Goal: Task Accomplishment & Management: Complete application form

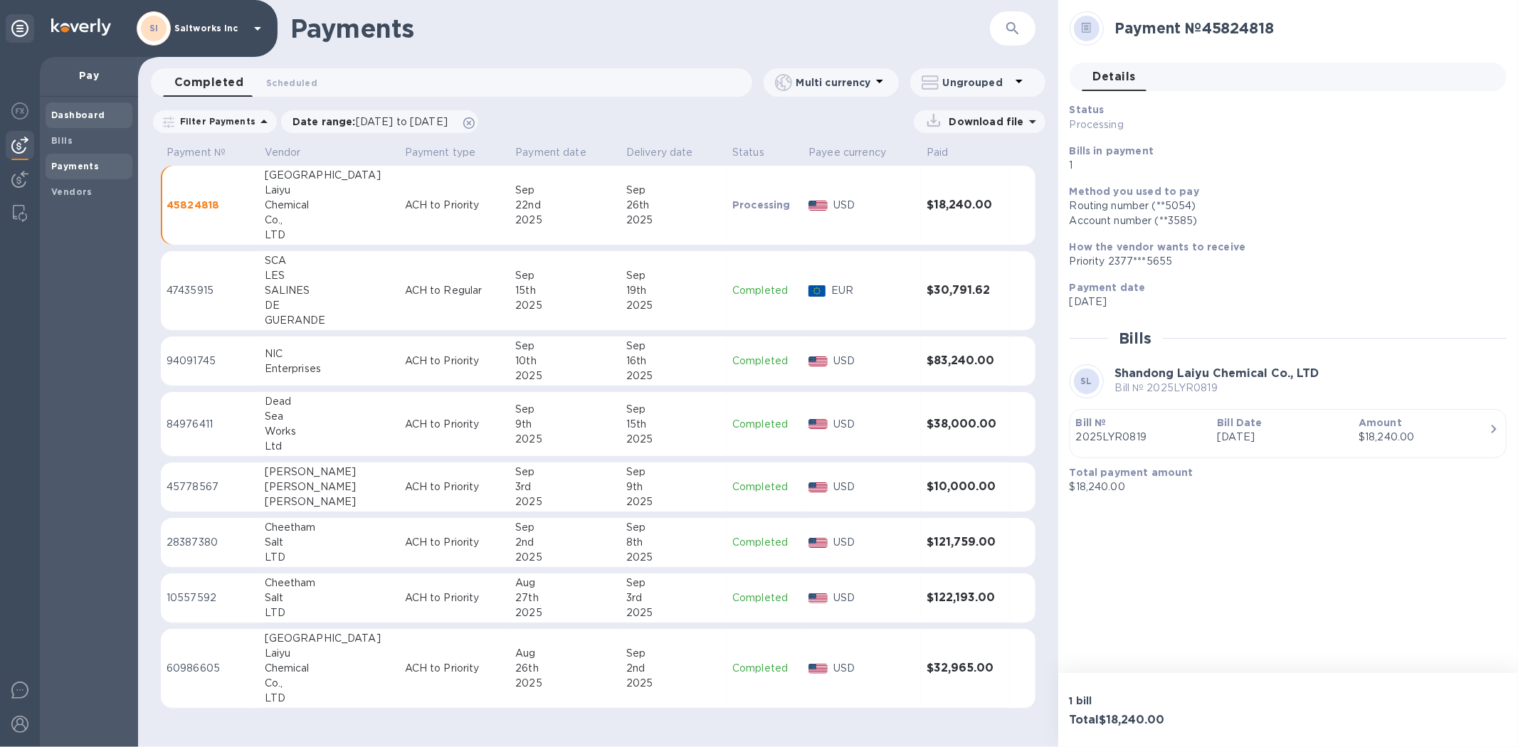
click at [74, 111] on b "Dashboard" at bounding box center [78, 115] width 54 height 11
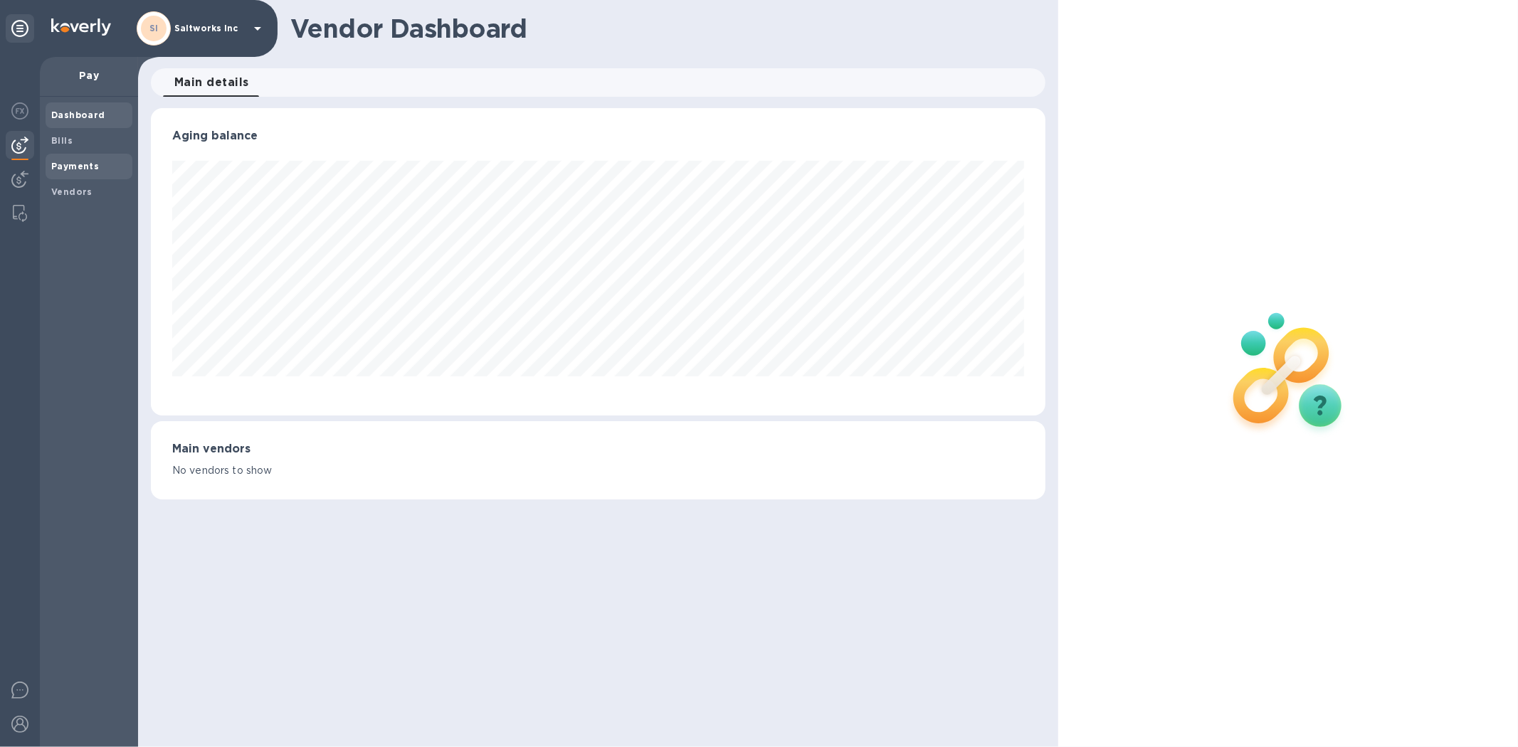
scroll to position [307, 894]
click at [74, 161] on b "Payments" at bounding box center [75, 166] width 48 height 11
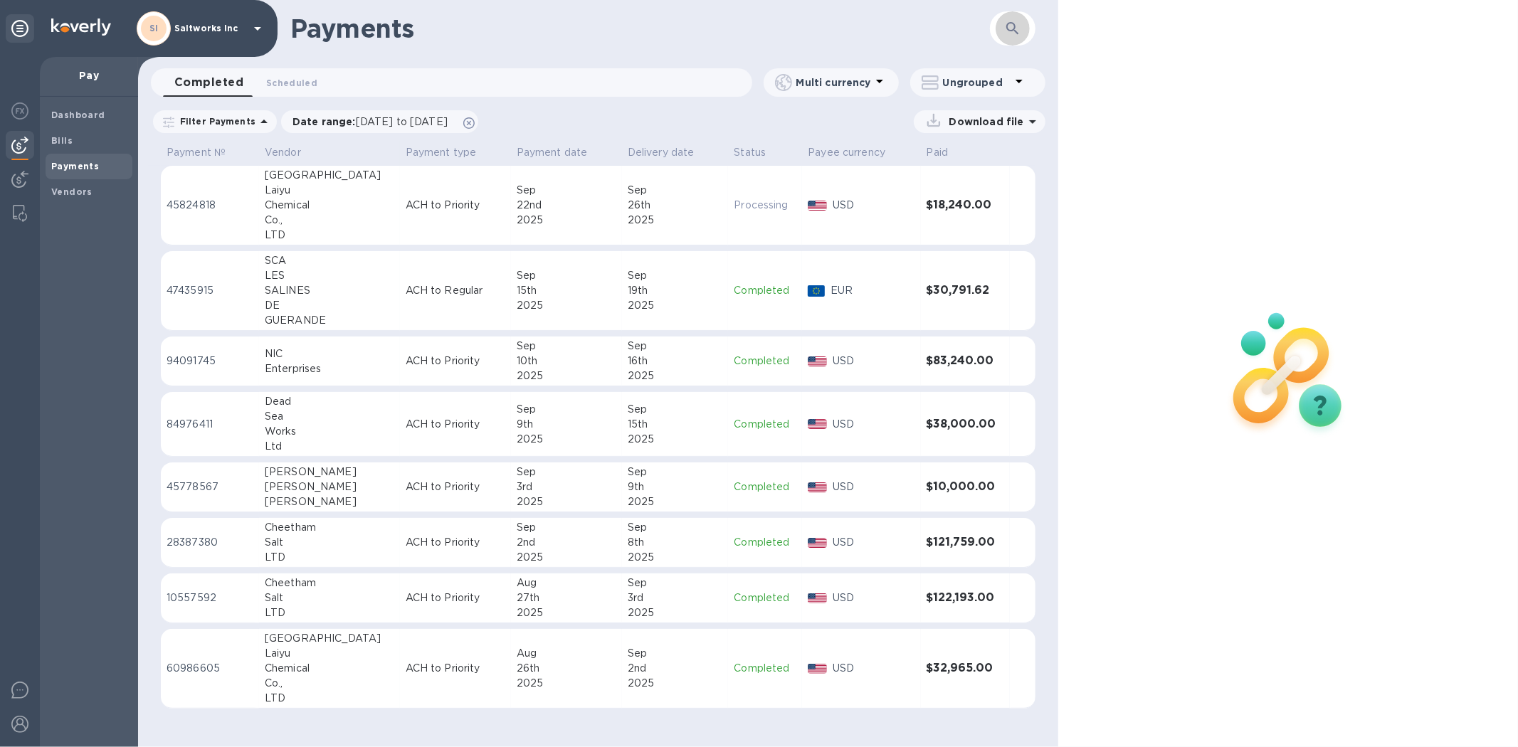
click at [1007, 30] on icon "button" at bounding box center [1012, 28] width 17 height 17
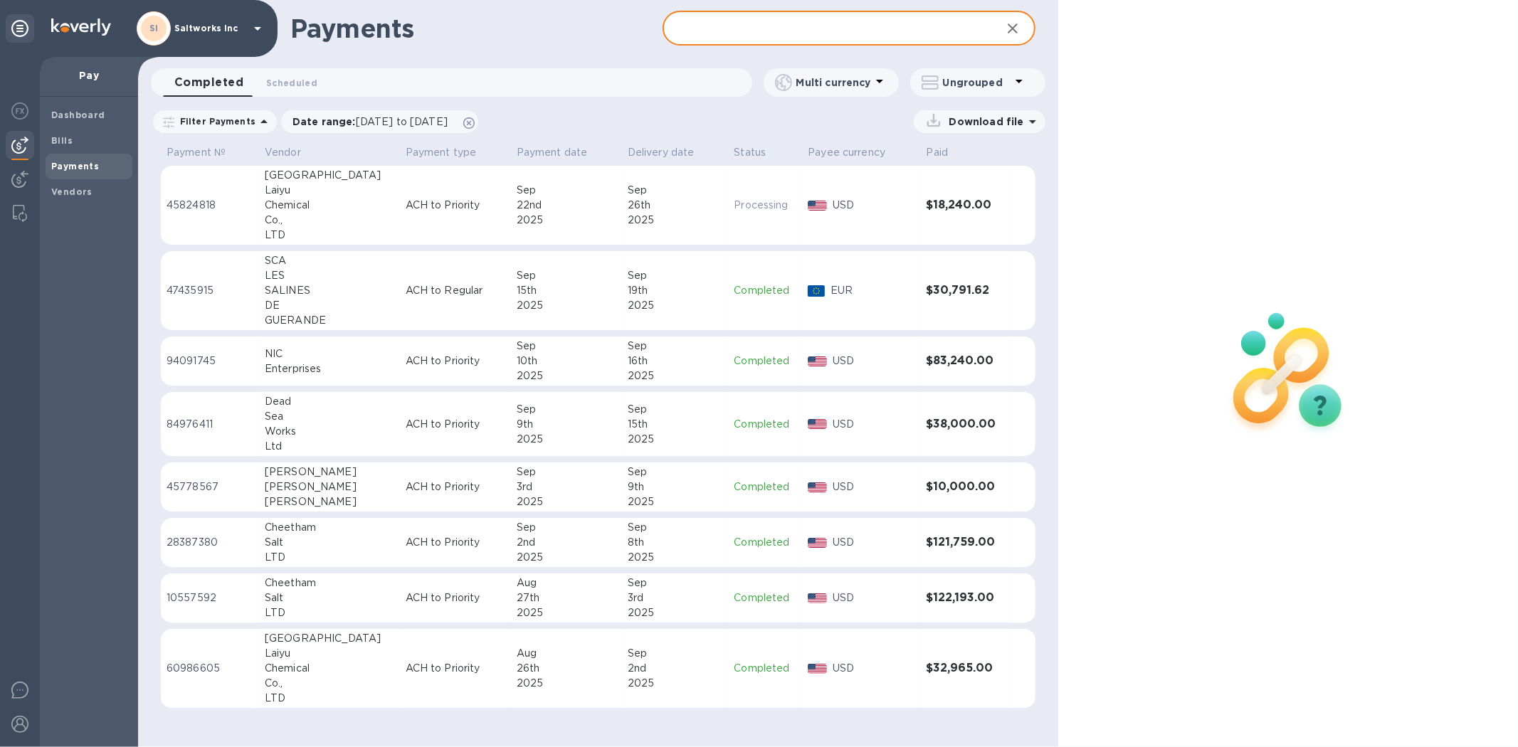
click at [747, 29] on input "text" at bounding box center [825, 28] width 327 height 35
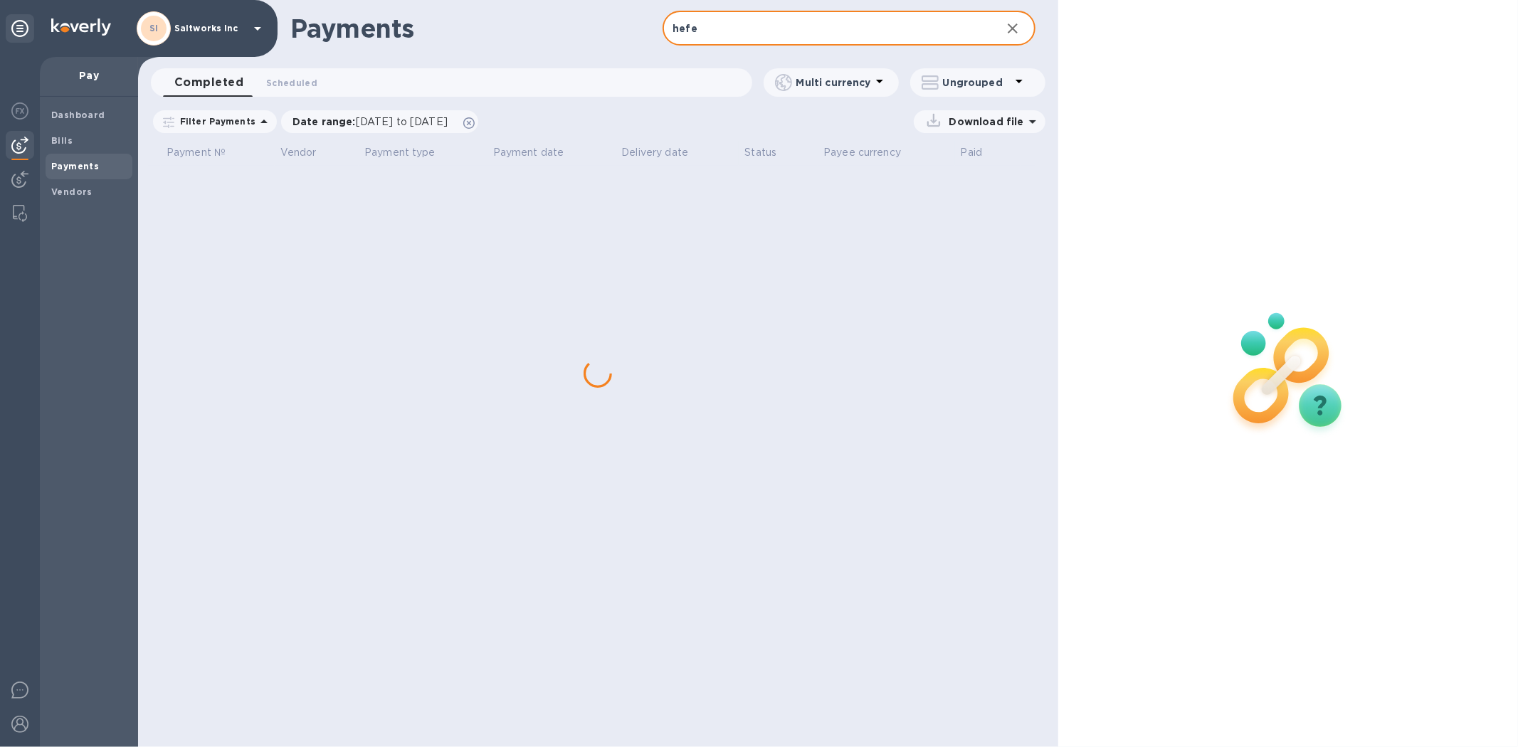
type input "hefe"
click at [448, 117] on span "[DATE] to [DATE]" at bounding box center [402, 121] width 92 height 11
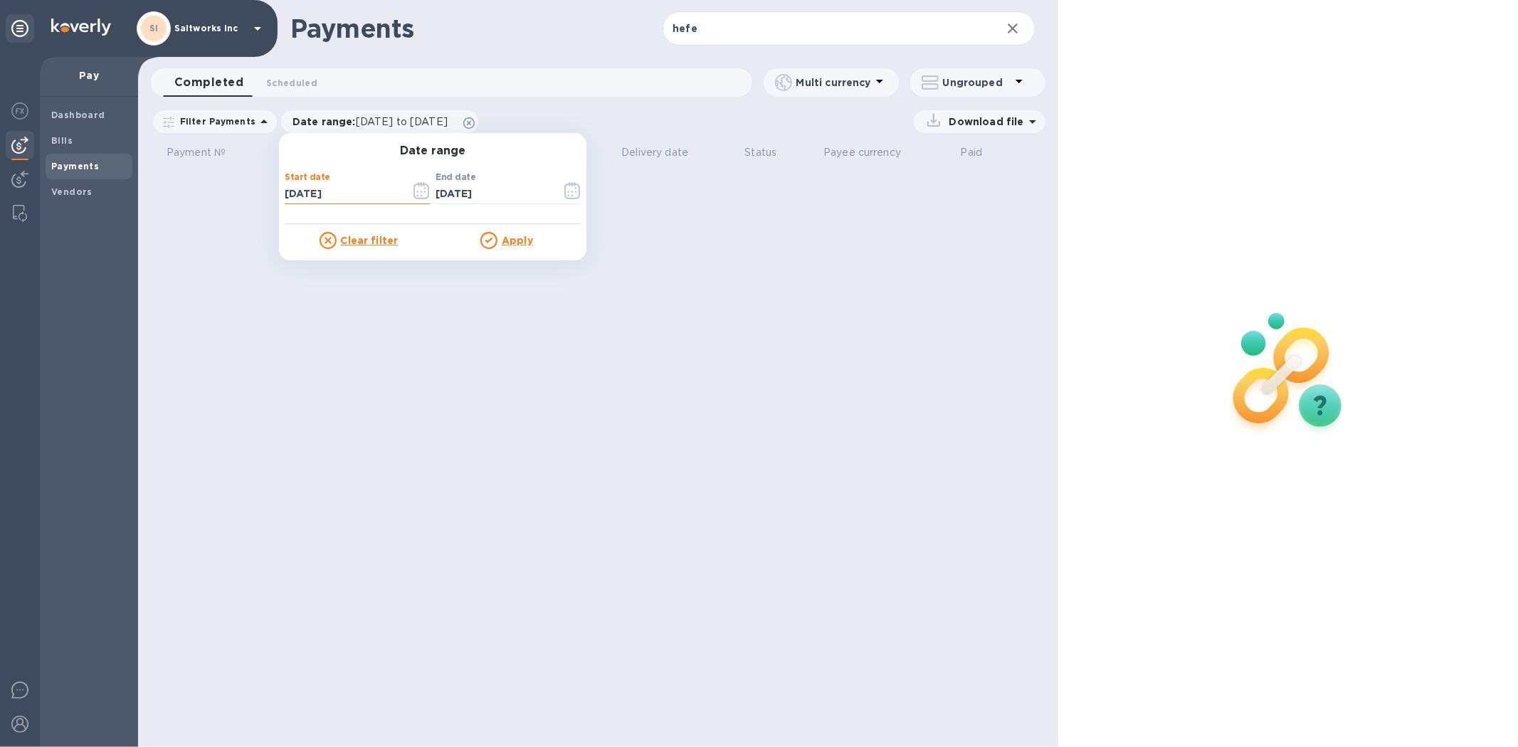
click at [361, 192] on input "[DATE]" at bounding box center [342, 194] width 115 height 21
type input "[DATE]"
click at [509, 246] on div "Apply" at bounding box center [507, 240] width 148 height 17
click at [516, 239] on u "Apply" at bounding box center [517, 240] width 31 height 11
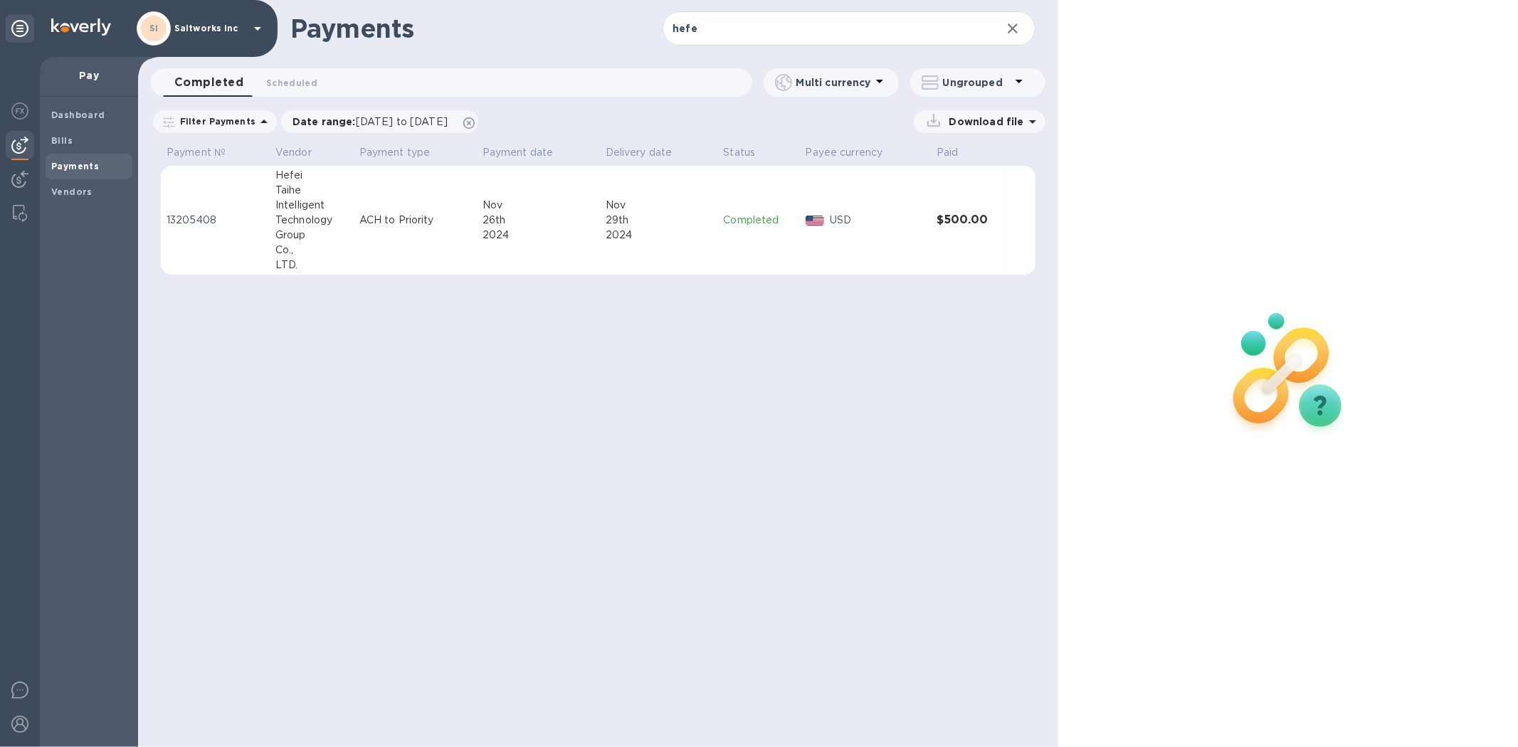
click at [325, 238] on div "Group" at bounding box center [311, 235] width 73 height 15
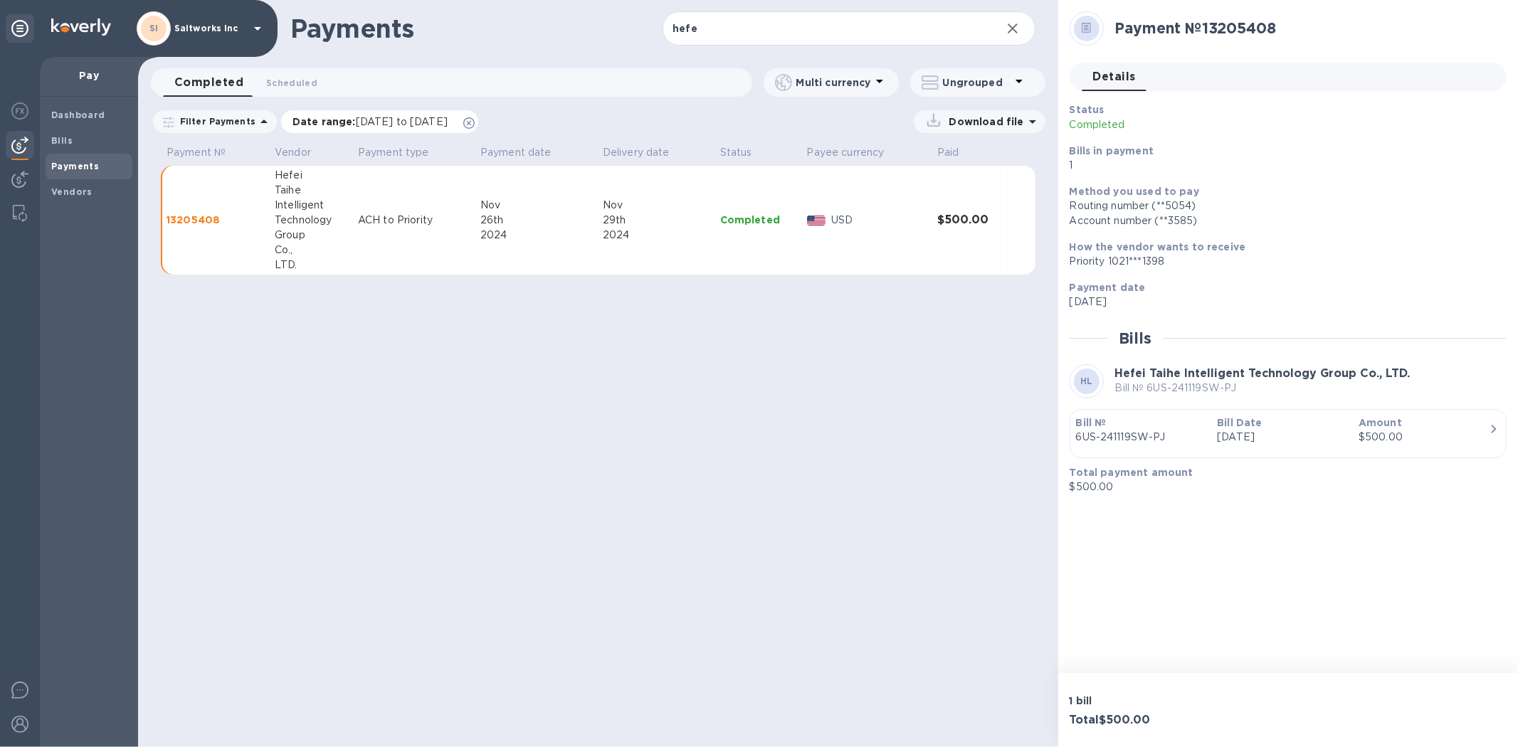
click at [475, 121] on icon at bounding box center [468, 122] width 11 height 11
click at [1013, 26] on icon "button" at bounding box center [1012, 28] width 17 height 17
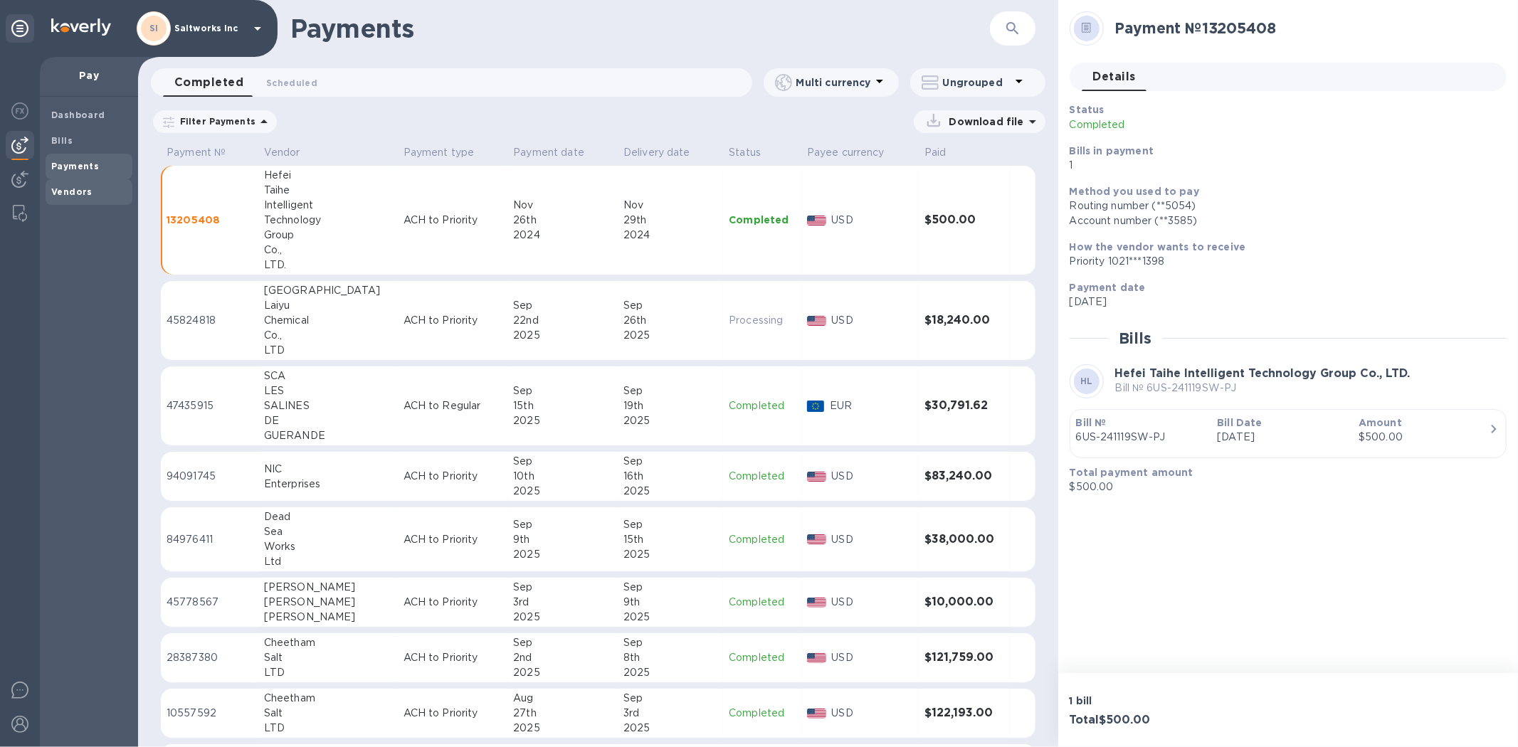
click at [72, 193] on b "Vendors" at bounding box center [71, 191] width 41 height 11
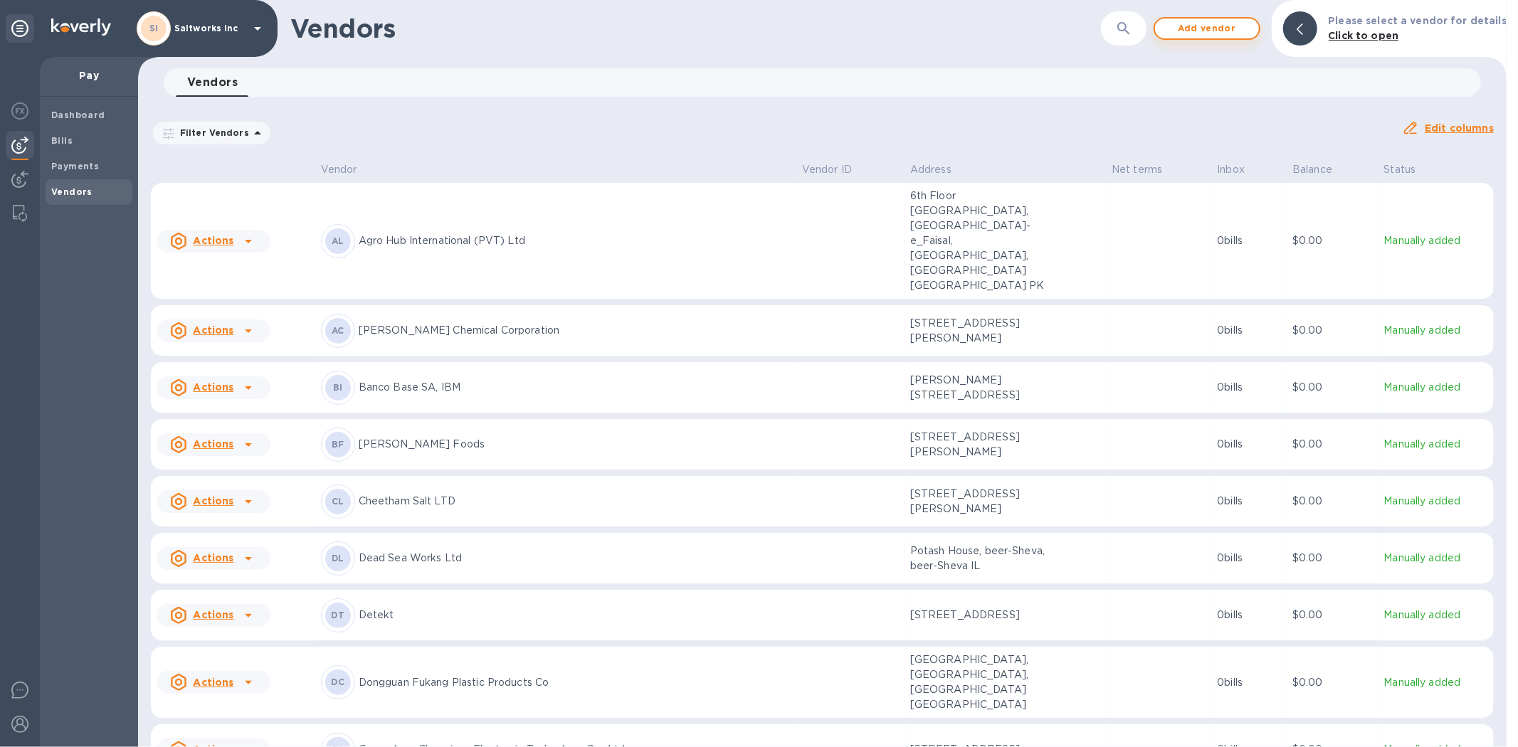
click at [1229, 31] on span "Add vendor" at bounding box center [1206, 28] width 81 height 17
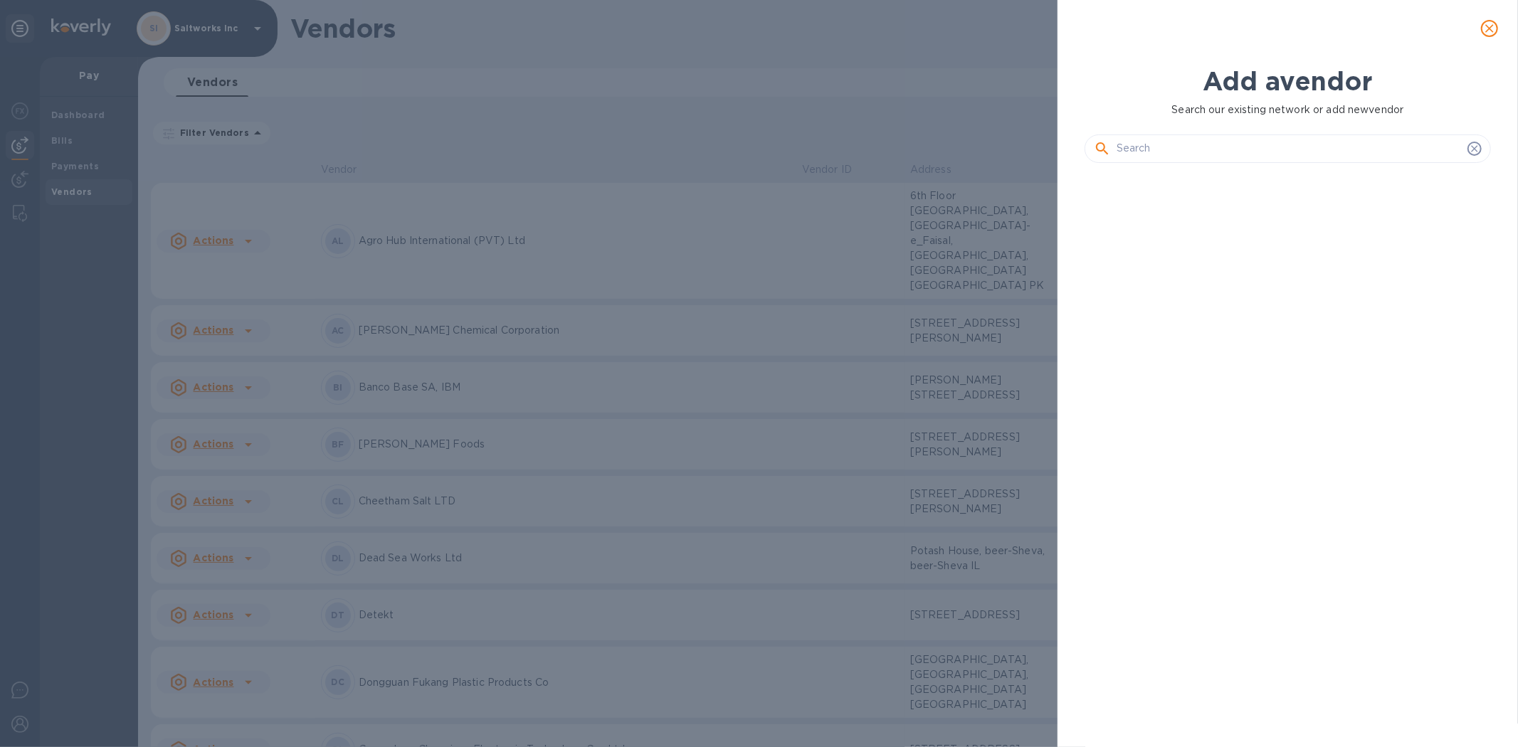
scroll to position [523, 413]
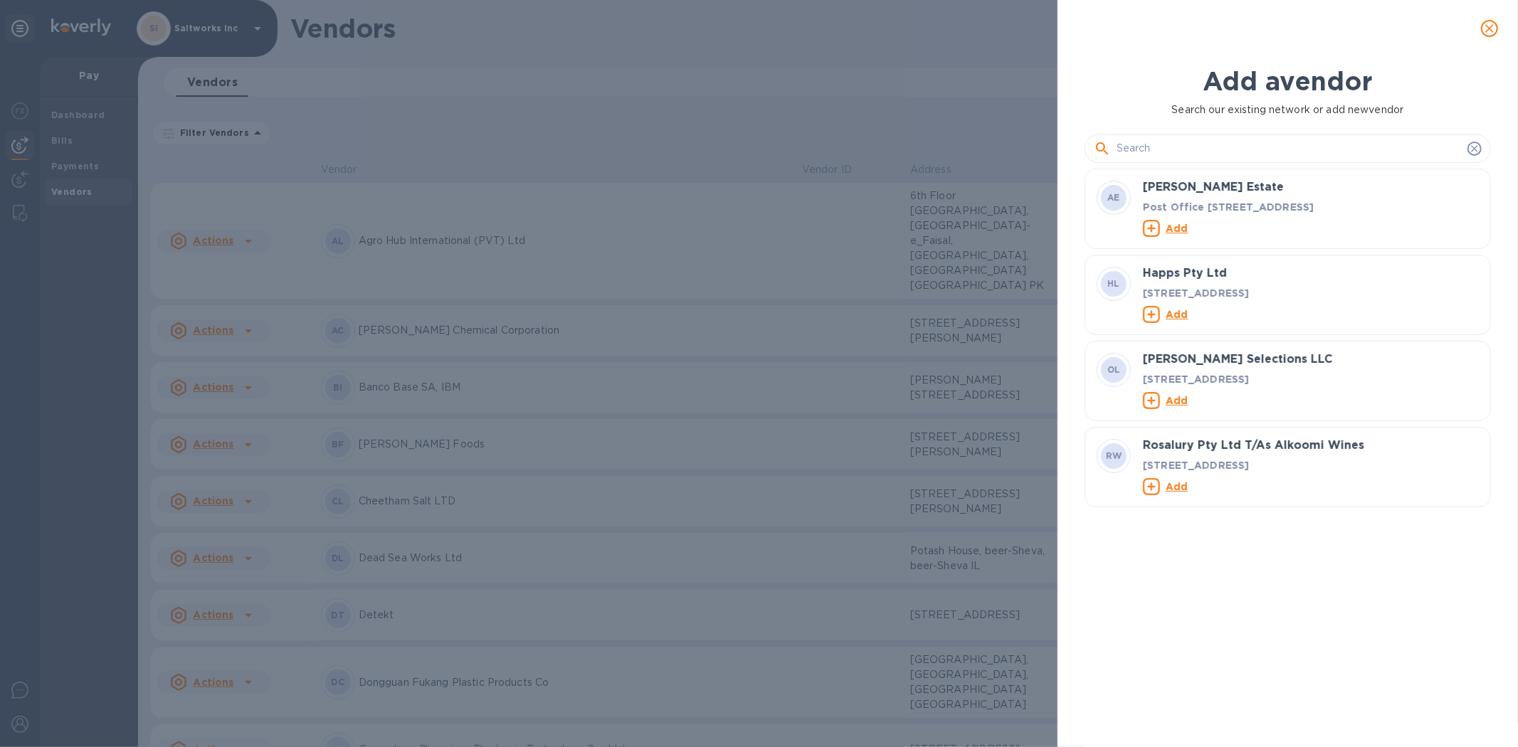
click at [1185, 152] on input "text" at bounding box center [1288, 148] width 345 height 21
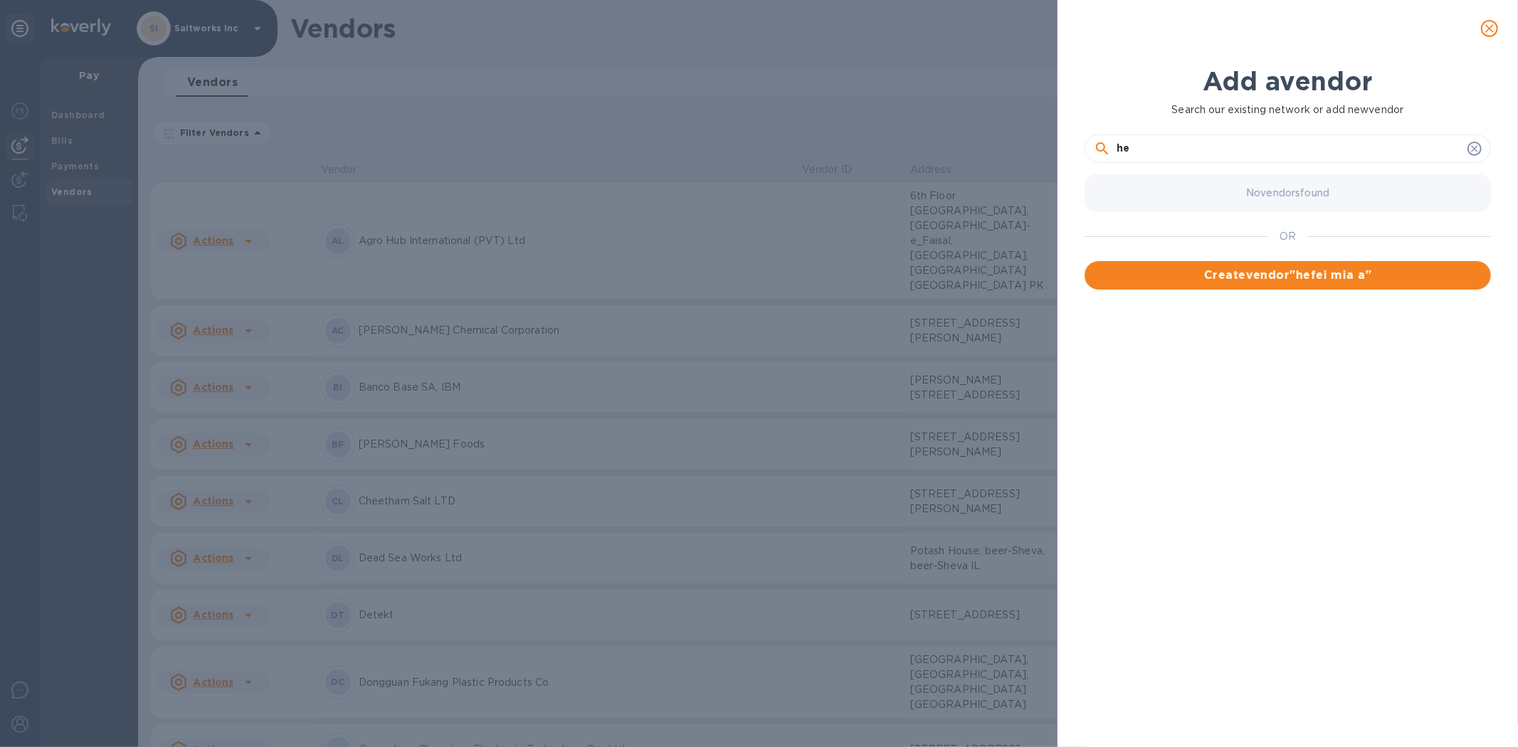
type input "h"
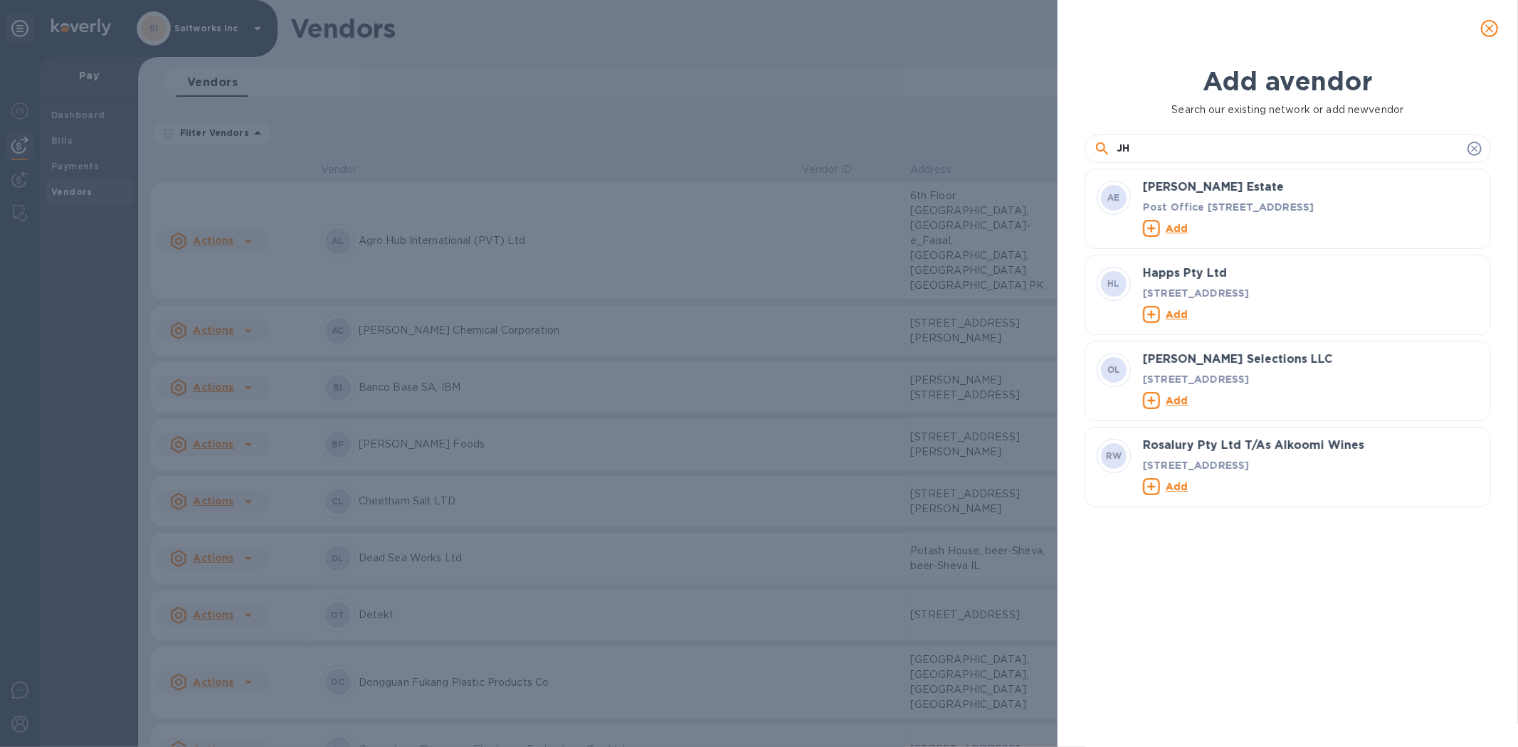
type input "J"
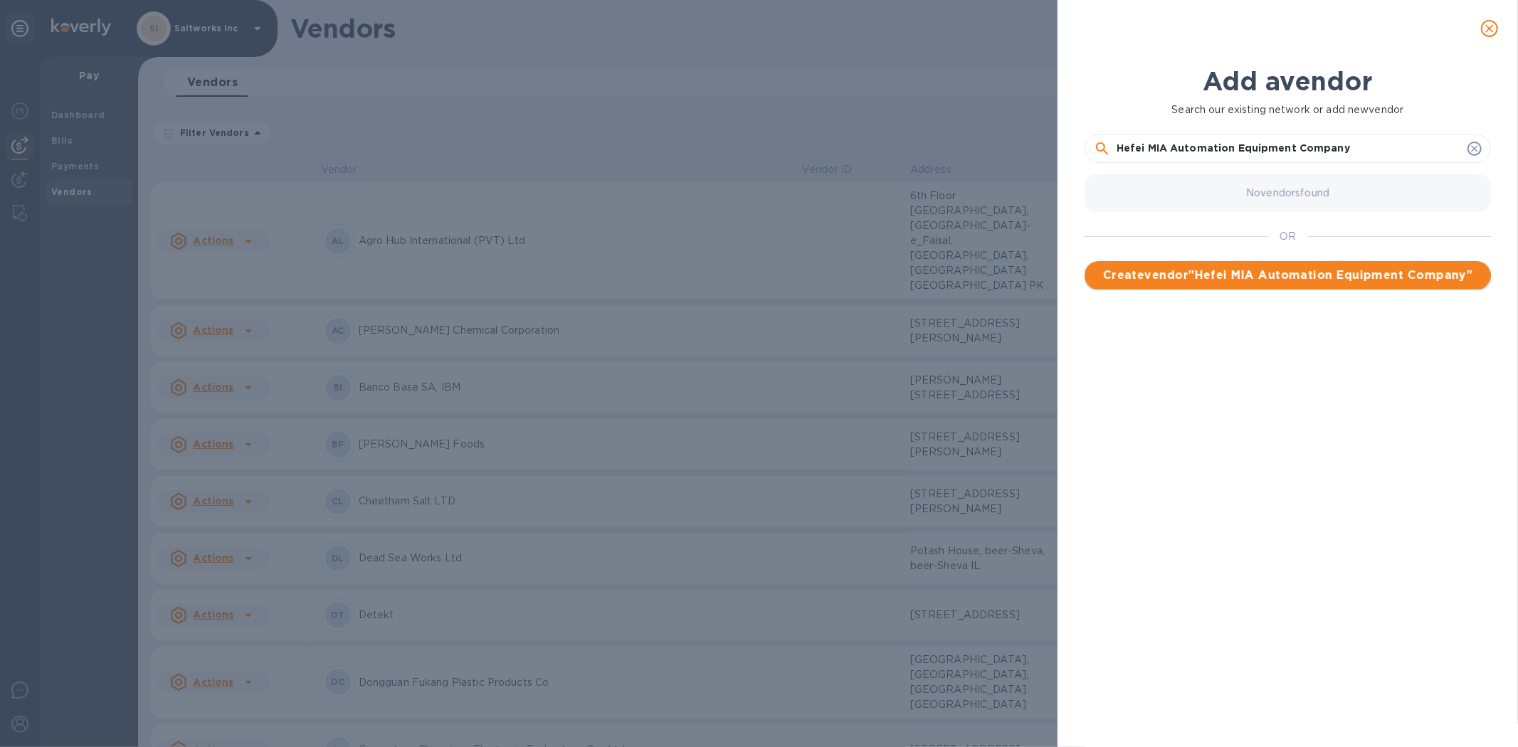
type input "Hefei MIA Automation Equipment Company"
click at [1296, 275] on span "Create vendor " Hefei MIA Automation Equipment Company "" at bounding box center [1288, 275] width 384 height 17
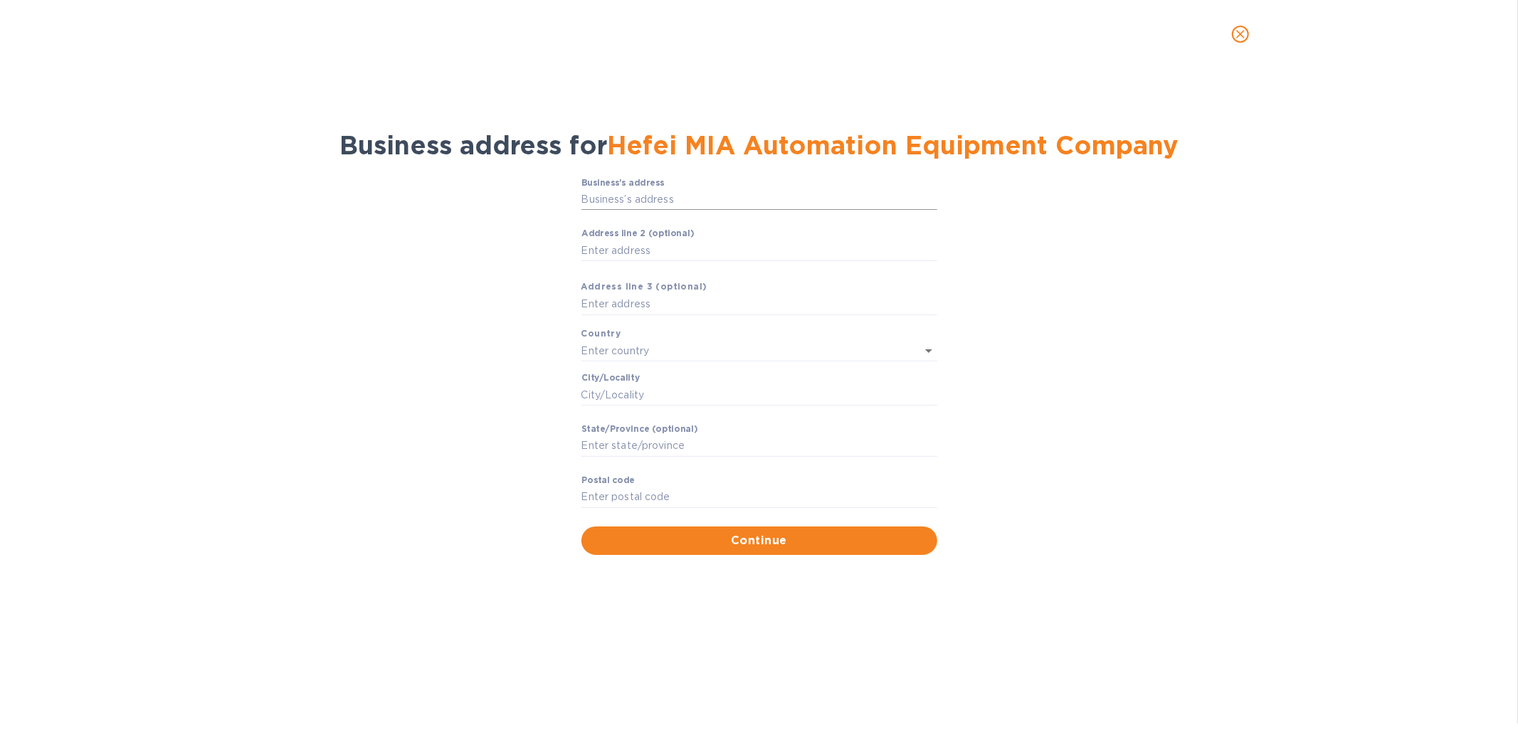
click at [632, 201] on input "Business’s аddress" at bounding box center [759, 199] width 356 height 21
click at [624, 202] on input "Business’s аddress" at bounding box center [759, 199] width 356 height 21
click at [629, 196] on input "Business’s аddress" at bounding box center [759, 199] width 356 height 21
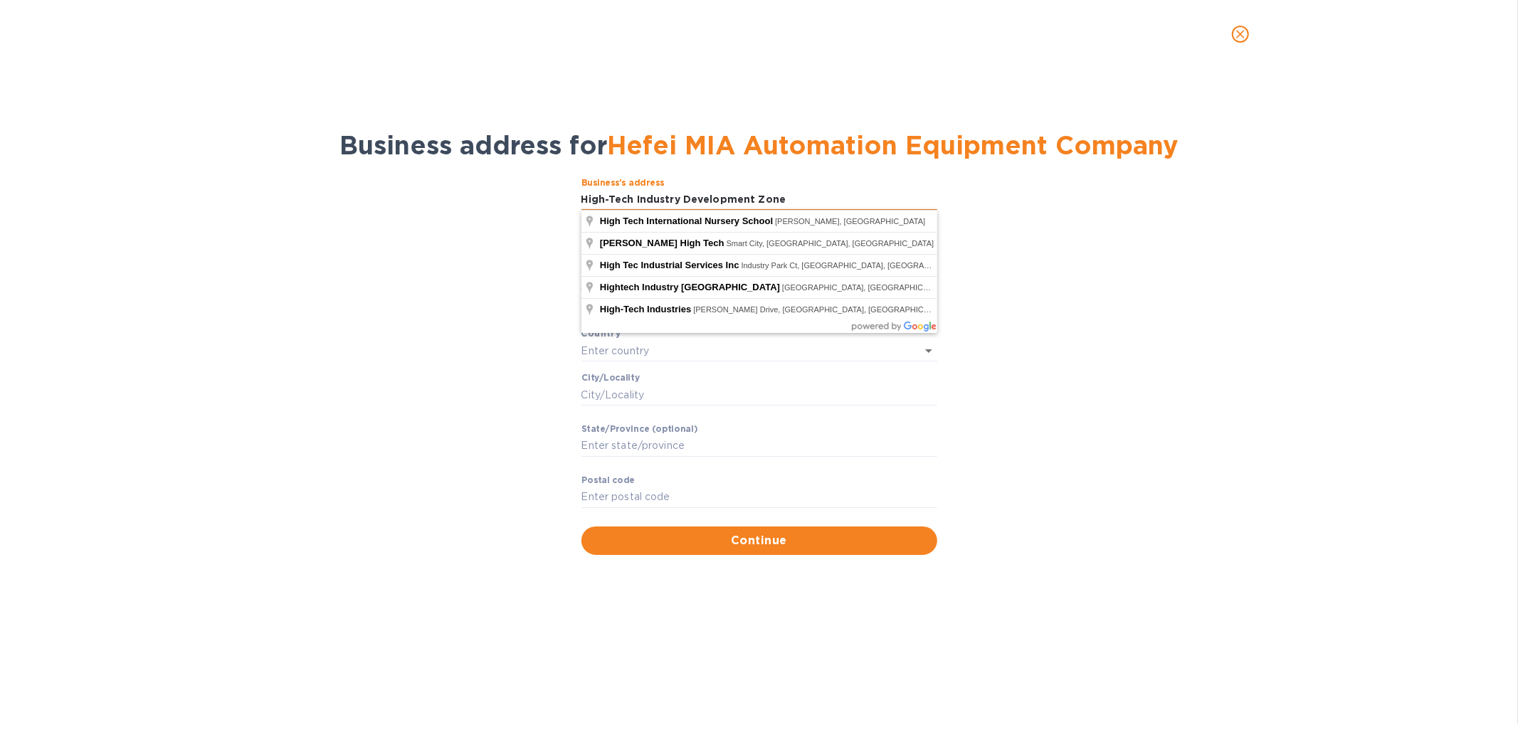
type input "High-Tech Industry Development Zone"
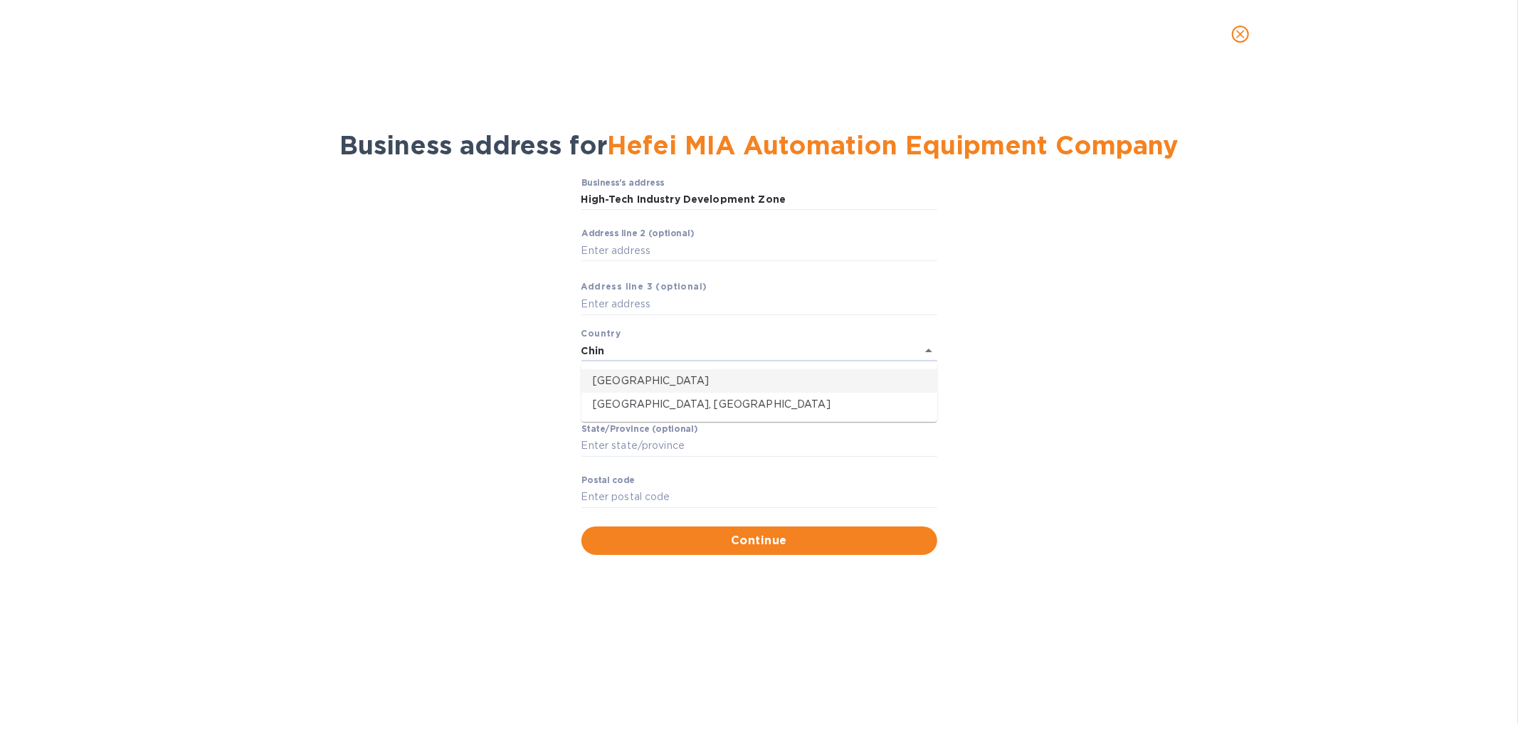
click at [618, 380] on p "[GEOGRAPHIC_DATA]" at bounding box center [759, 381] width 333 height 15
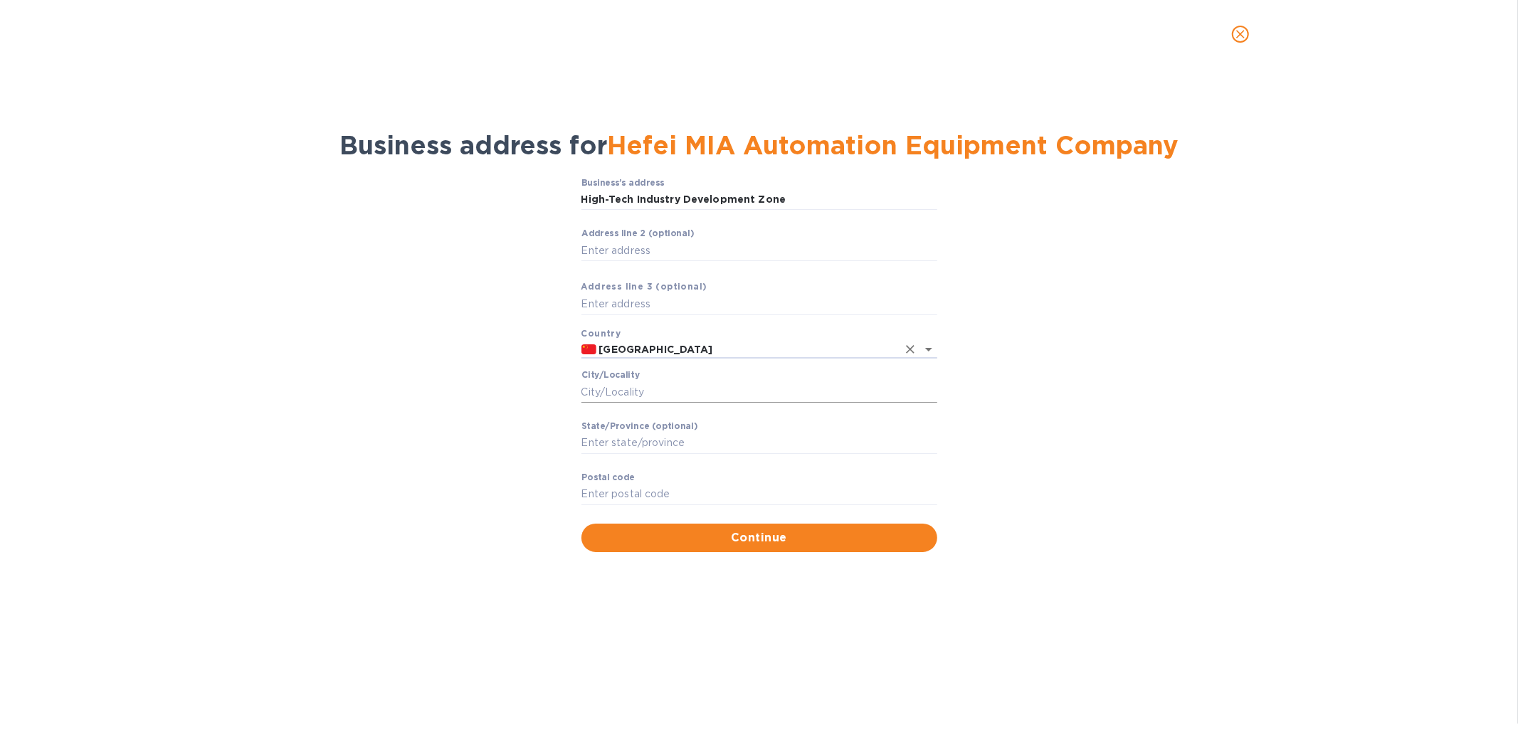
type input "[GEOGRAPHIC_DATA]"
click at [627, 393] on input "Сity/Locаlity" at bounding box center [759, 391] width 356 height 21
type input "Hefei"
click at [622, 446] on input "Stаte/Province (optional)" at bounding box center [759, 443] width 356 height 21
click at [596, 443] on input "Anjui" at bounding box center [759, 443] width 356 height 21
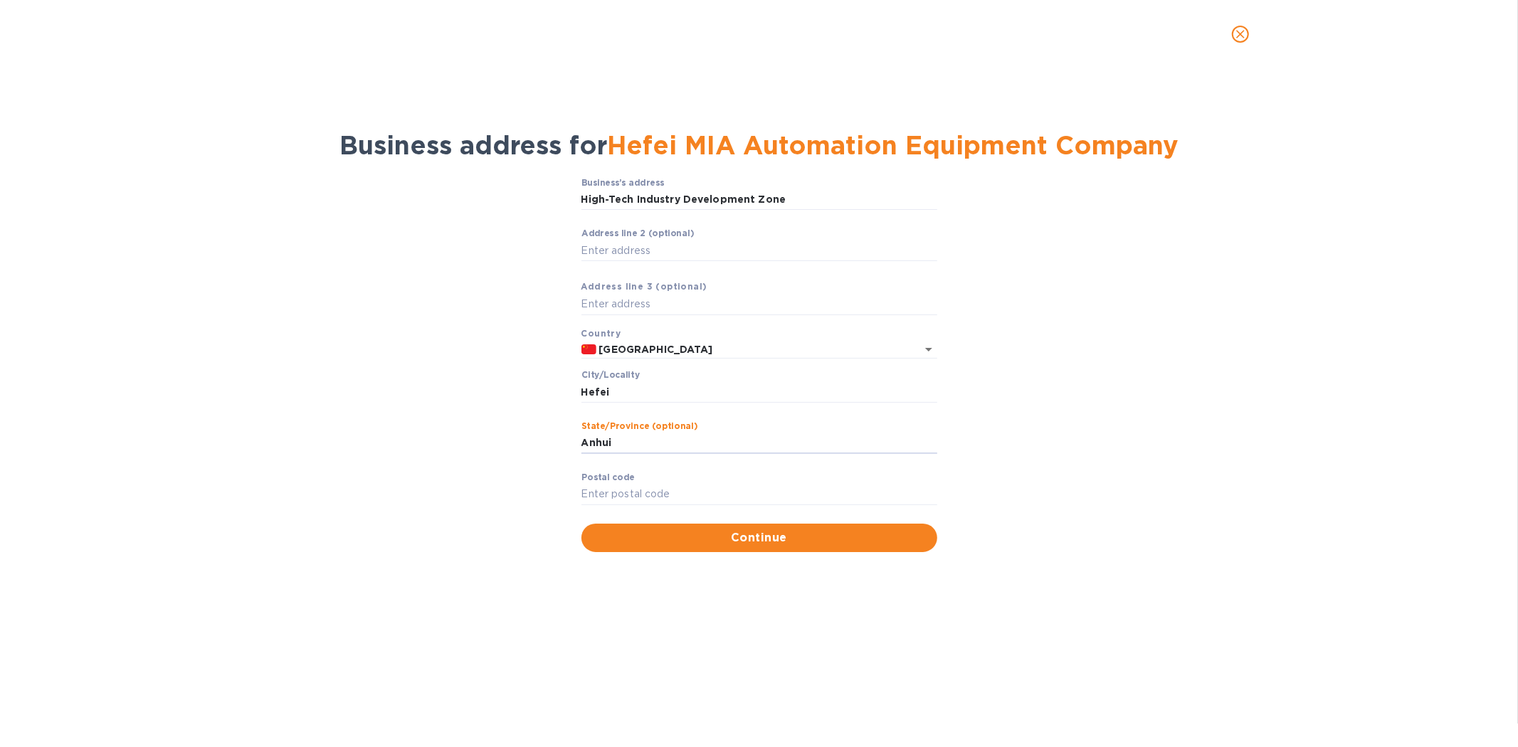
type input "Anhui"
click at [636, 487] on input "Pоstal cоde" at bounding box center [759, 494] width 356 height 21
click at [622, 491] on input "Pоstal cоde" at bounding box center [759, 494] width 356 height 21
paste input "Hefei MIA Automation Equipment Company SaltWorks, Inc."
type input "Hefei MIA Automation Equipment Company SaltWorks, Inc."
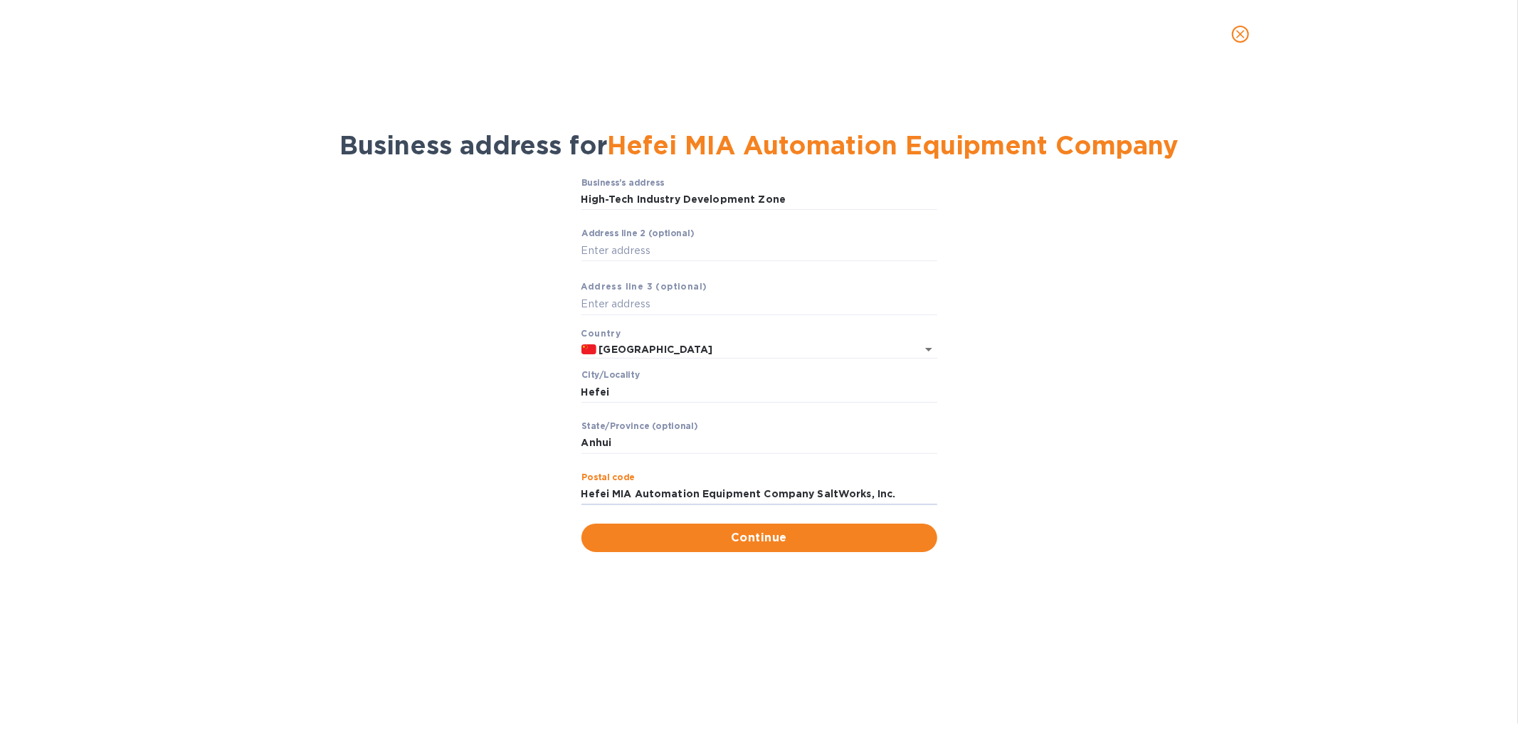
drag, startPoint x: 899, startPoint y: 495, endPoint x: 578, endPoint y: 486, distance: 321.0
click at [578, 486] on div "Business’s аddress High-Tech Industry Development Zone ​ Аddress line 2 (option…" at bounding box center [758, 364] width 1481 height 391
type input "230088"
click at [660, 247] on input "Аddress line 2 (optional)" at bounding box center [759, 250] width 356 height 21
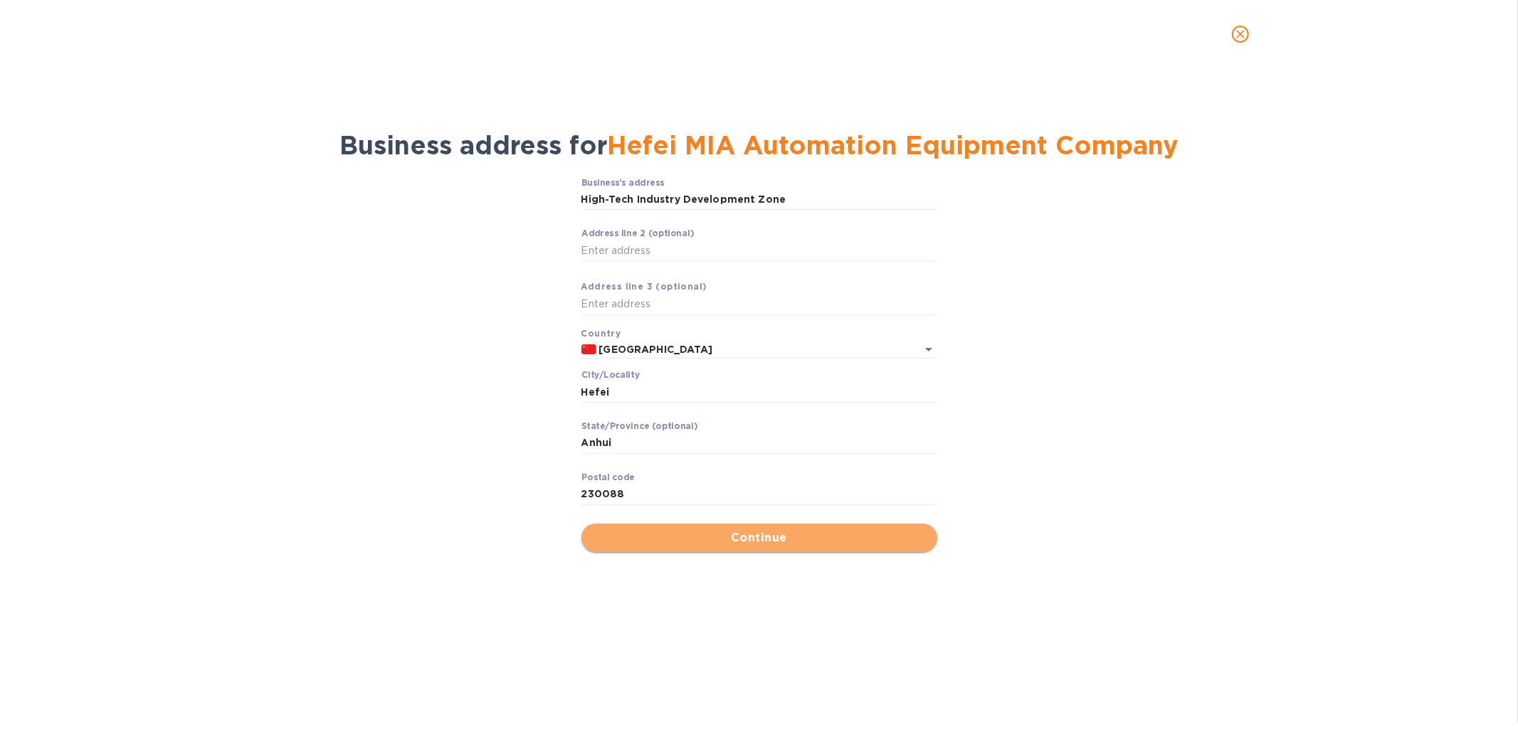
click at [753, 535] on span "Continue" at bounding box center [759, 537] width 333 height 17
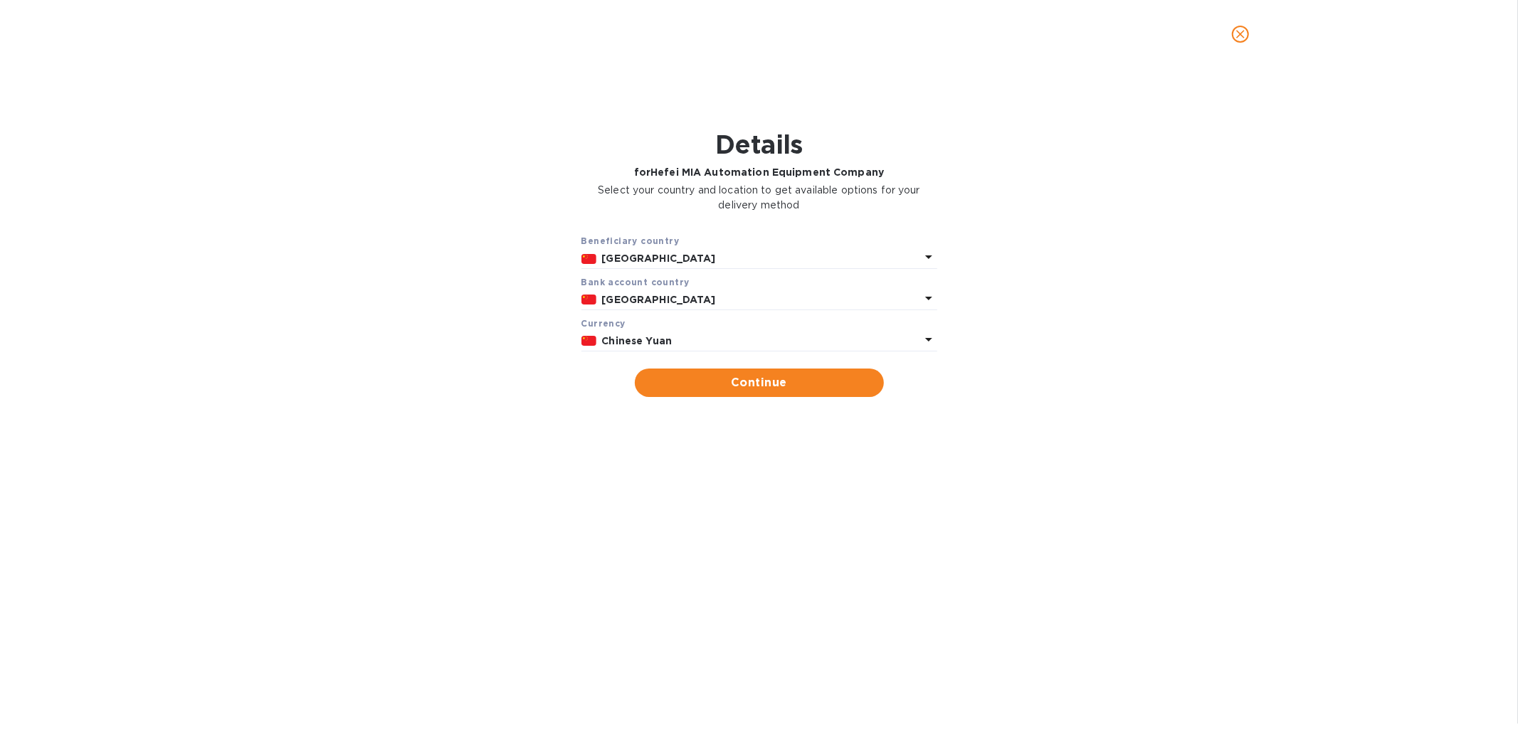
click at [698, 297] on p "[GEOGRAPHIC_DATA]" at bounding box center [761, 299] width 318 height 15
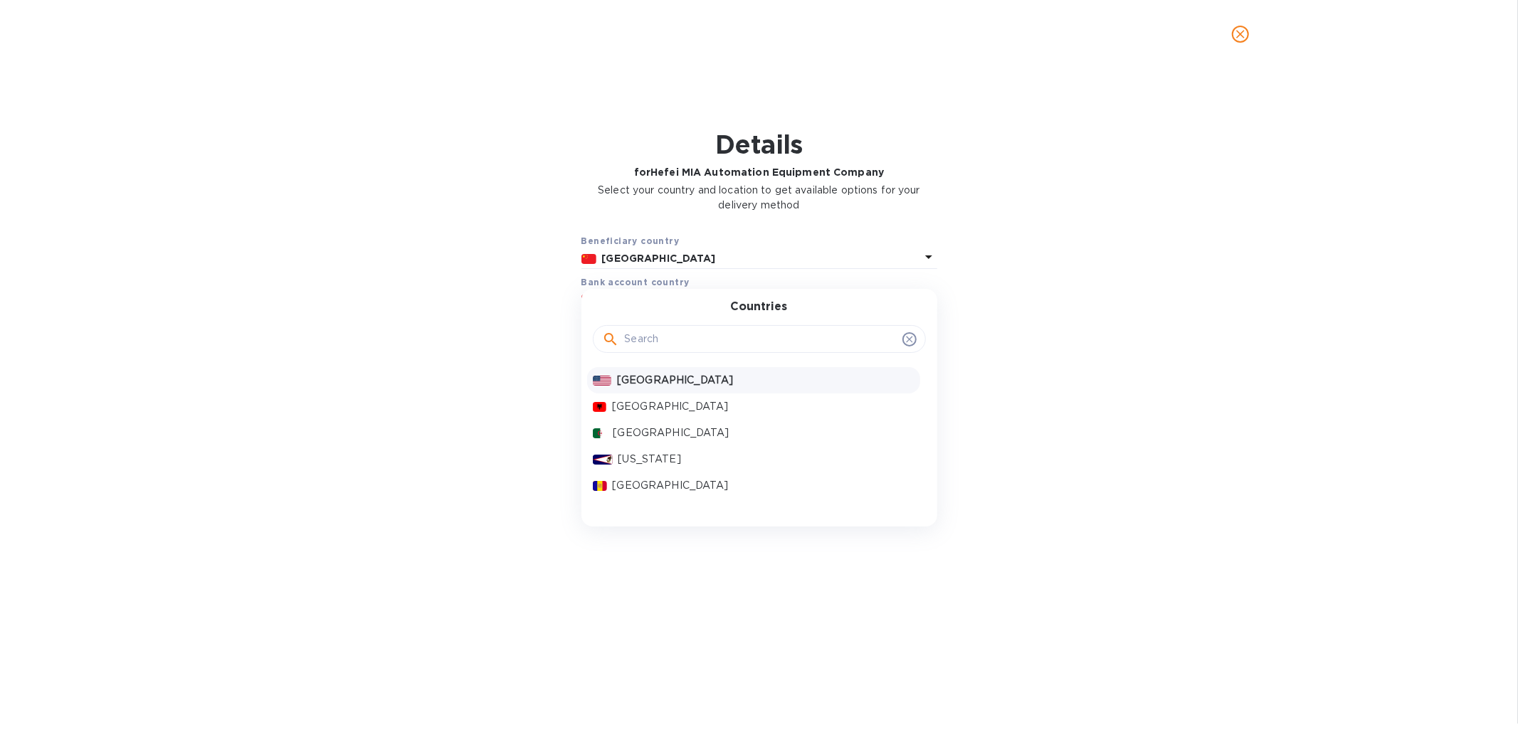
click at [656, 381] on p "[GEOGRAPHIC_DATA]" at bounding box center [765, 380] width 297 height 15
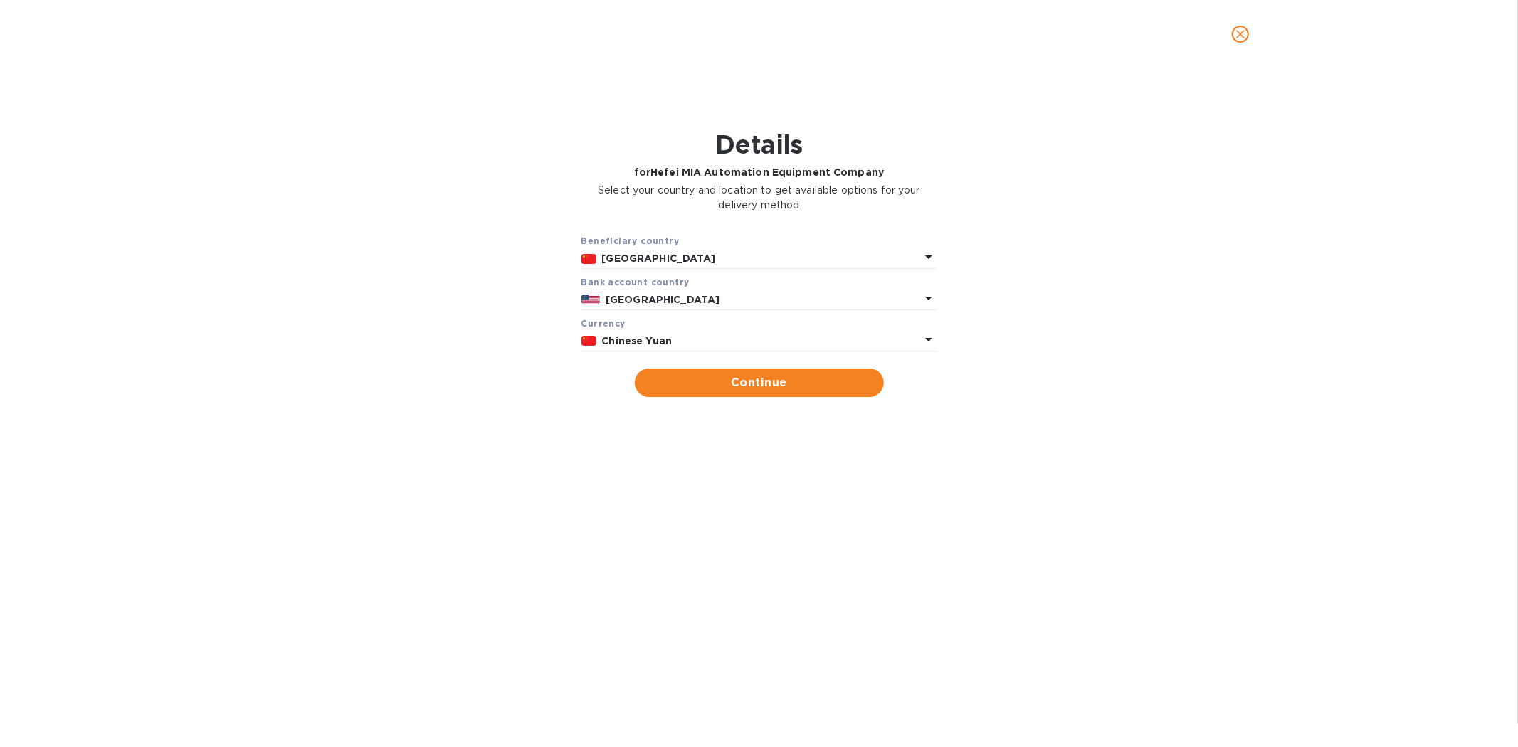
click at [662, 339] on b "Chinese Yuan" at bounding box center [637, 340] width 70 height 11
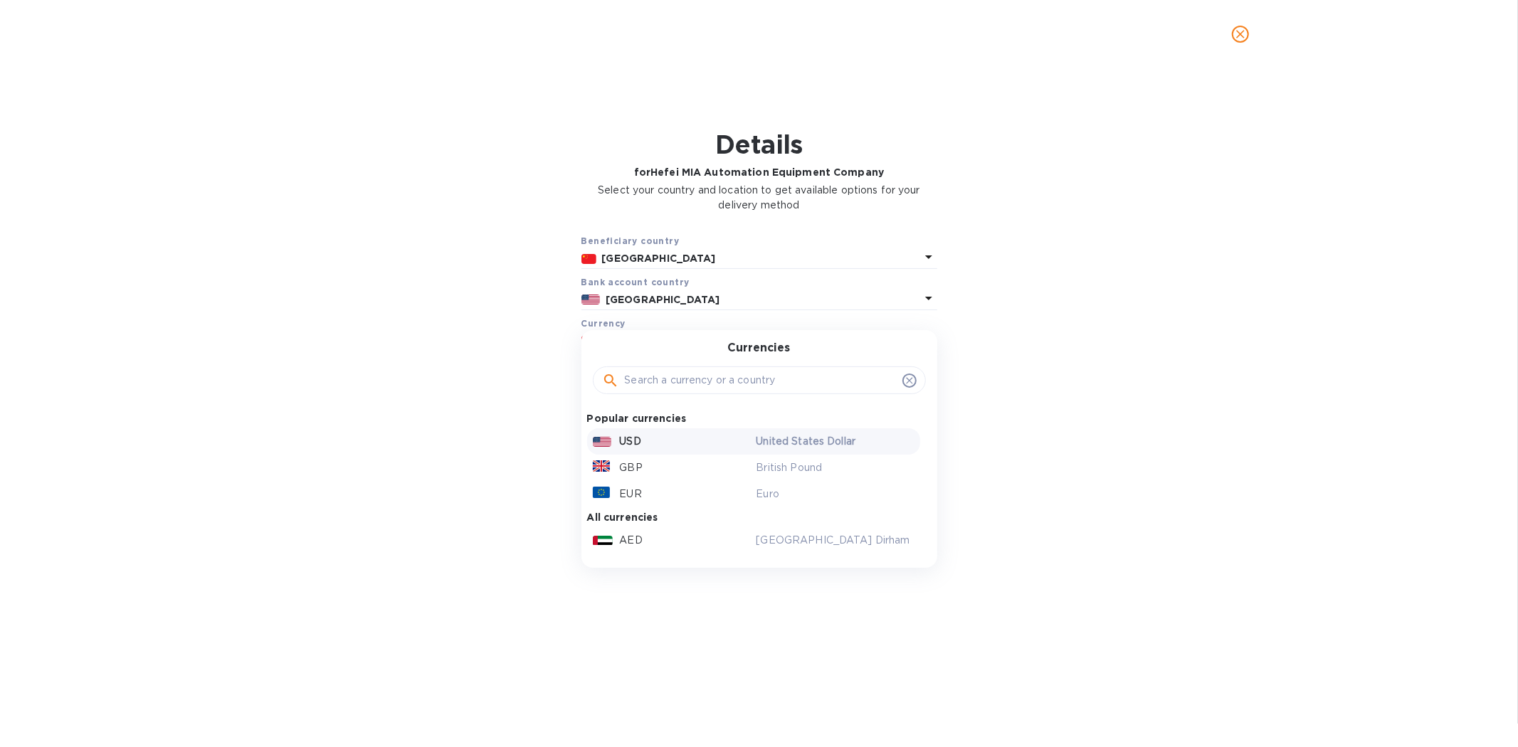
click at [630, 438] on p "USD" at bounding box center [630, 441] width 21 height 15
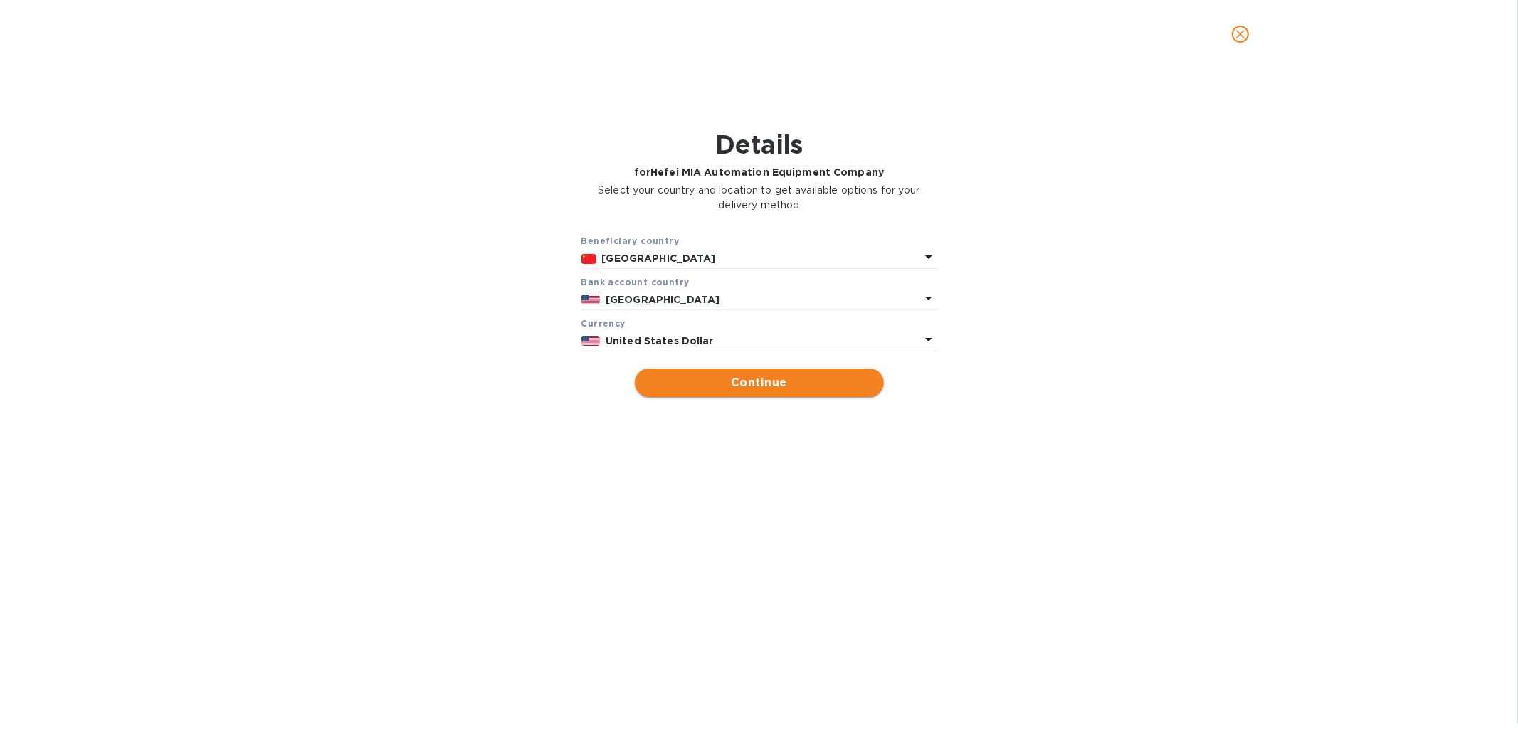
click at [736, 382] on span "Continue" at bounding box center [759, 382] width 226 height 17
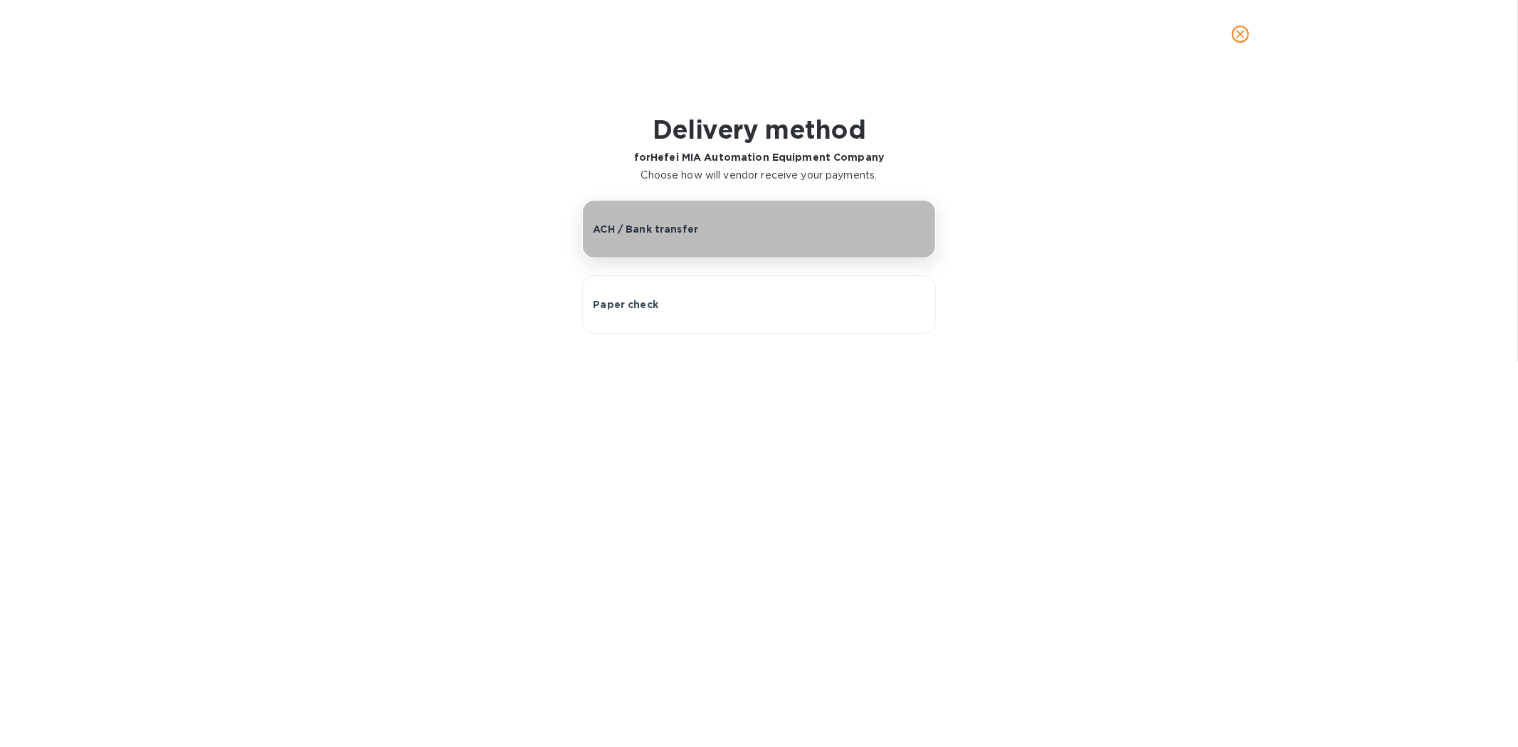
click at [670, 233] on p "ACH / Bank transfer" at bounding box center [645, 229] width 105 height 14
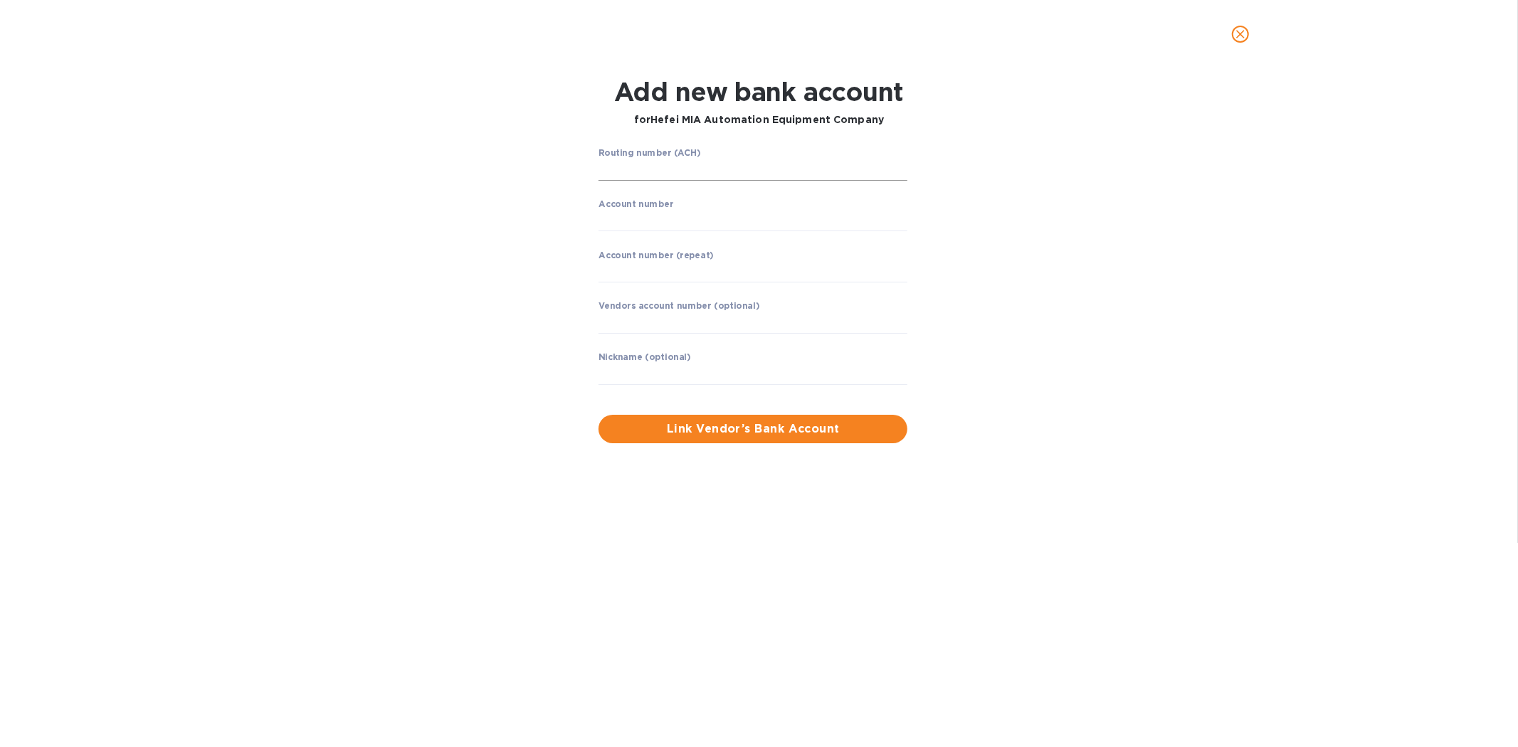
click at [649, 162] on input "string" at bounding box center [752, 169] width 309 height 21
type input "026073008"
click at [635, 222] on input "string" at bounding box center [752, 220] width 309 height 21
type input "8334337777"
click at [644, 270] on input "string" at bounding box center [752, 270] width 309 height 21
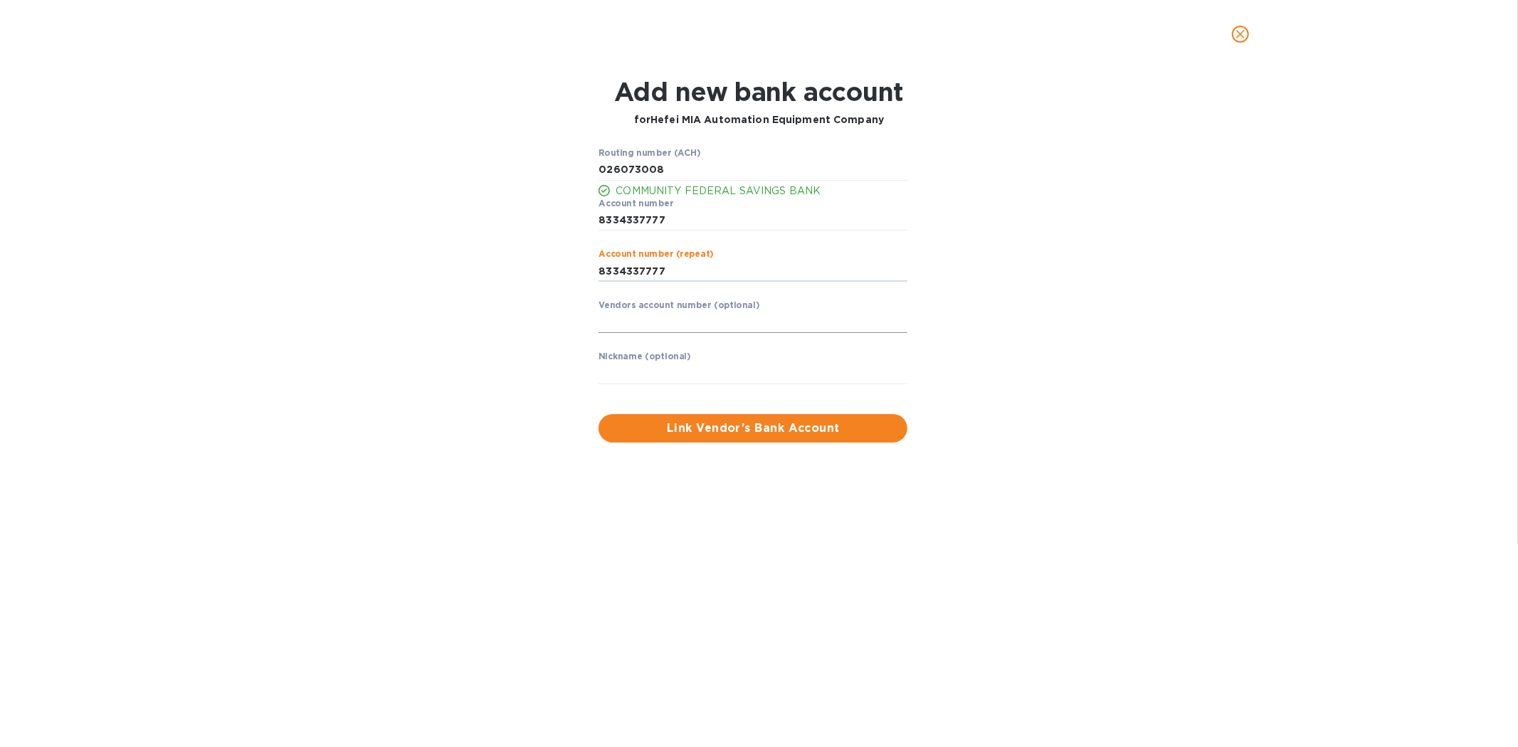
type input "8334337777"
click at [627, 317] on input "text" at bounding box center [752, 322] width 309 height 21
click at [634, 373] on input "text" at bounding box center [752, 373] width 309 height 21
click at [733, 373] on input "Hefei MIA Automation" at bounding box center [752, 373] width 309 height 21
type input "Hefei MIA Automation Equipment Company"
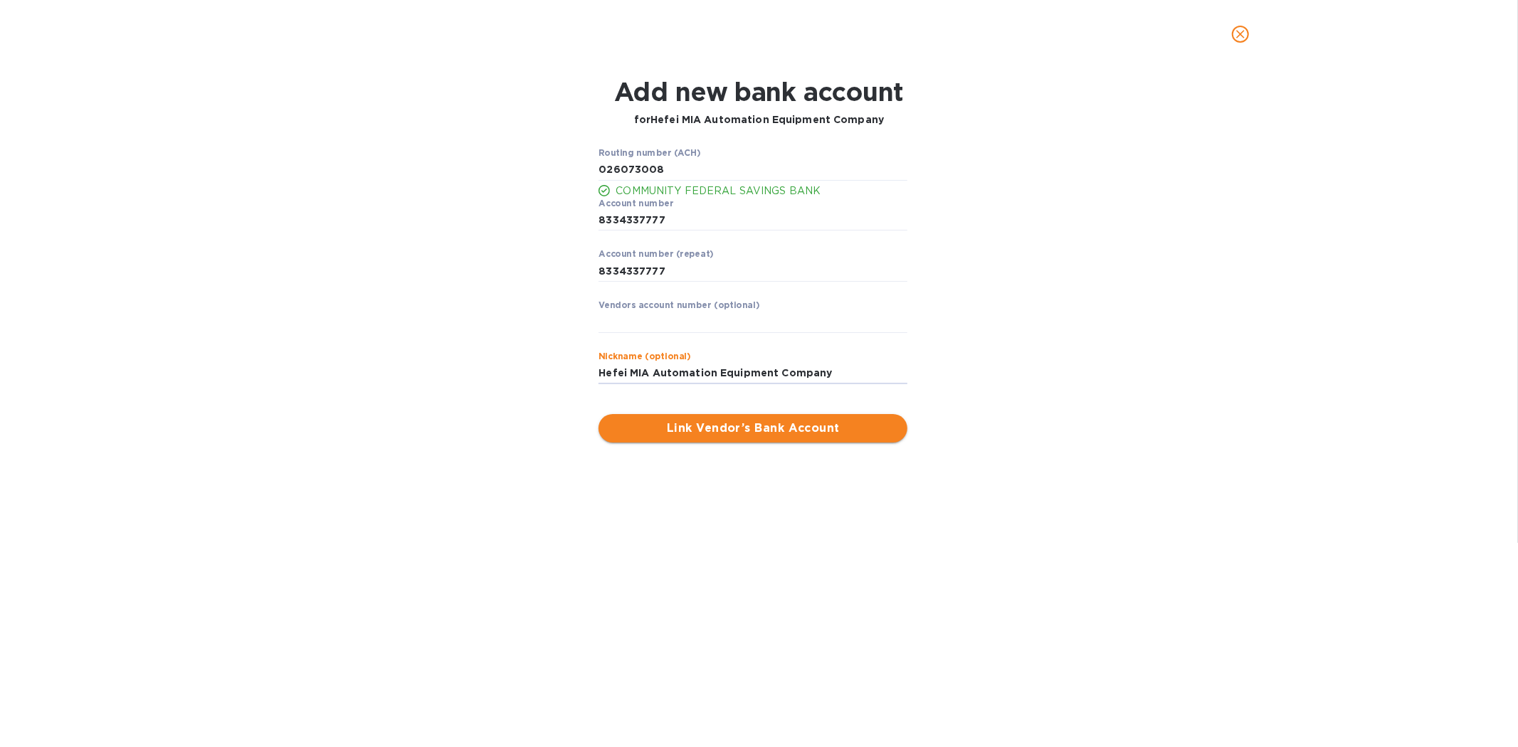
click at [751, 428] on span "Link Vendor’s Bank Account" at bounding box center [753, 428] width 286 height 17
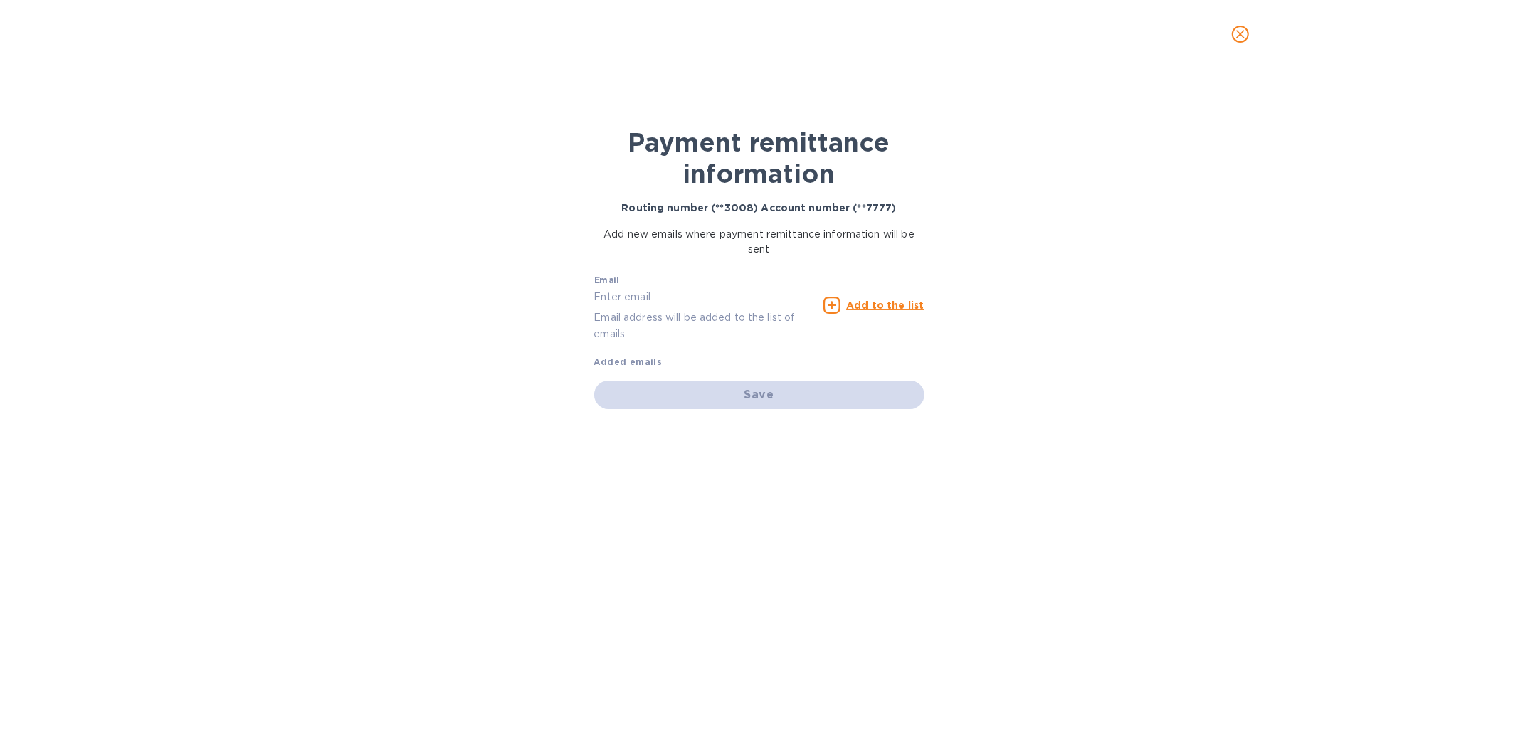
click at [637, 295] on input "text" at bounding box center [706, 297] width 224 height 21
type input "[EMAIL_ADDRESS][DOMAIN_NAME]"
click at [836, 304] on icon at bounding box center [831, 305] width 17 height 17
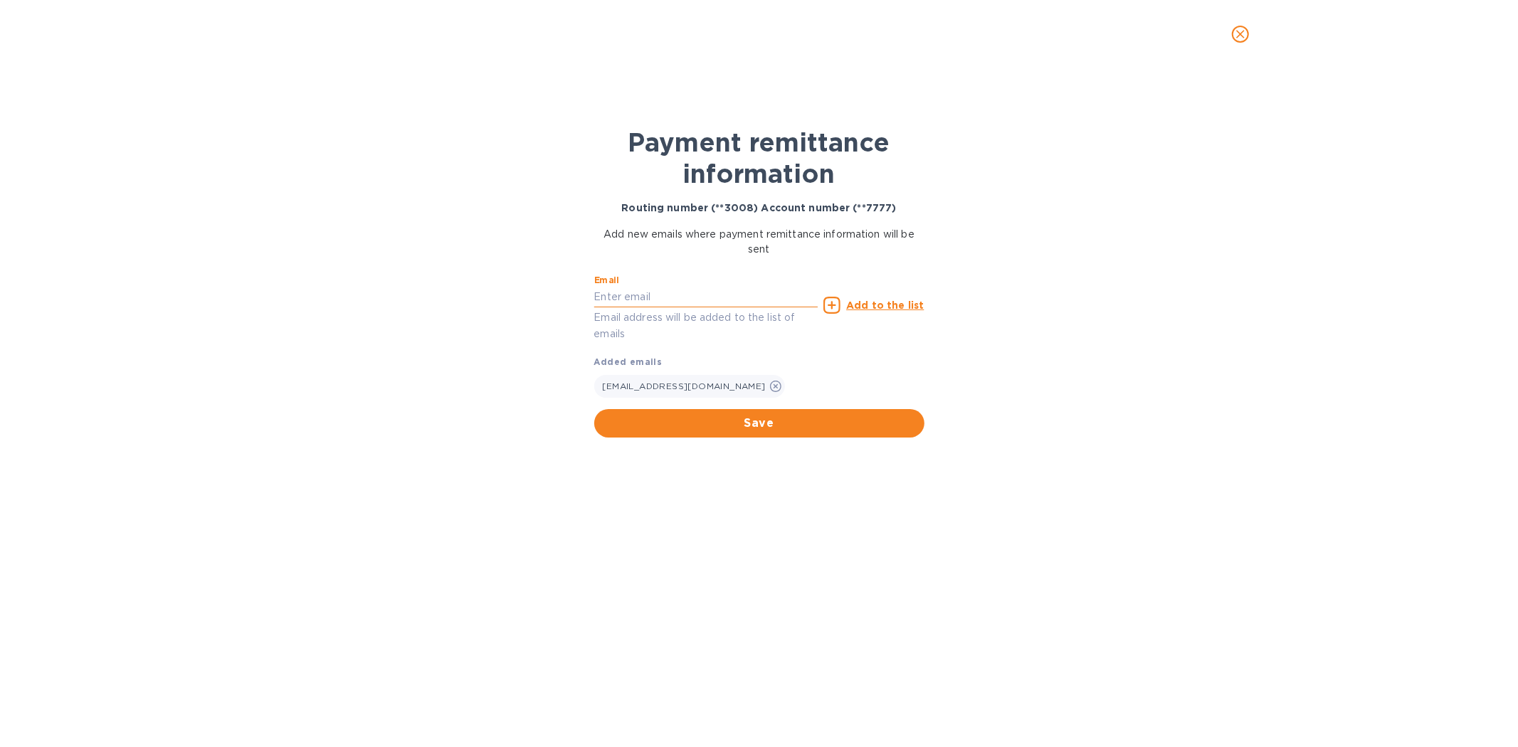
click at [647, 295] on input "text" at bounding box center [706, 297] width 224 height 21
type input "[PERSON_NAME][EMAIL_ADDRESS][DOMAIN_NAME]"
click at [835, 299] on icon at bounding box center [831, 305] width 17 height 17
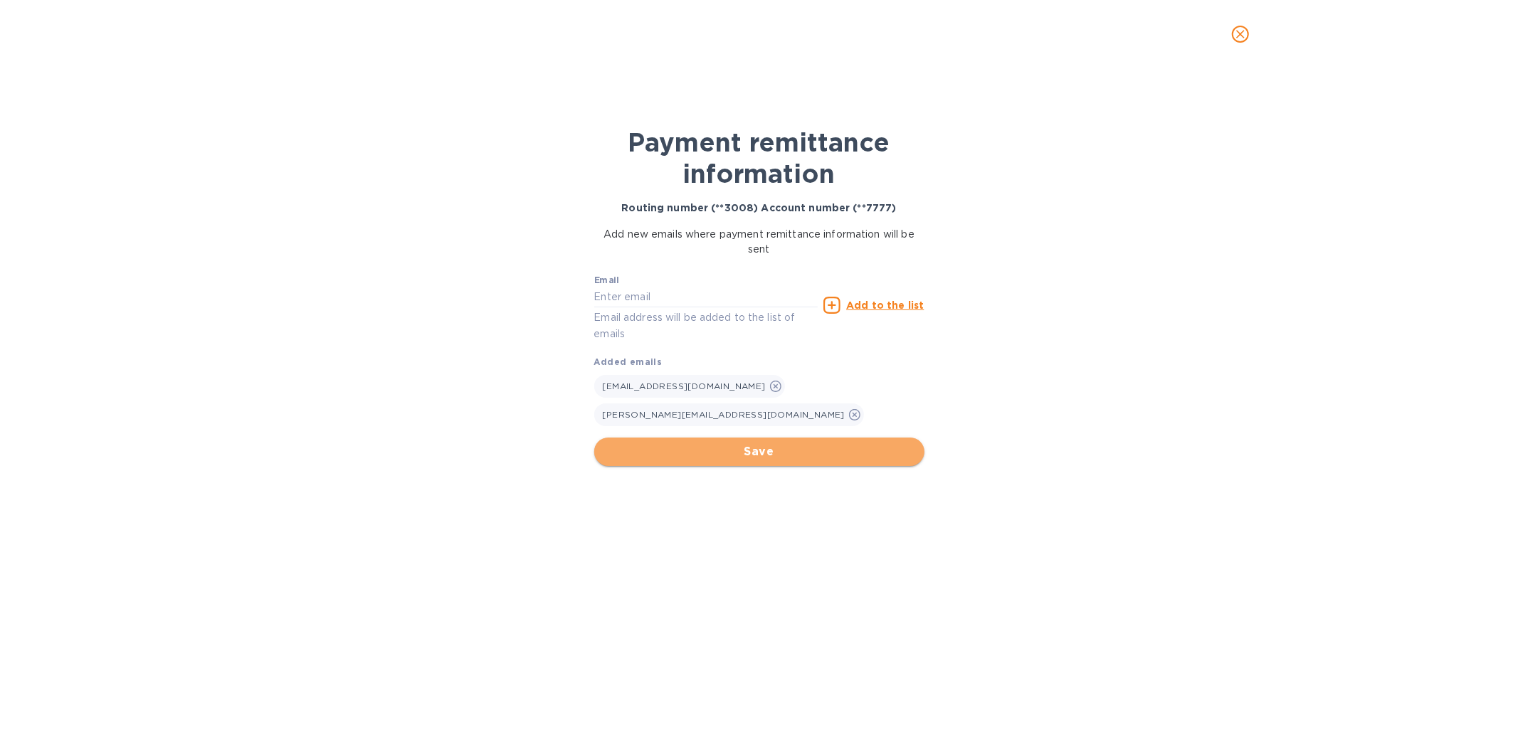
click at [757, 443] on span "Save" at bounding box center [759, 451] width 307 height 17
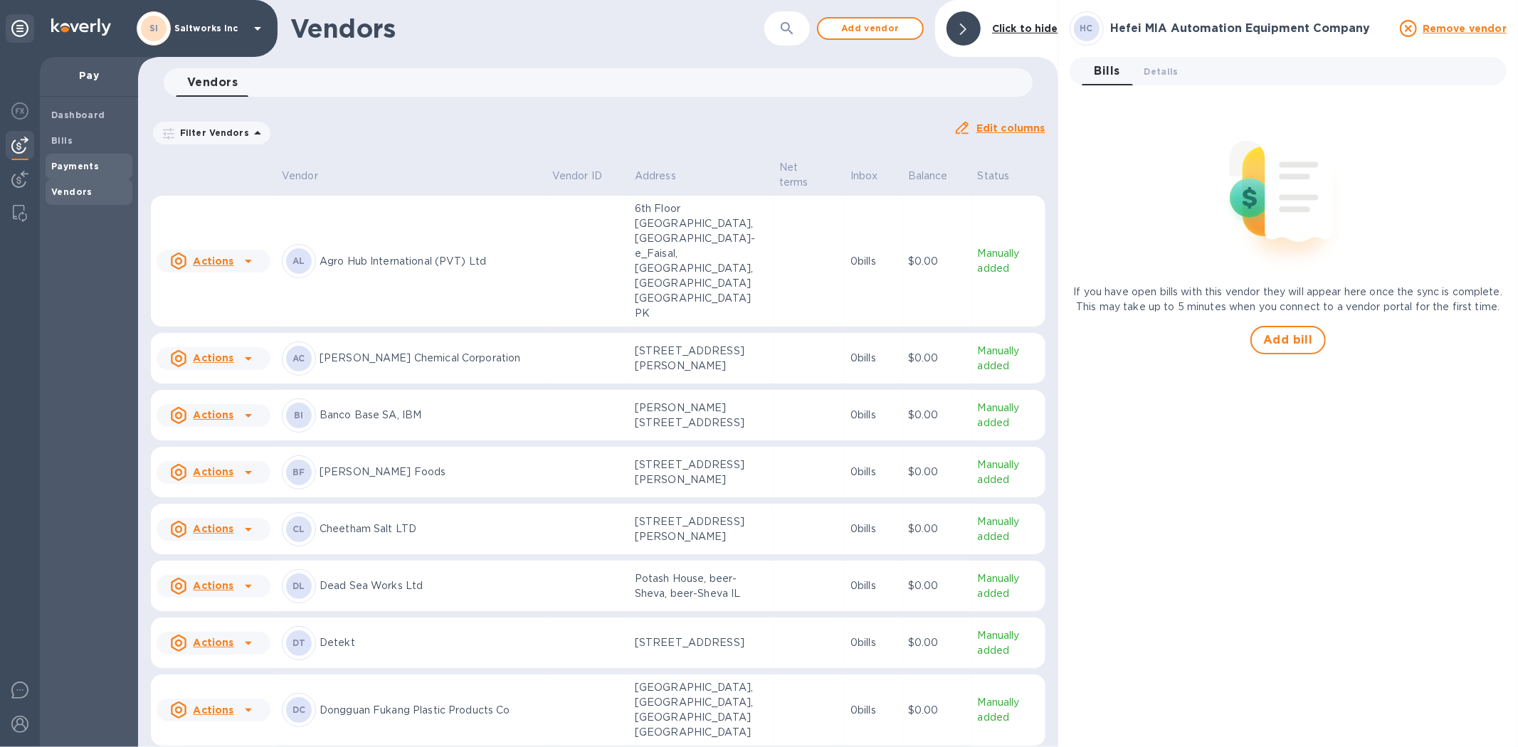
click at [77, 162] on b "Payments" at bounding box center [75, 166] width 48 height 11
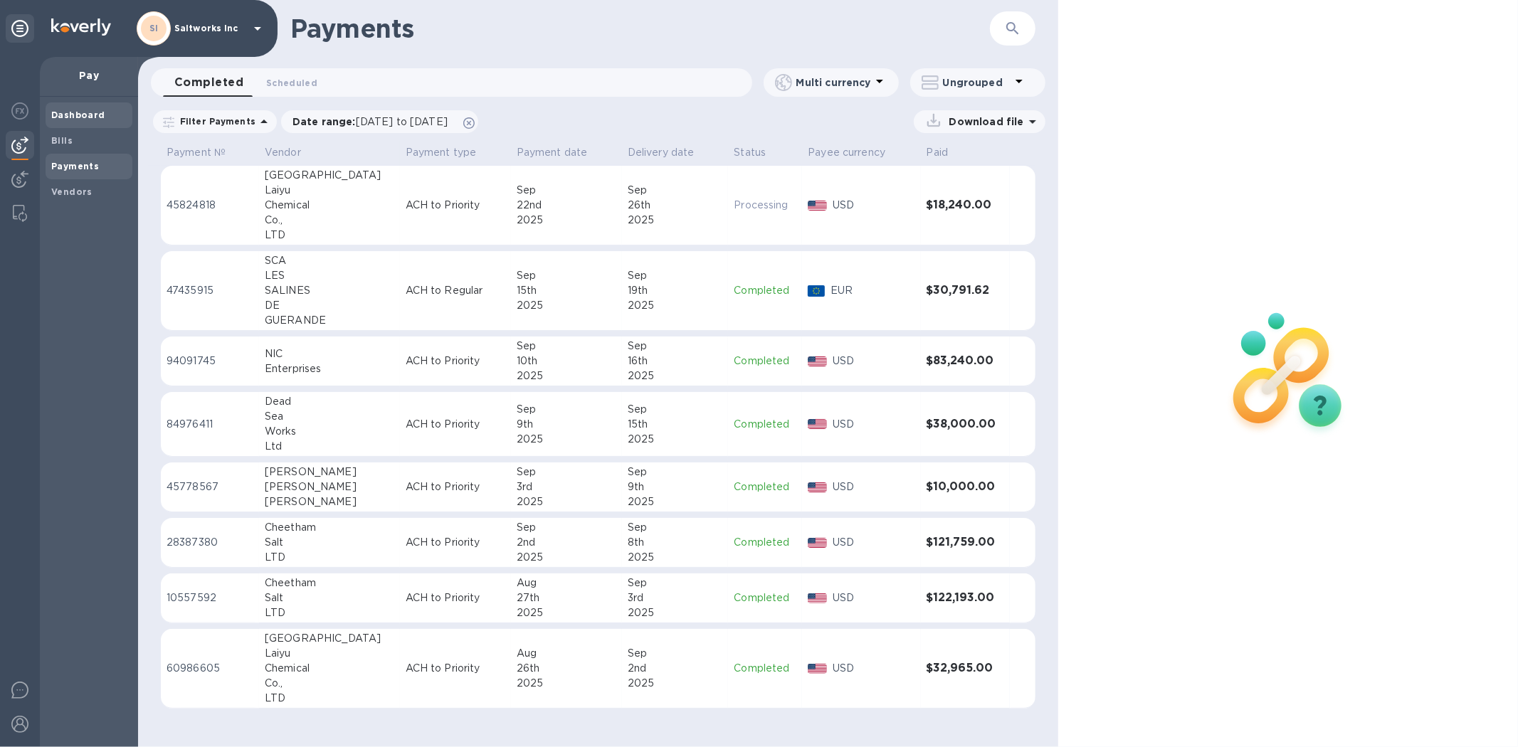
click at [67, 108] on span "Dashboard" at bounding box center [78, 115] width 54 height 14
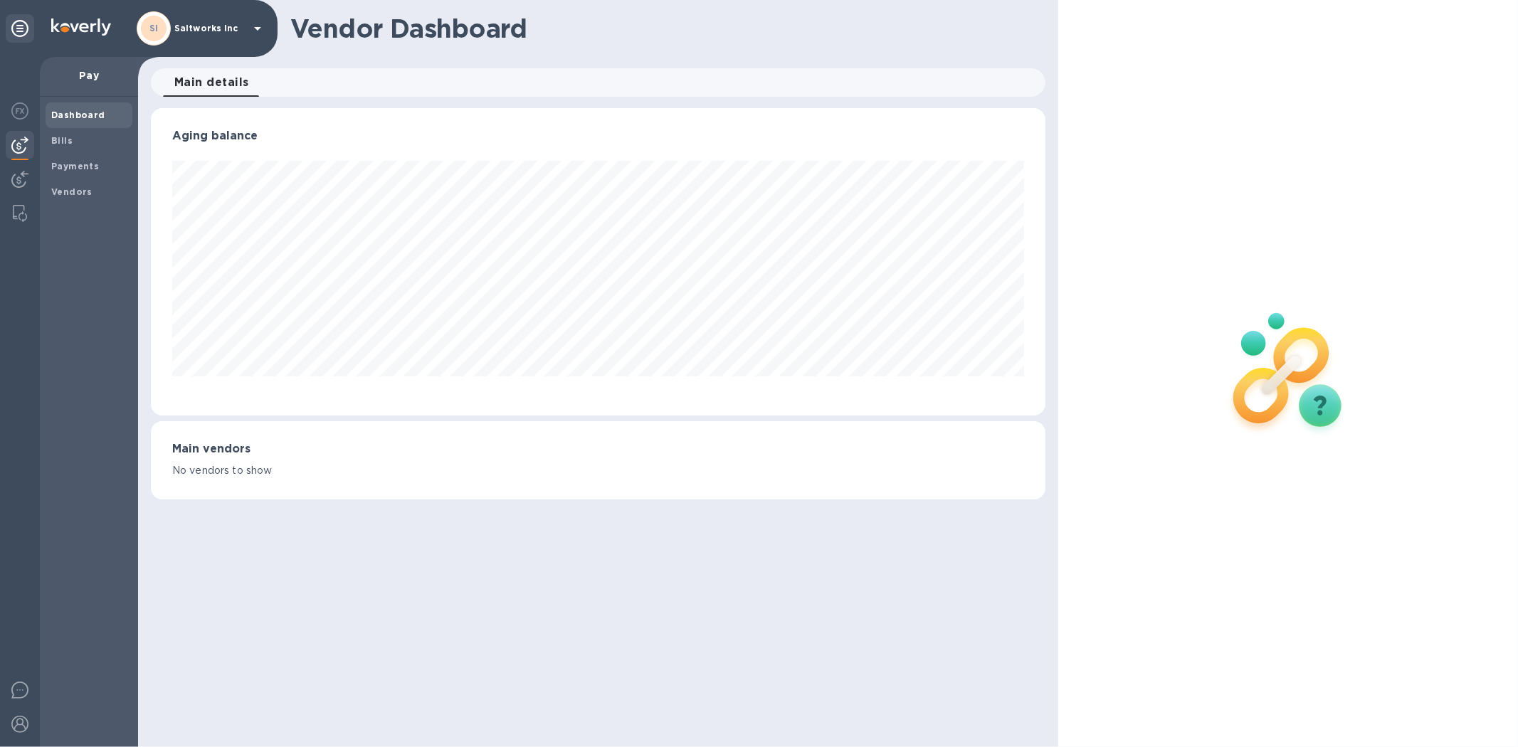
scroll to position [307, 894]
click at [67, 164] on b "Payments" at bounding box center [75, 166] width 48 height 11
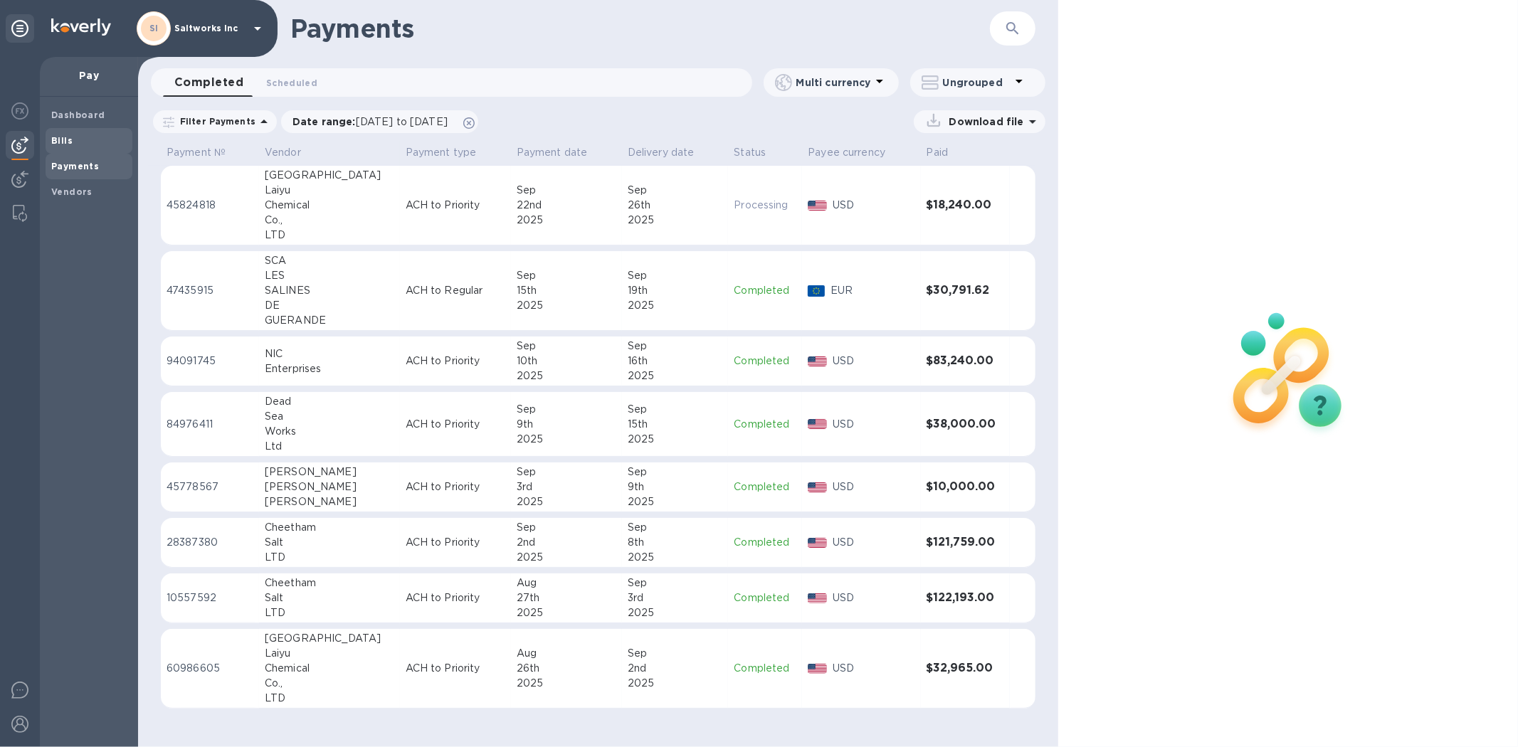
click at [60, 139] on b "Bills" at bounding box center [61, 140] width 21 height 11
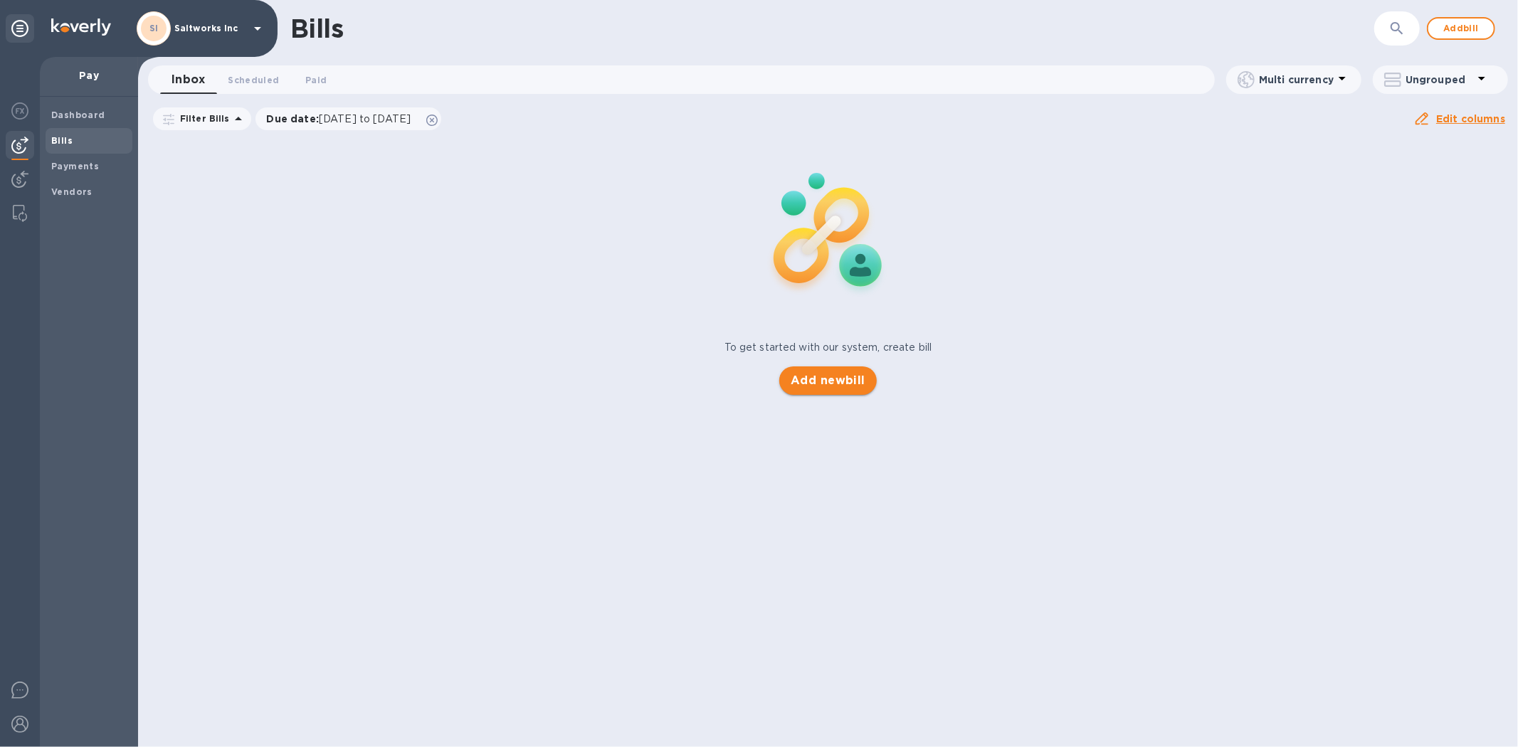
click at [844, 381] on span "Add new bill" at bounding box center [828, 380] width 75 height 17
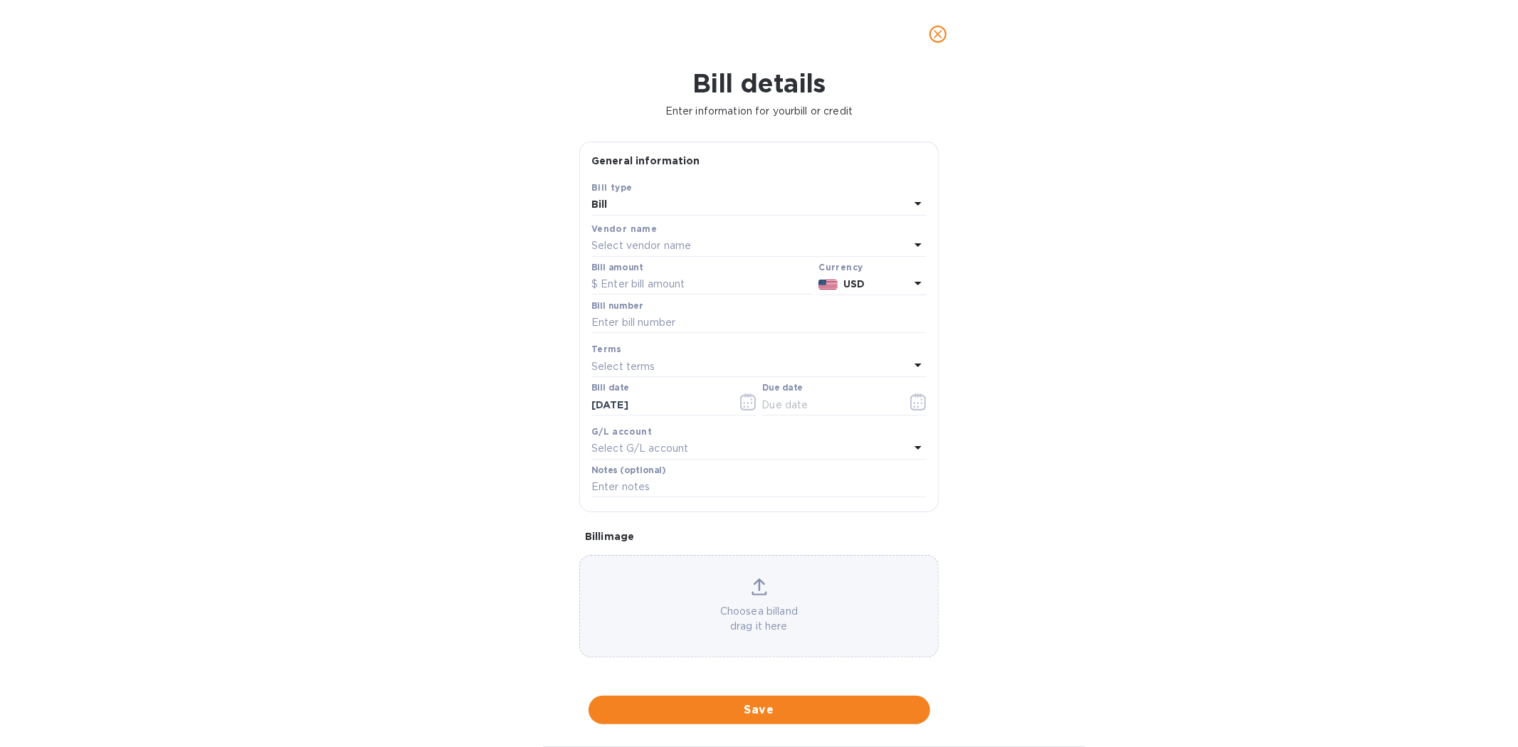
click at [647, 249] on p "Select vendor name" at bounding box center [641, 245] width 100 height 15
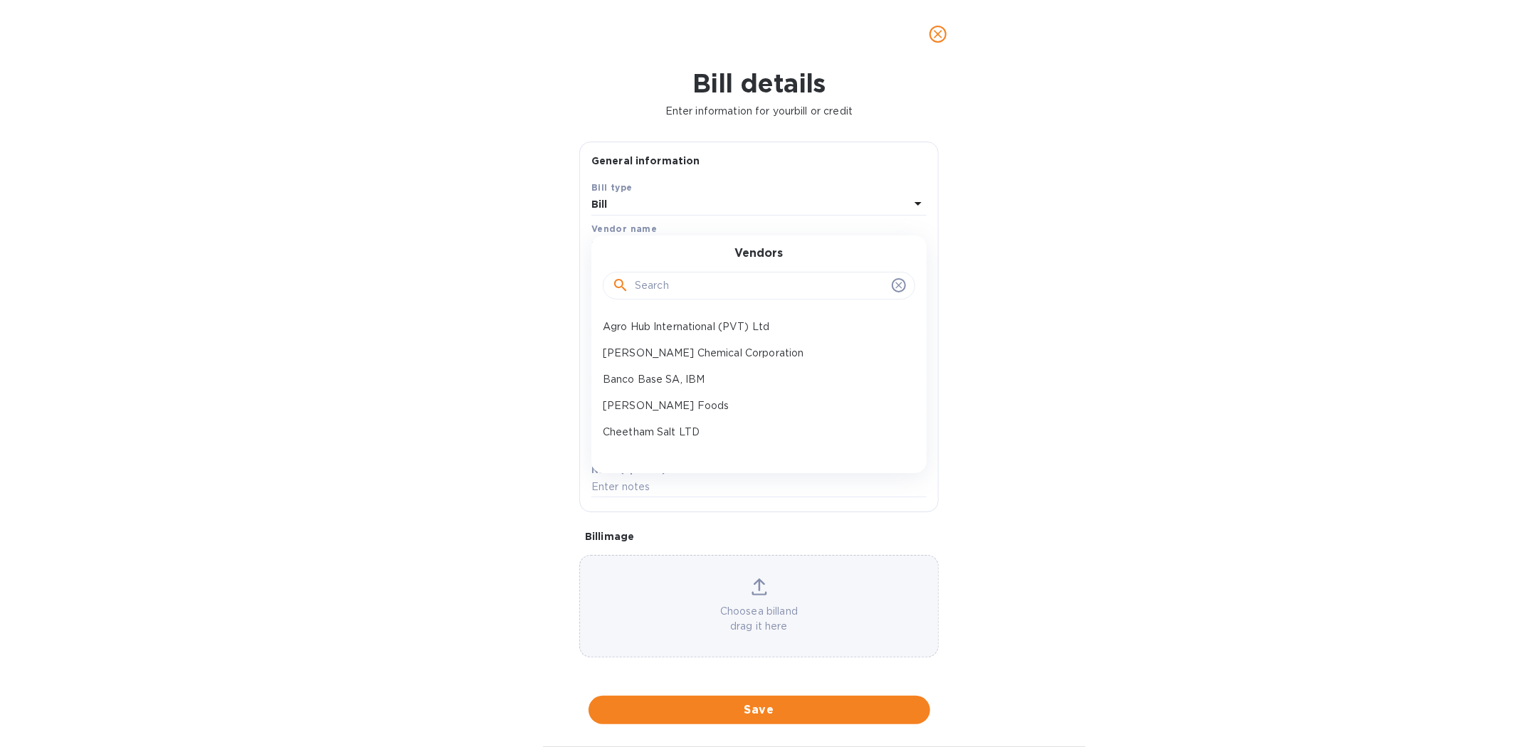
click at [657, 288] on input "text" at bounding box center [760, 285] width 251 height 21
type input "hefe"
click at [670, 321] on p "Hefei MIA Automation Equipment Company" at bounding box center [753, 326] width 301 height 15
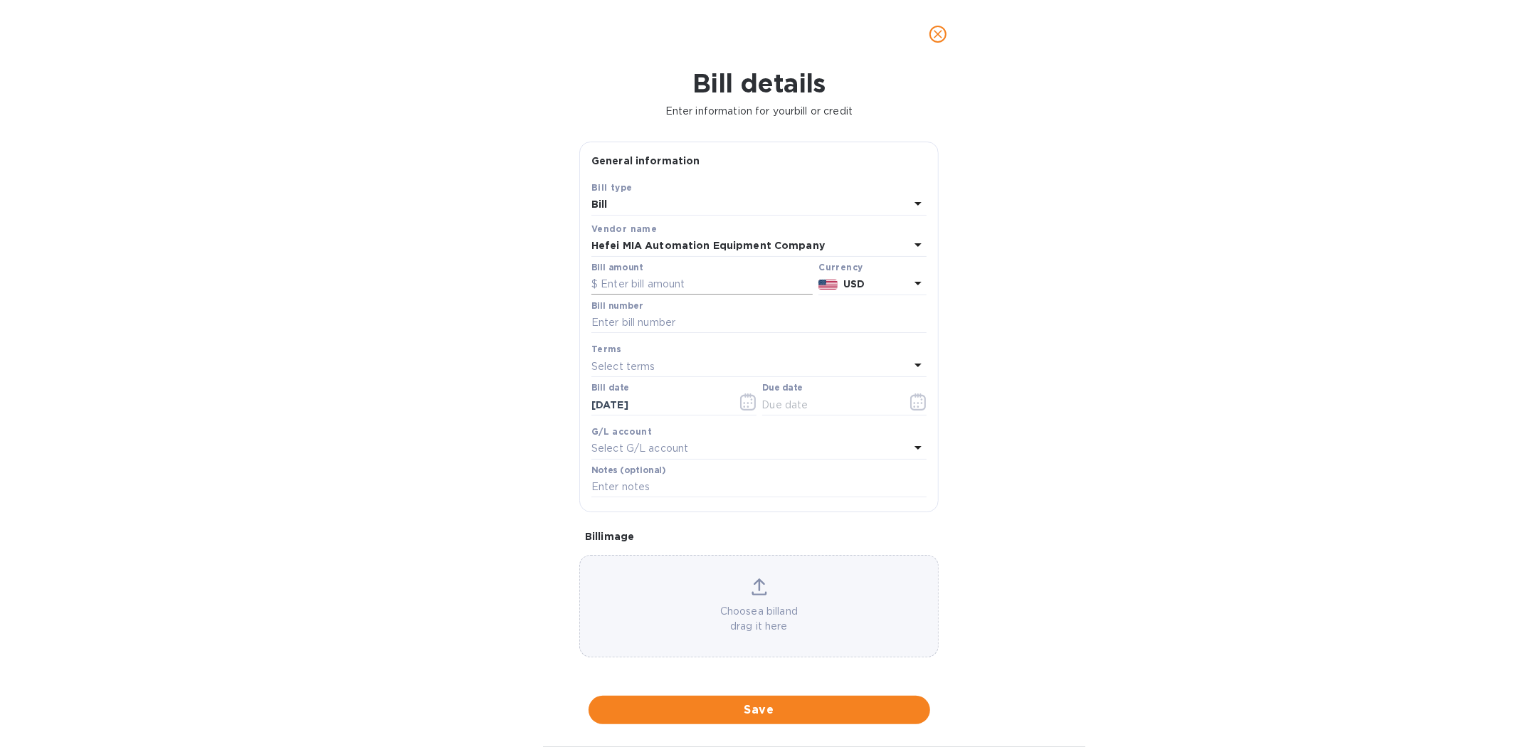
click at [634, 288] on input "text" at bounding box center [701, 284] width 221 height 21
type input "1,600"
click at [637, 322] on input "text" at bounding box center [758, 322] width 335 height 21
click at [1269, 182] on div "Bill details Enter information for your bill or credit General information Save…" at bounding box center [759, 407] width 1518 height 679
click at [945, 33] on span "close" at bounding box center [937, 34] width 17 height 17
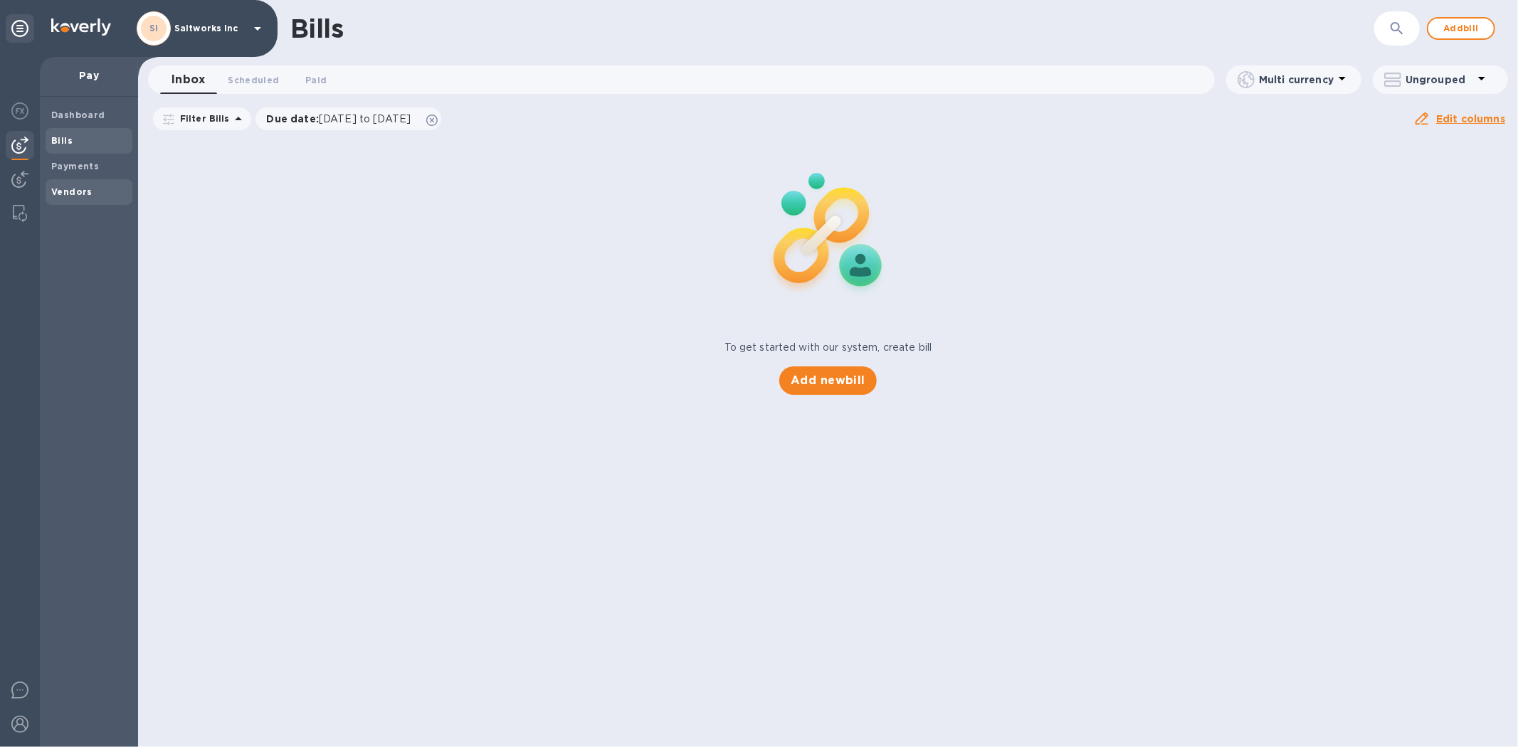
click at [60, 201] on div "Vendors" at bounding box center [89, 192] width 87 height 26
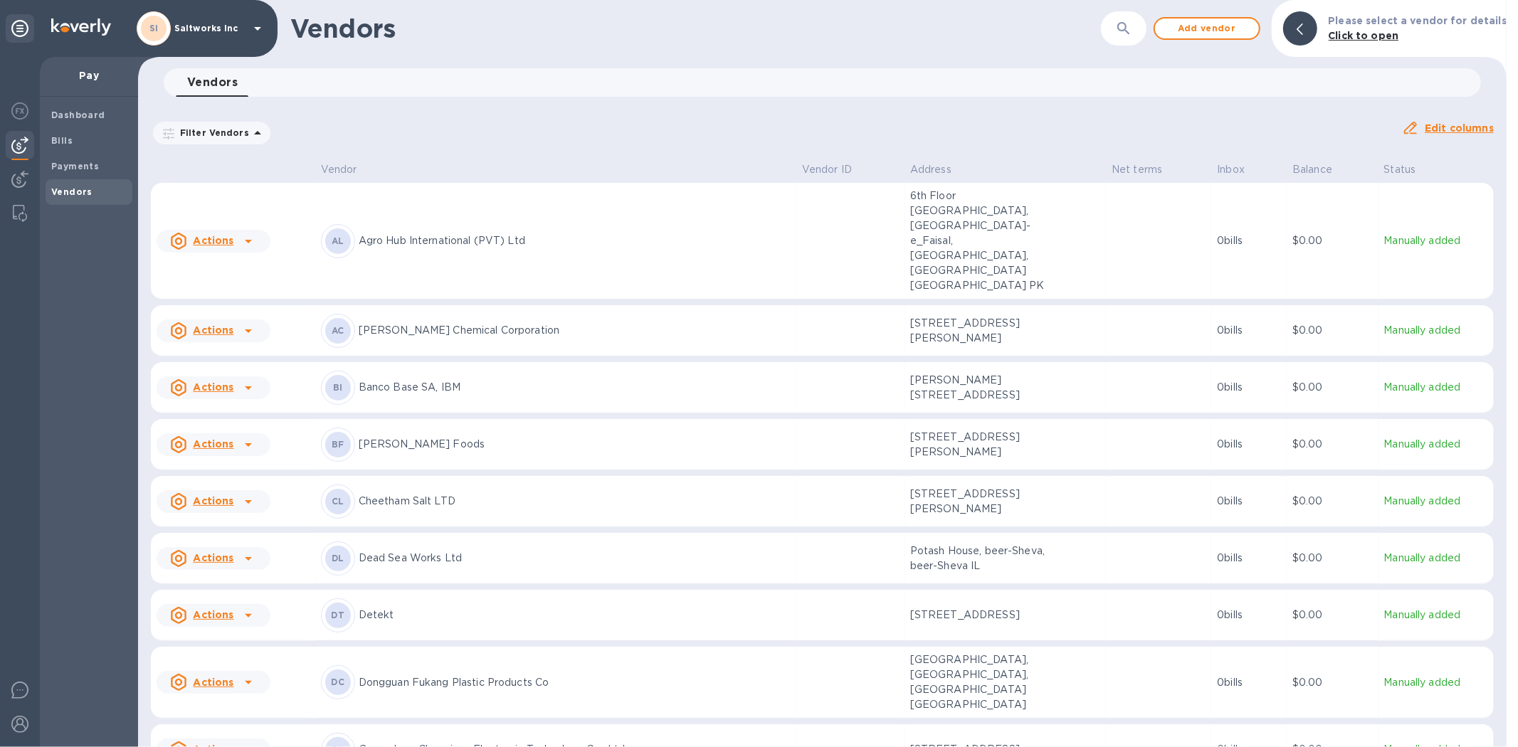
click at [1132, 28] on icon "button" at bounding box center [1123, 28] width 17 height 17
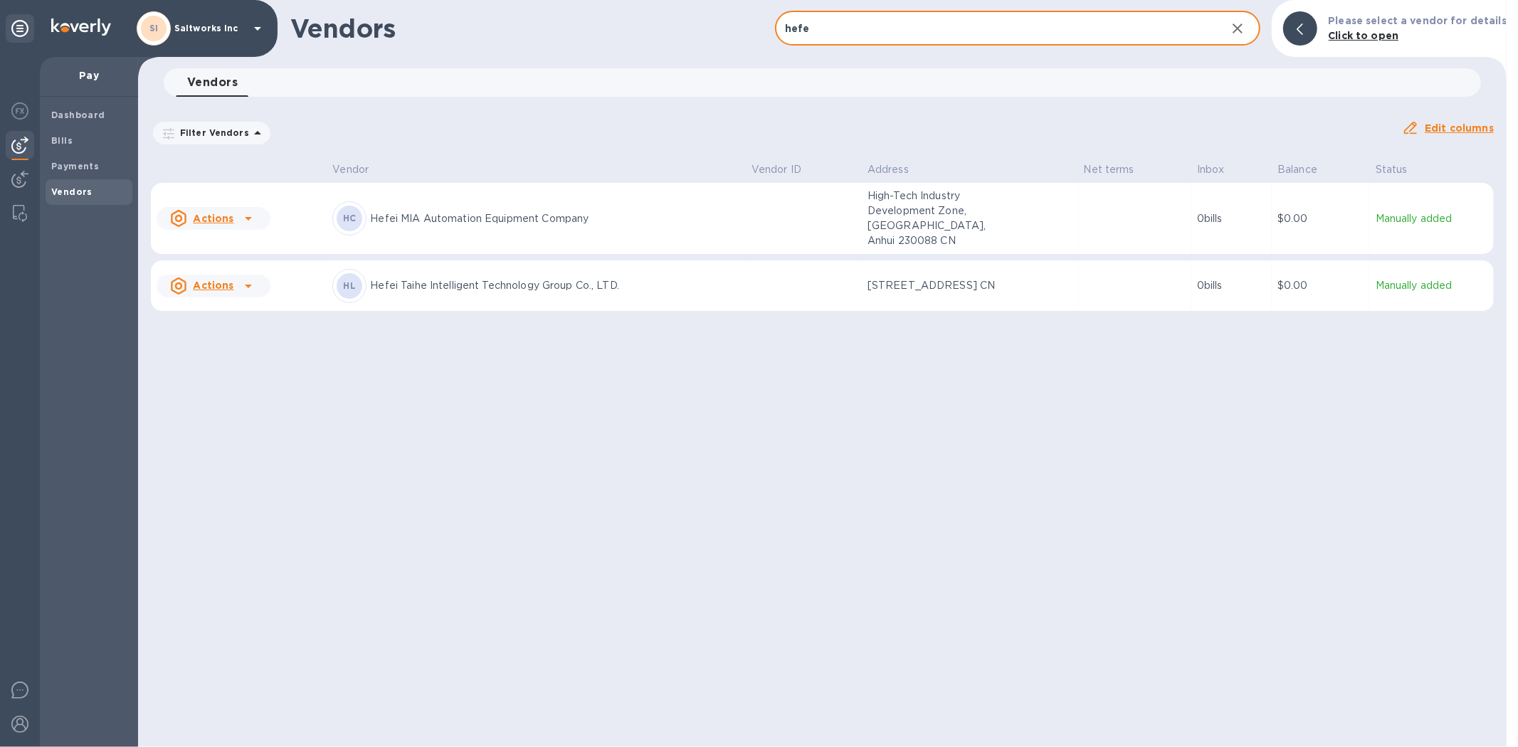
type input "hefe"
click at [515, 216] on p "Hefei MIA Automation Equipment Company" at bounding box center [554, 218] width 369 height 15
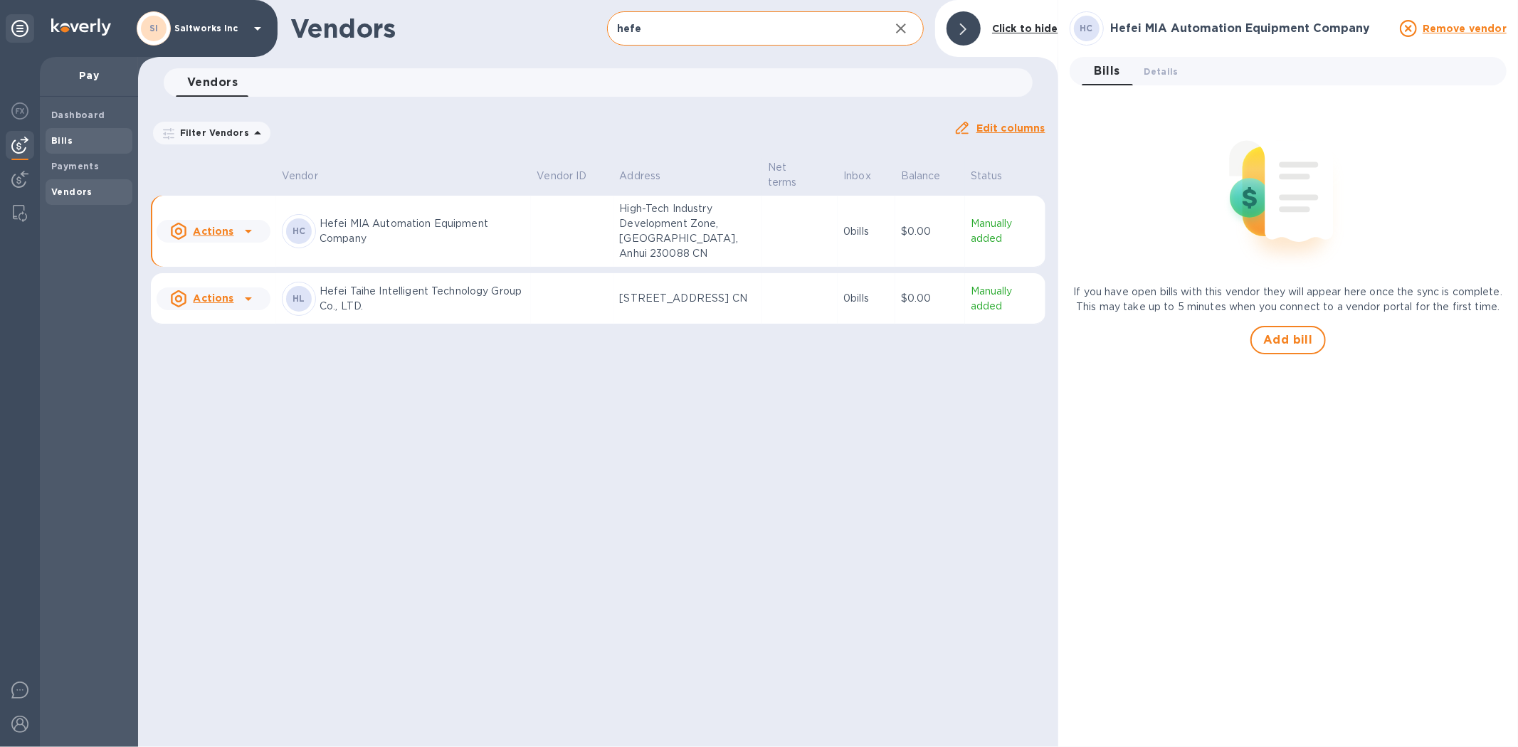
click at [64, 135] on b "Bills" at bounding box center [61, 140] width 21 height 11
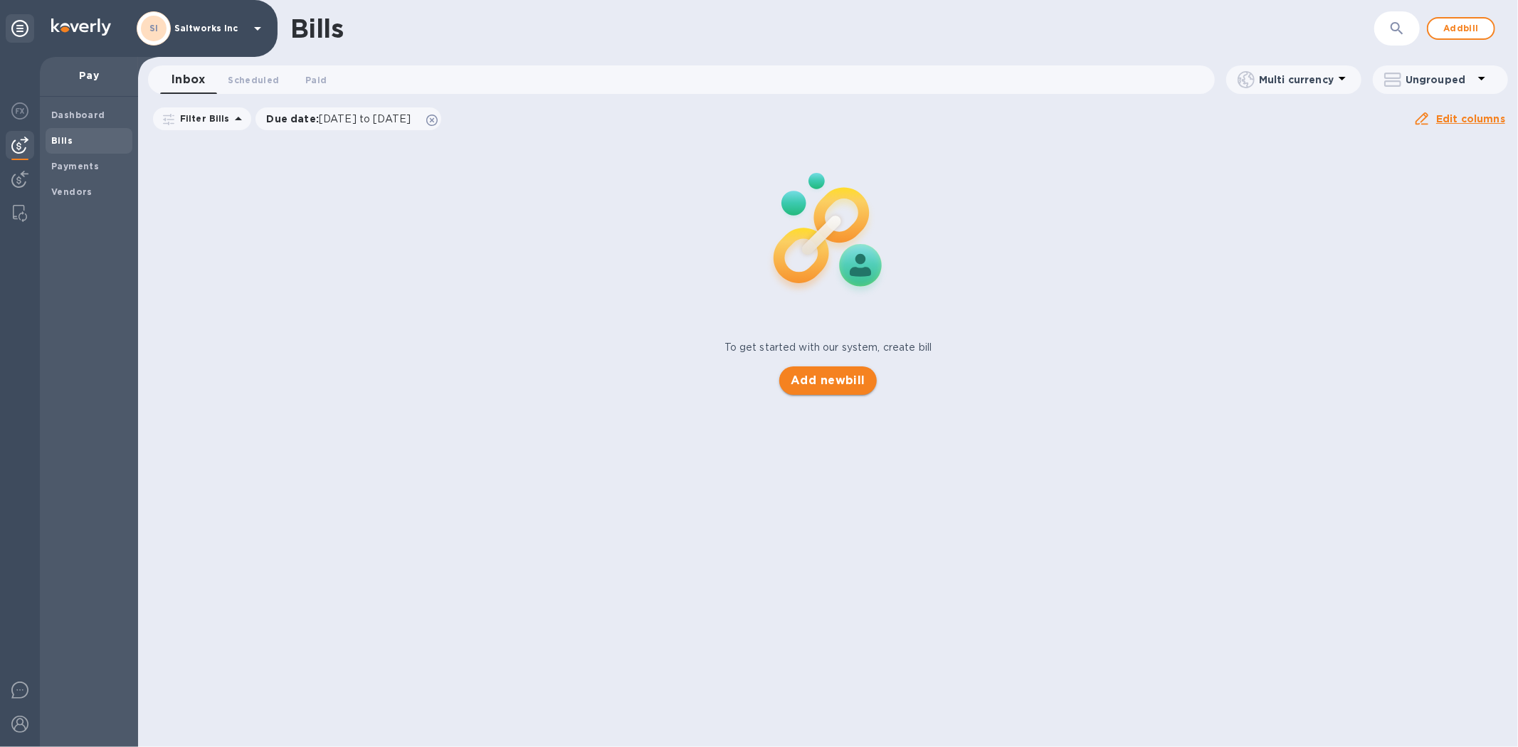
click at [826, 392] on button "Add new bill" at bounding box center [827, 380] width 97 height 28
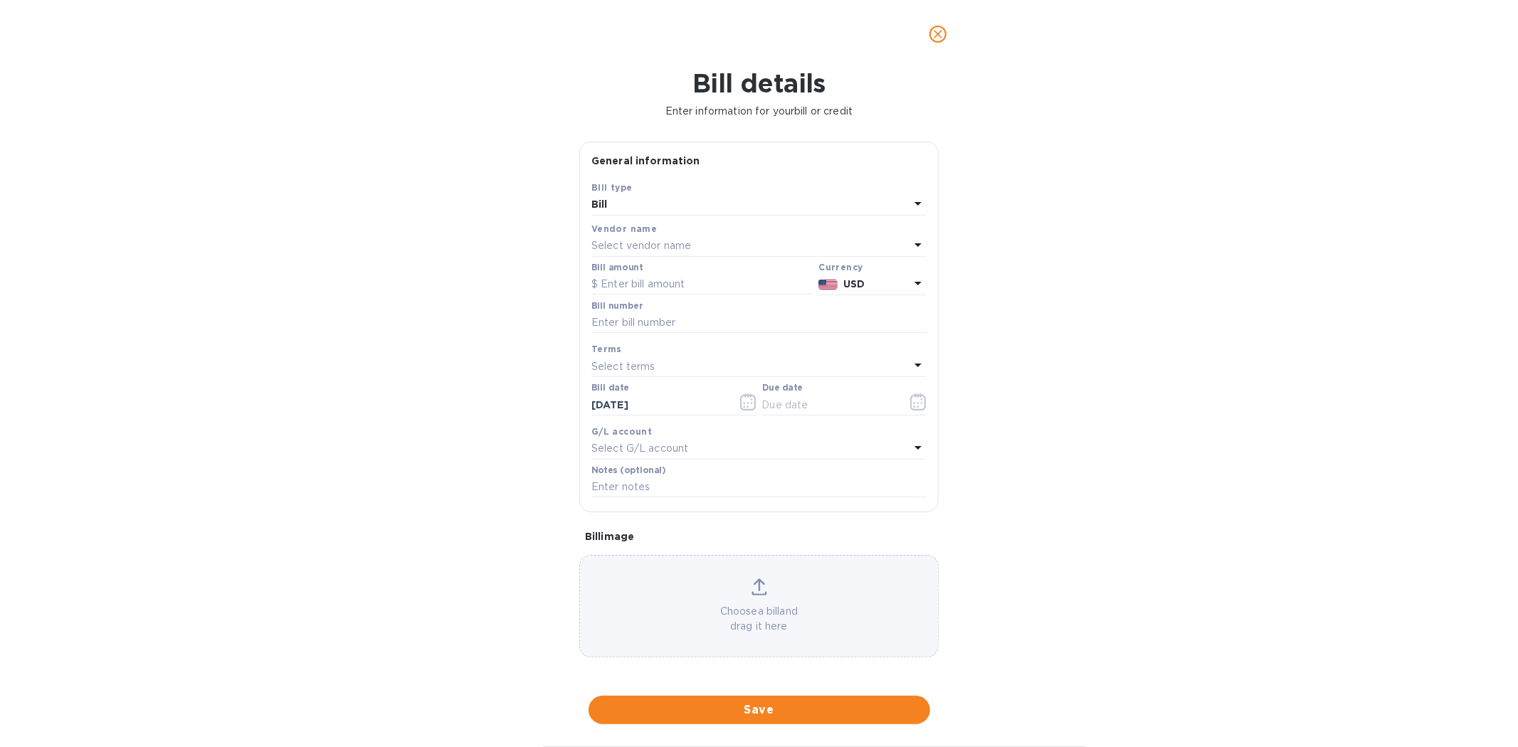
click at [628, 247] on p "Select vendor name" at bounding box center [641, 245] width 100 height 15
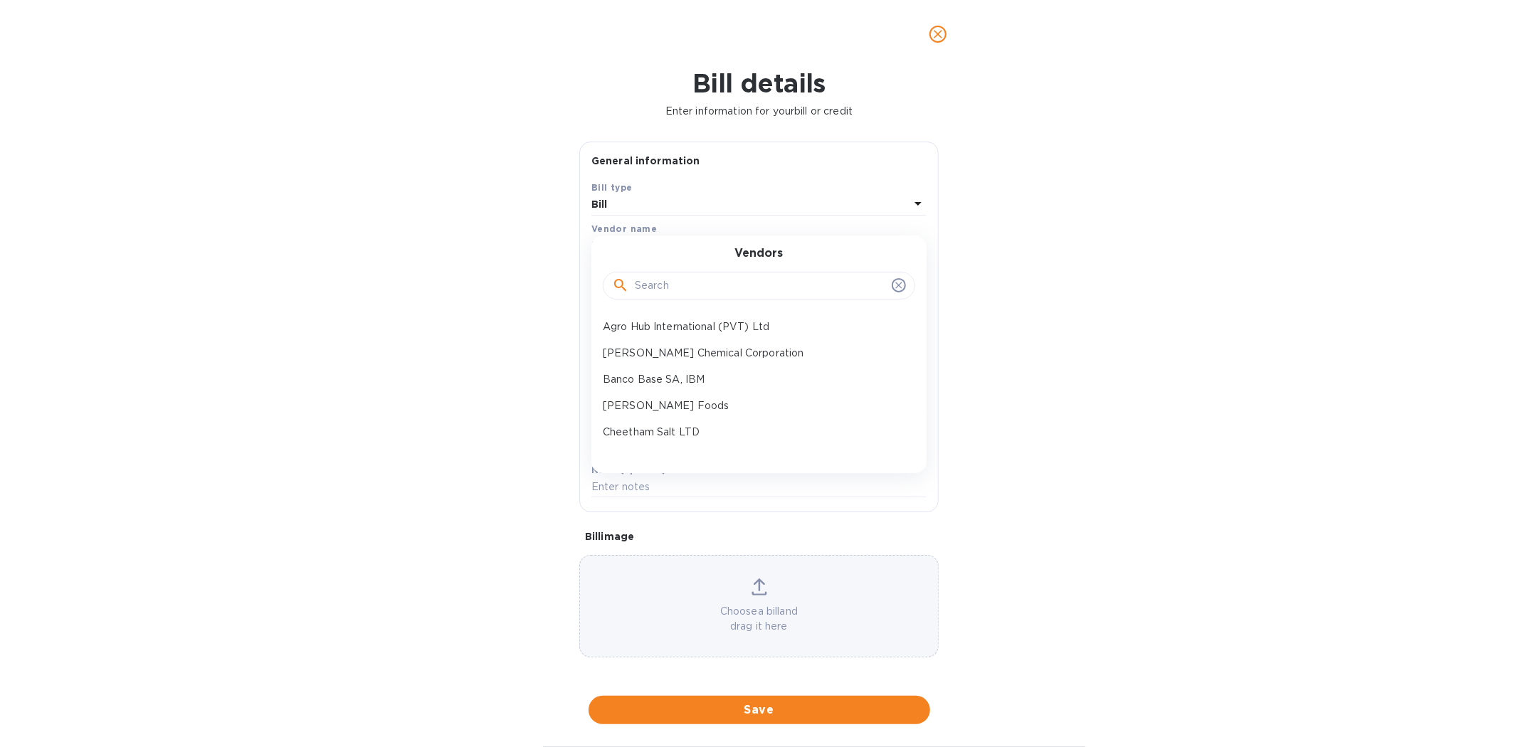
click at [647, 287] on input "text" at bounding box center [760, 285] width 251 height 21
type input "hefe"
click at [662, 326] on p "Hefei MIA Automation Equipment Company" at bounding box center [753, 326] width 301 height 15
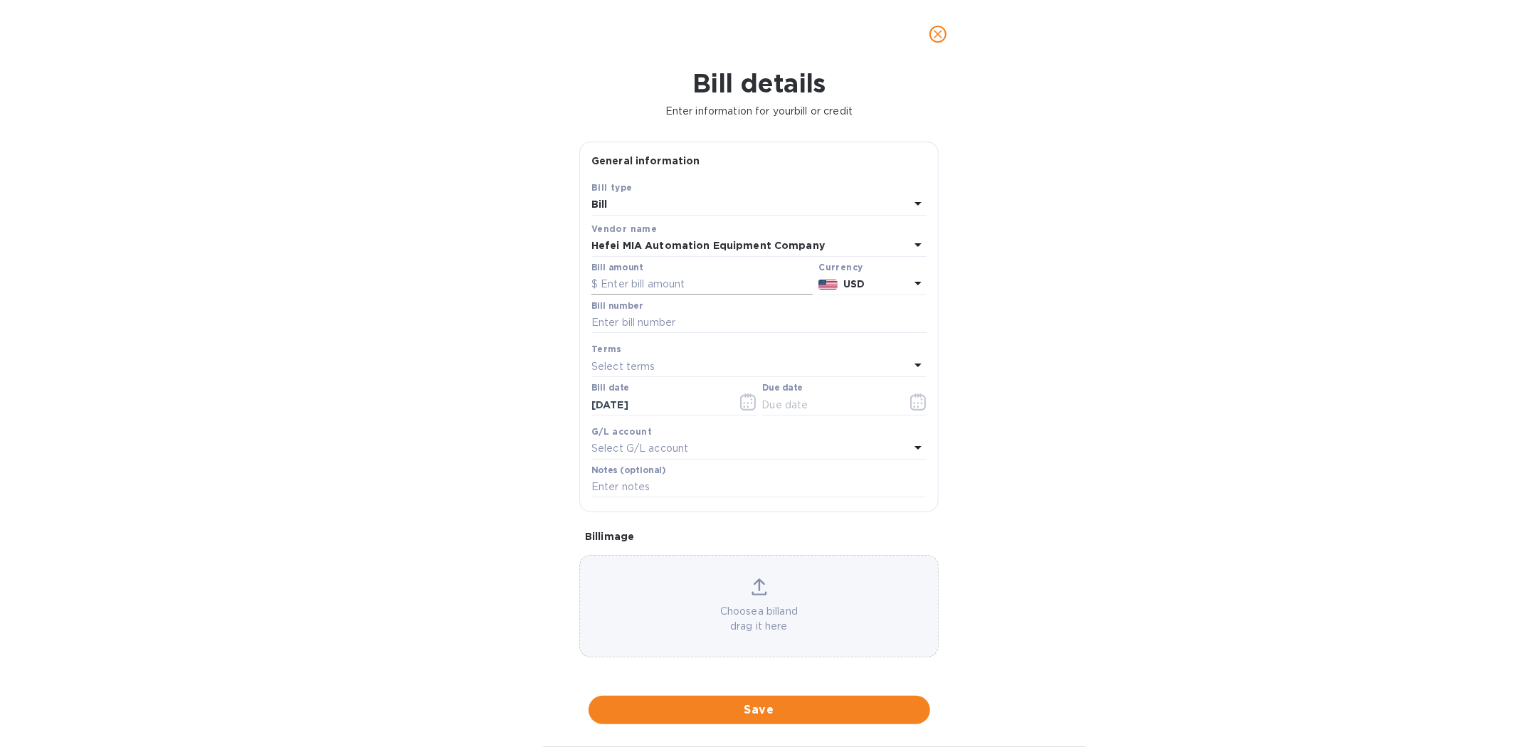
click at [630, 283] on input "text" at bounding box center [701, 284] width 221 height 21
type input "1,600"
click at [634, 322] on input "text" at bounding box center [758, 322] width 335 height 21
click at [606, 320] on input "text" at bounding box center [758, 322] width 335 height 21
type input "HF202509109"
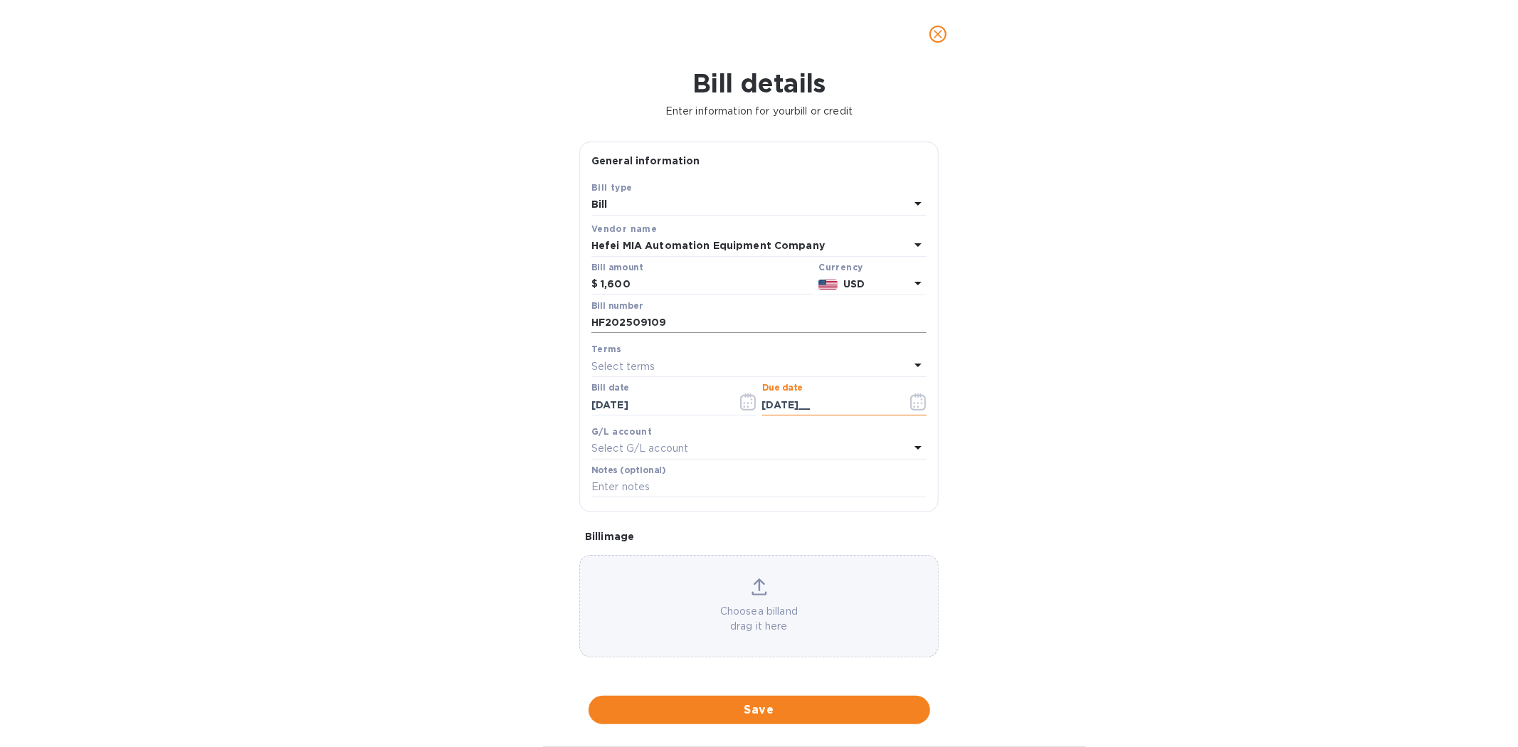
type input "[DATE]__"
type input "[DATE]"
click at [614, 490] on input "text" at bounding box center [758, 487] width 335 height 21
click at [731, 487] on input "SaltWorks, HF202509109," at bounding box center [758, 487] width 335 height 21
click at [888, 490] on input "SaltWorks, HF202509109, AMVT Color Sorter CCD63-04" at bounding box center [758, 487] width 335 height 21
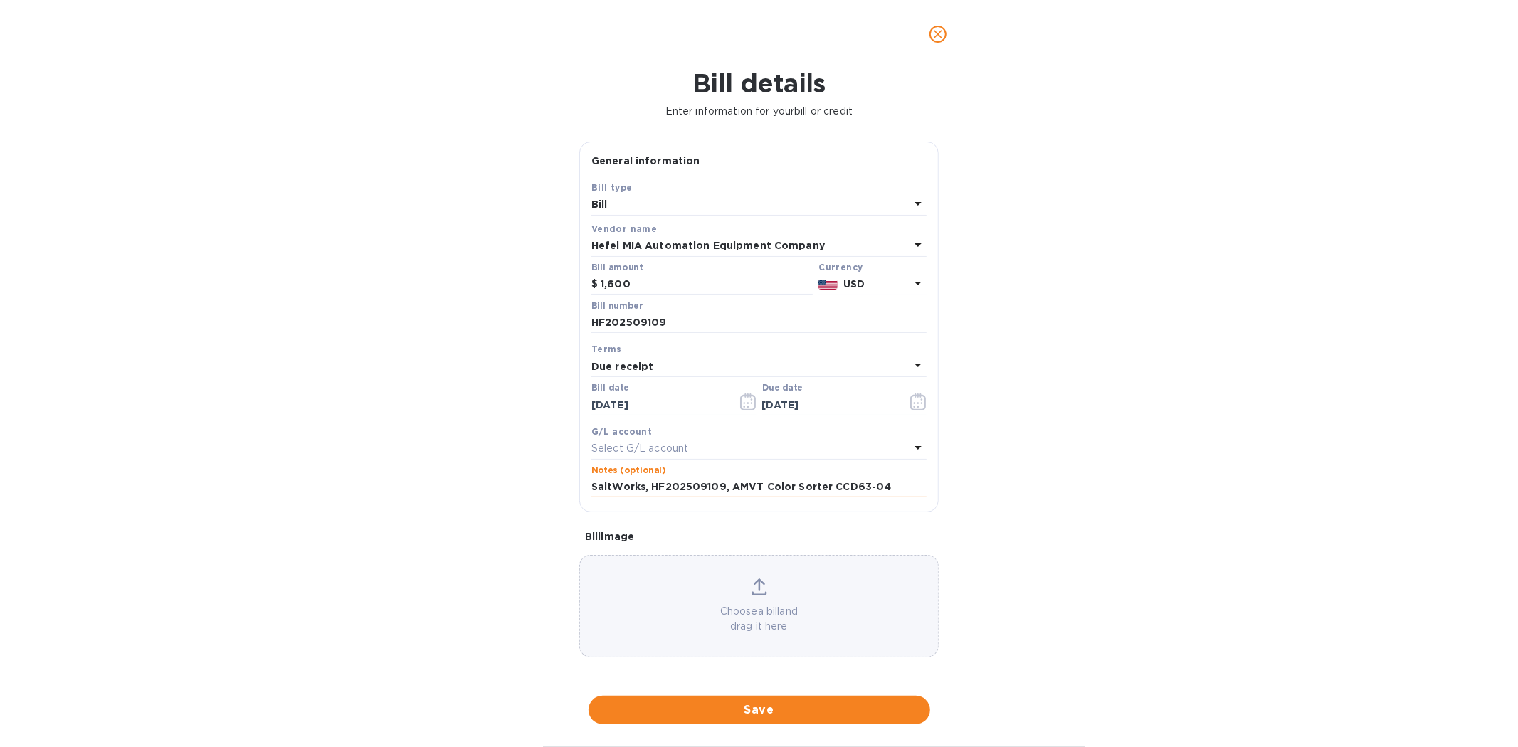
click at [888, 490] on input "SaltWorks, HF202509109, AMVT Color Sorter CCD63-04" at bounding box center [758, 487] width 335 height 21
type input "SaltWorks, HF202509109, AMVT Color Sorter CCD63-04"
click at [765, 606] on p "Choose a bill and drag it here" at bounding box center [759, 619] width 358 height 30
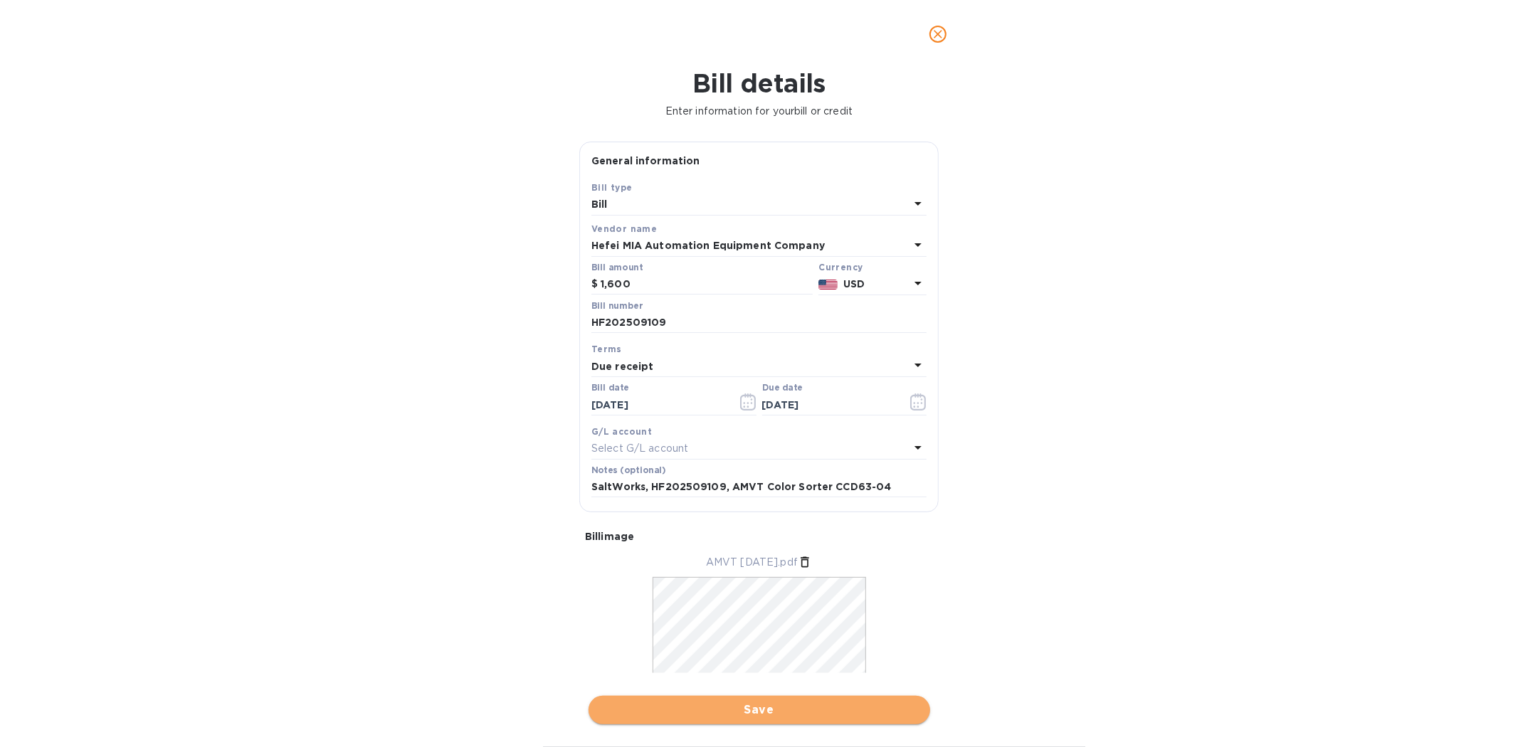
click at [747, 706] on span "Save" at bounding box center [759, 710] width 319 height 17
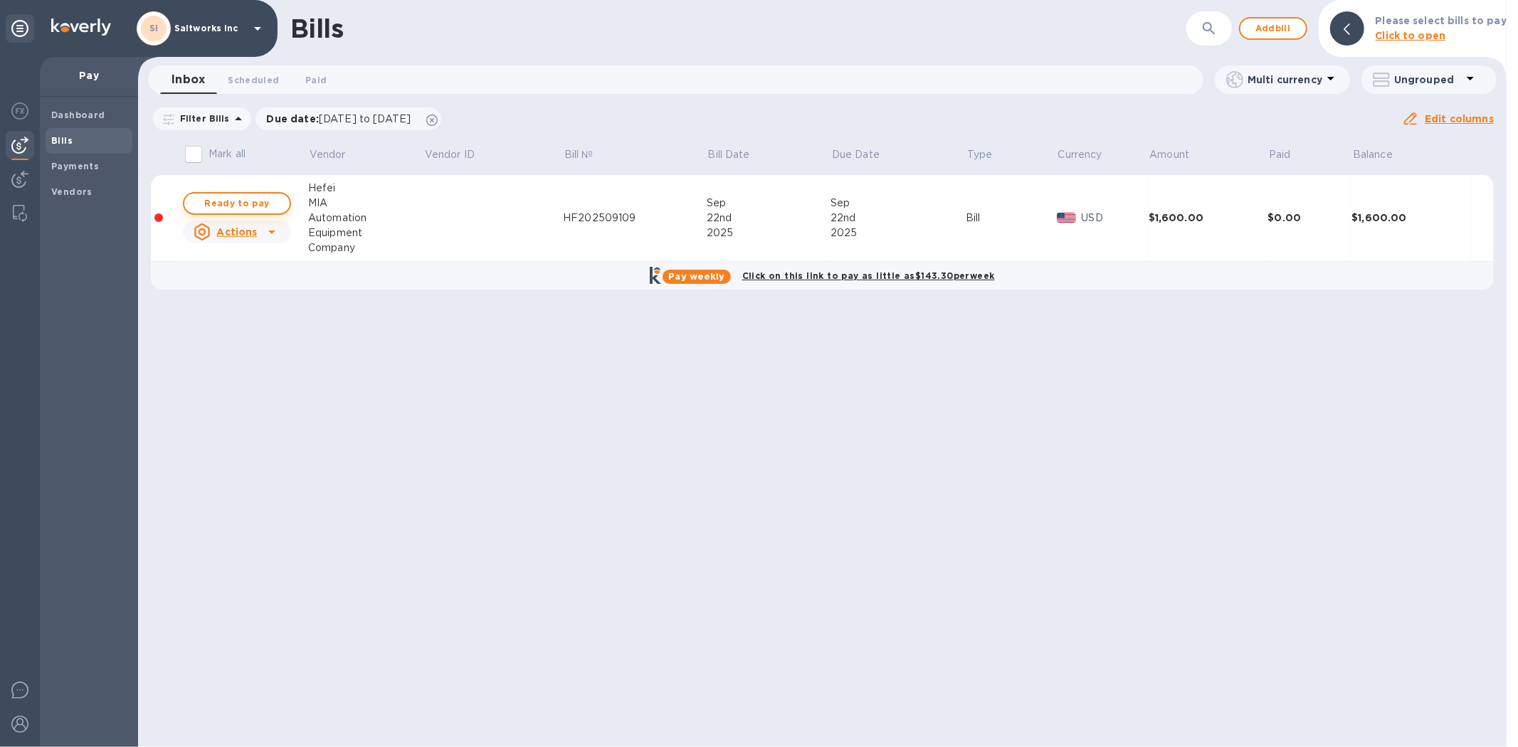
click at [236, 196] on span "Ready to pay" at bounding box center [237, 203] width 83 height 17
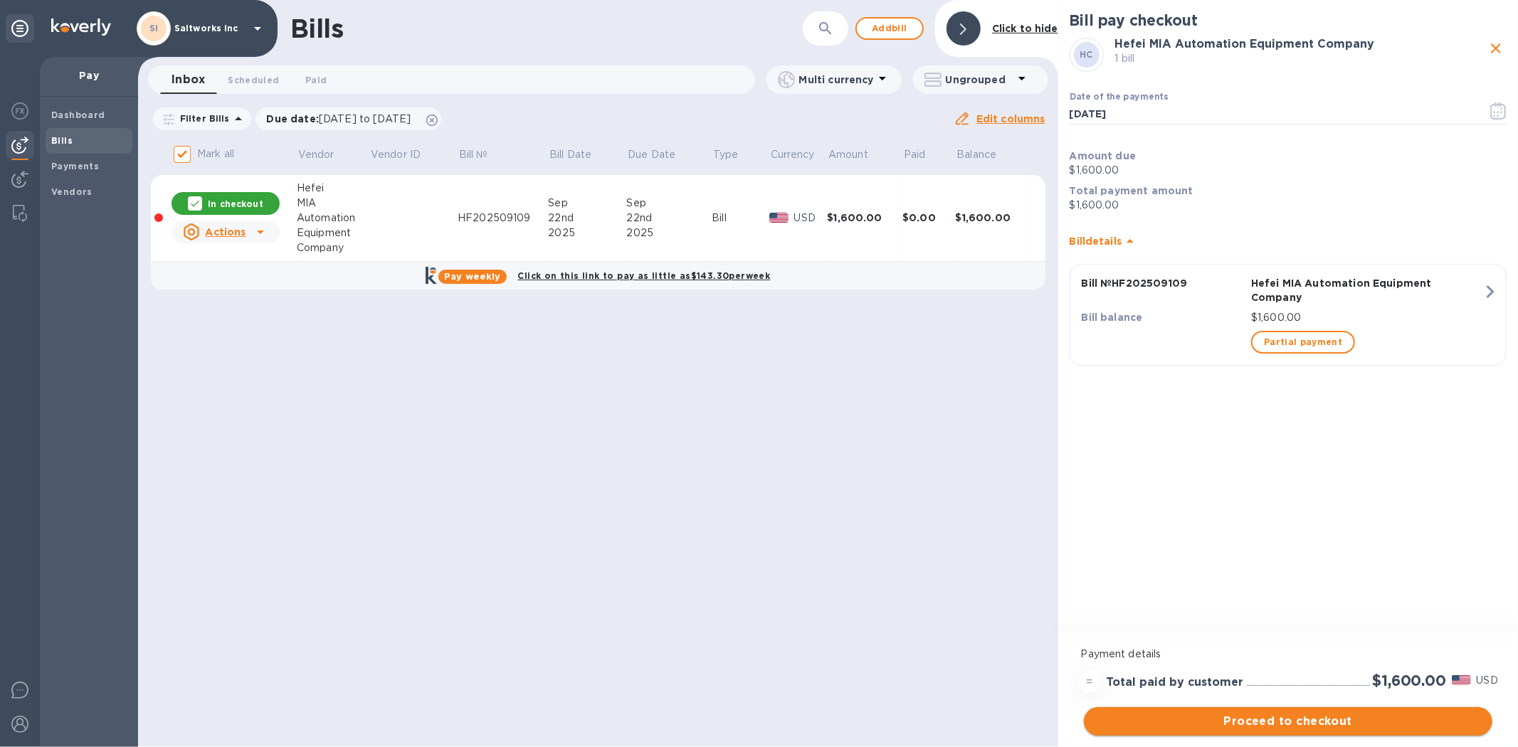
click at [1284, 721] on span "Proceed to checkout" at bounding box center [1288, 721] width 386 height 17
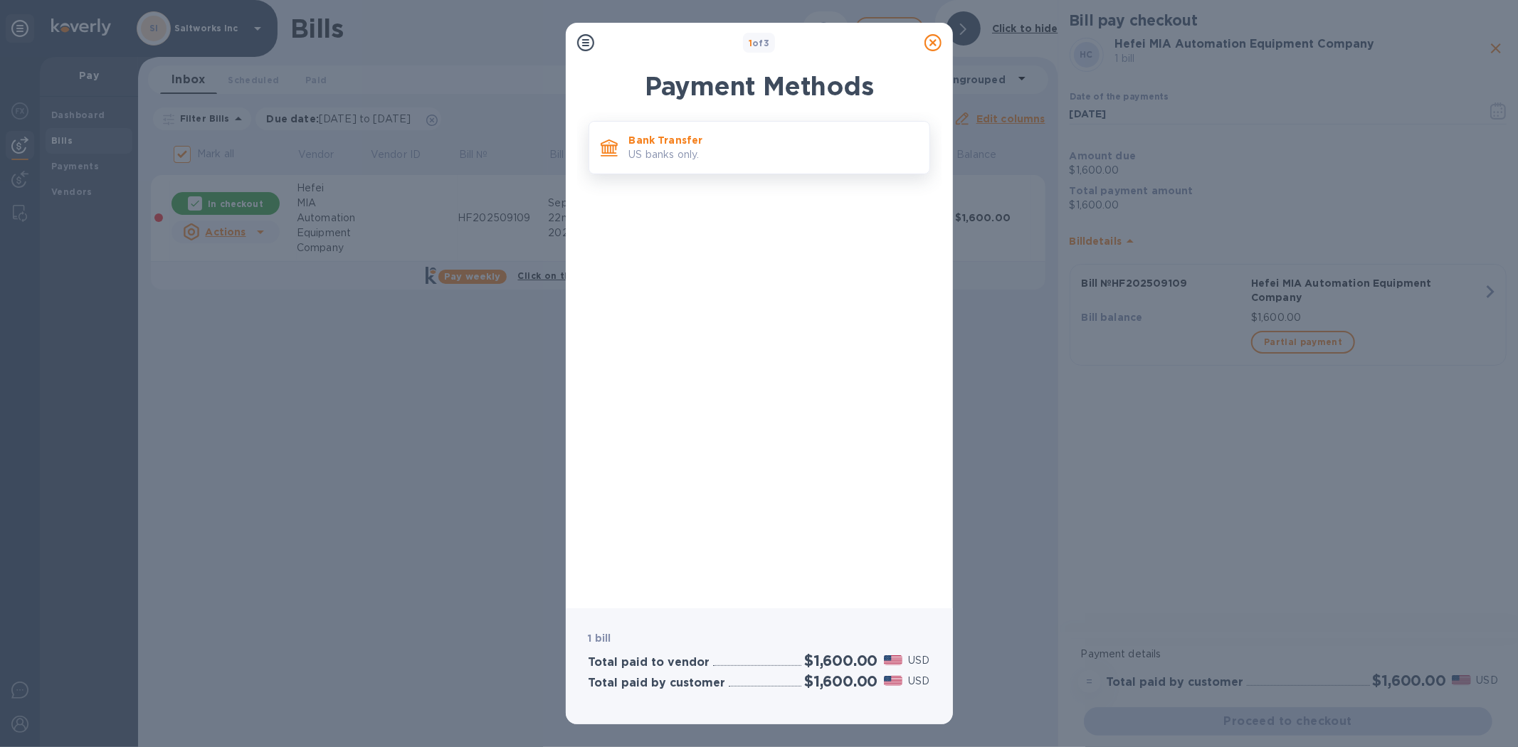
click at [686, 144] on p "Bank Transfer" at bounding box center [773, 140] width 289 height 14
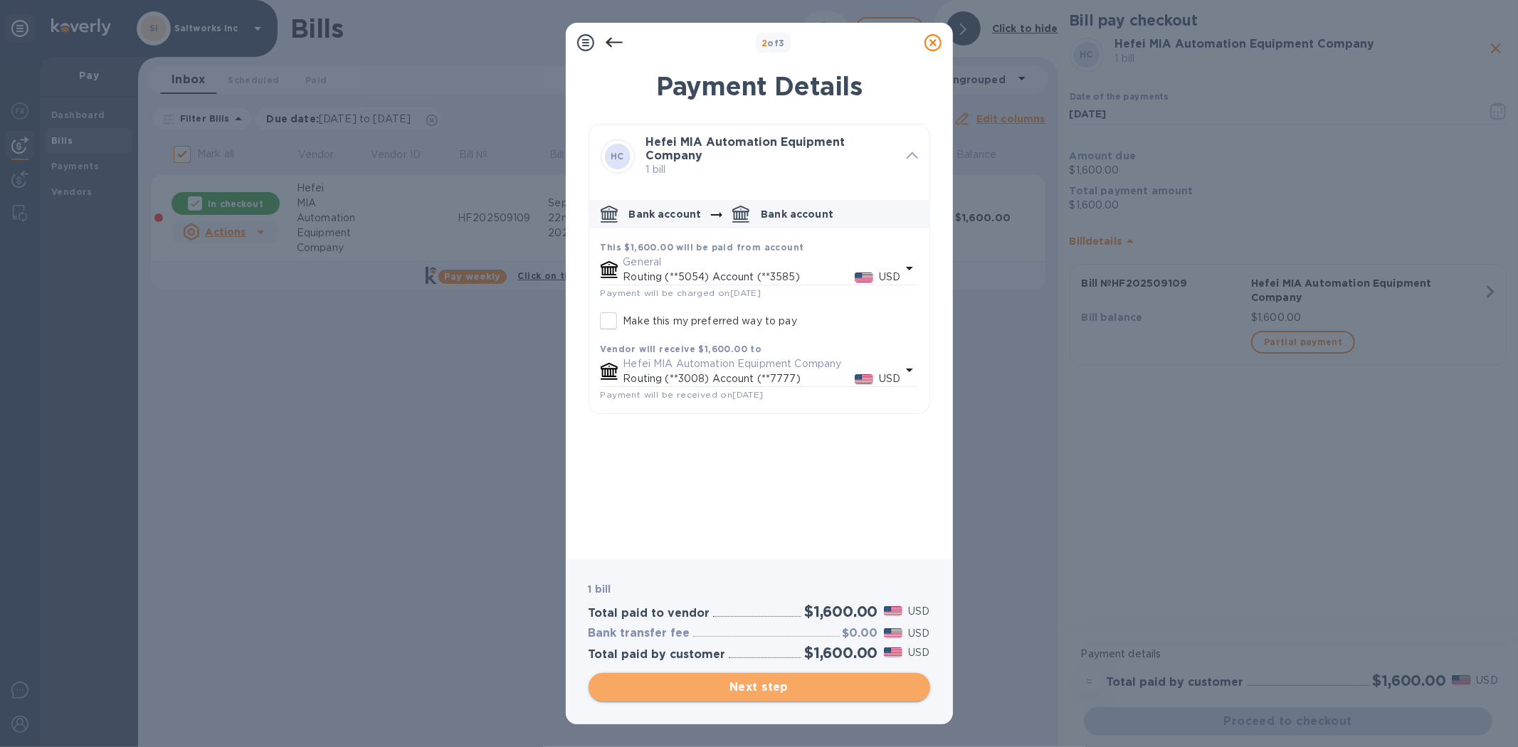
click at [760, 681] on span "Next step" at bounding box center [759, 687] width 319 height 17
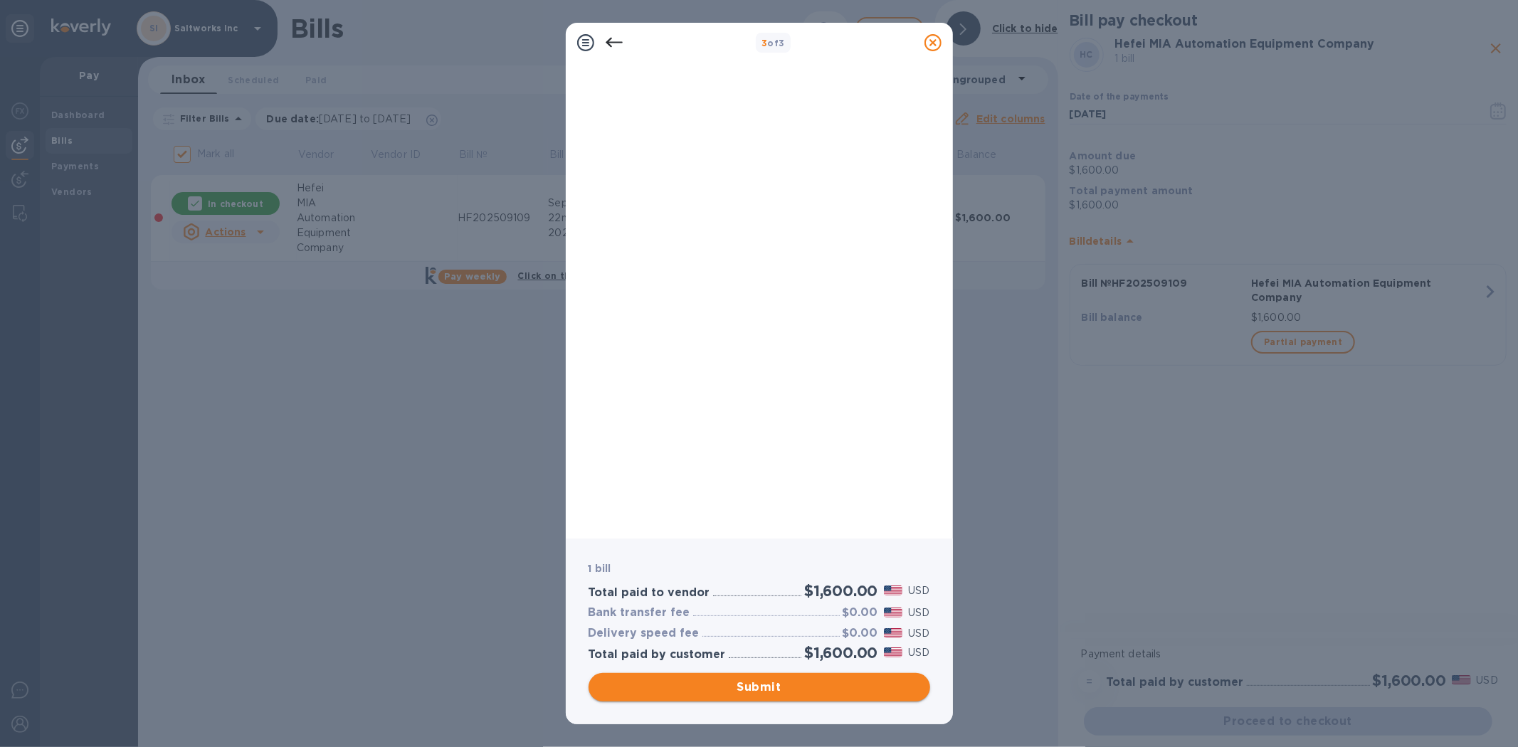
click at [745, 686] on span "Submit" at bounding box center [759, 687] width 319 height 17
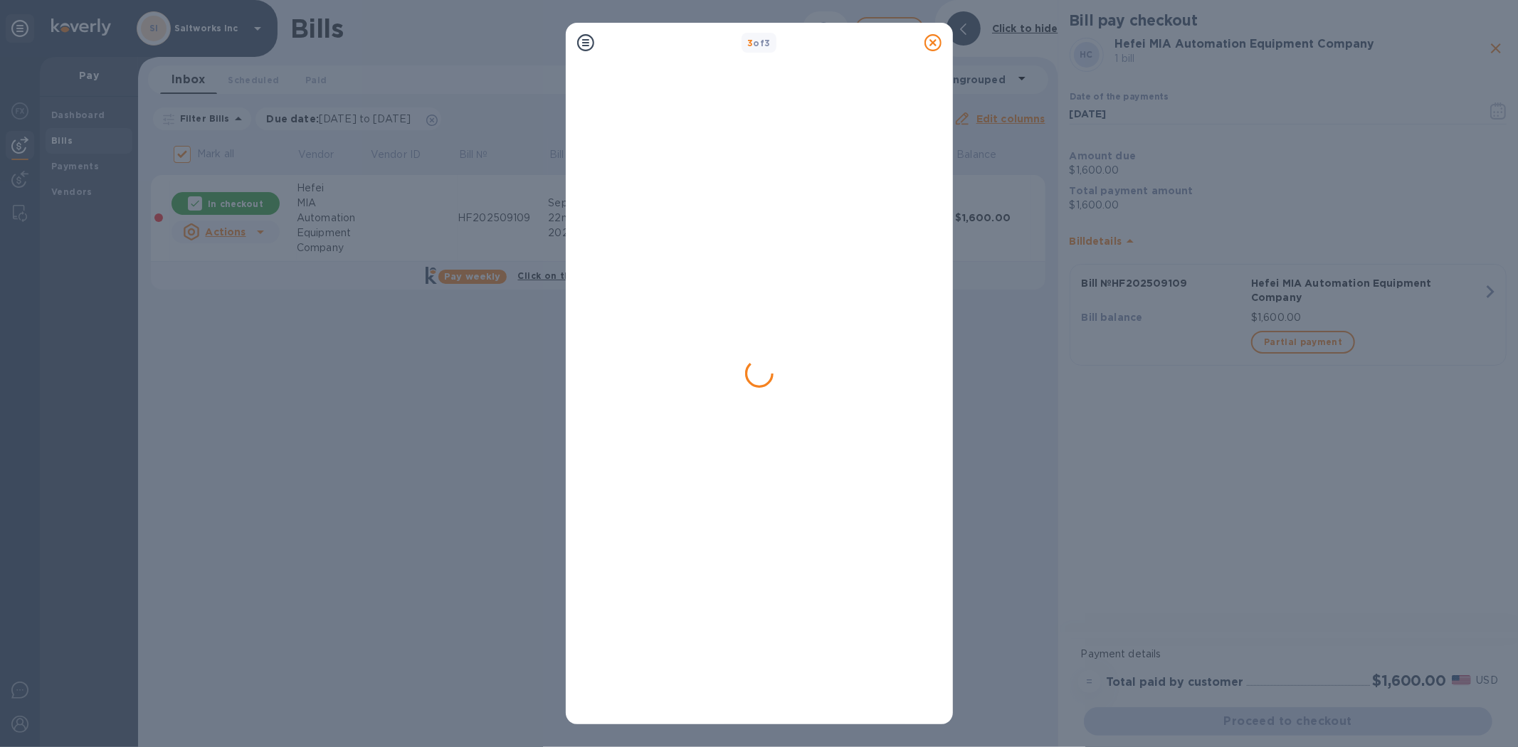
checkbox input "false"
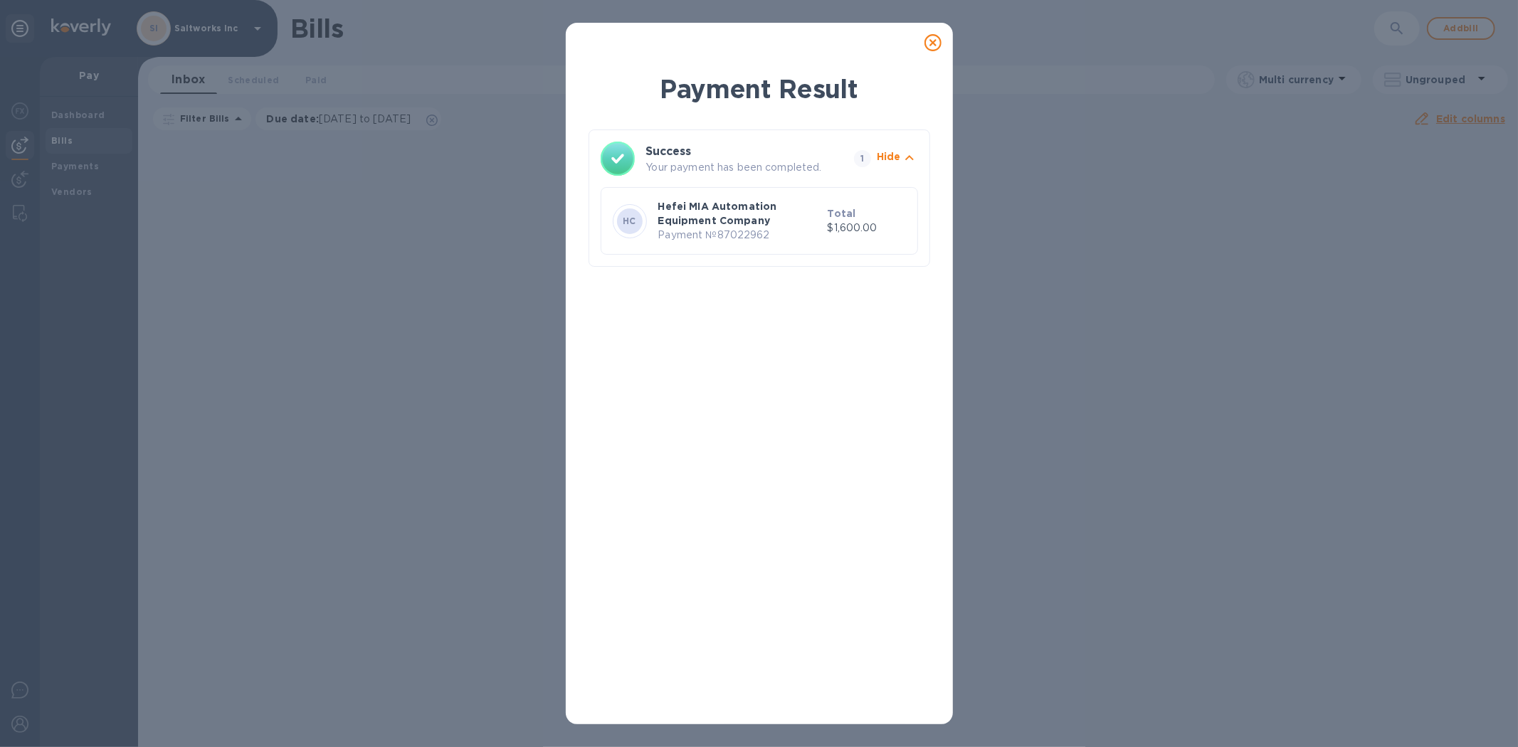
click at [929, 43] on icon at bounding box center [932, 42] width 17 height 17
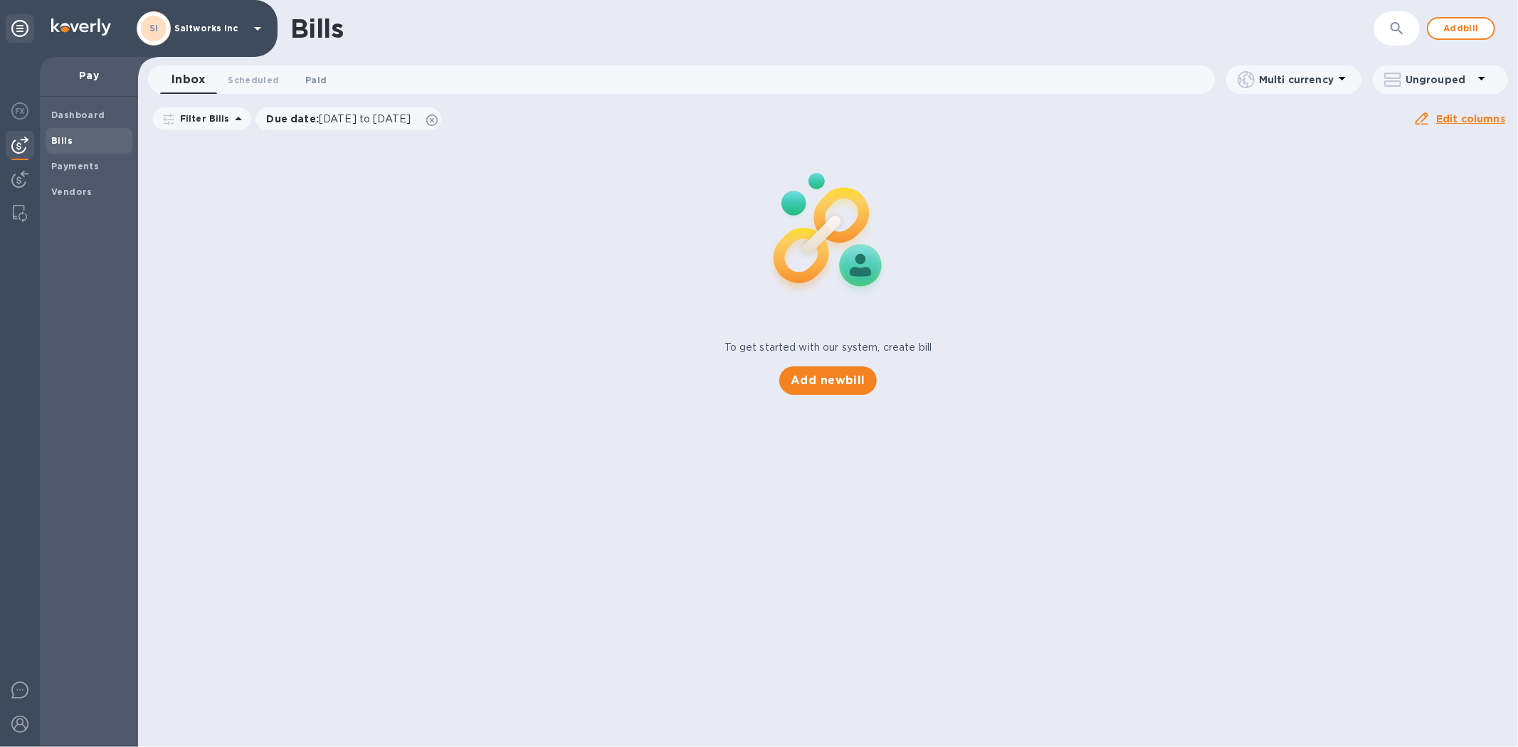
click at [314, 73] on span "Paid 0" at bounding box center [315, 80] width 21 height 15
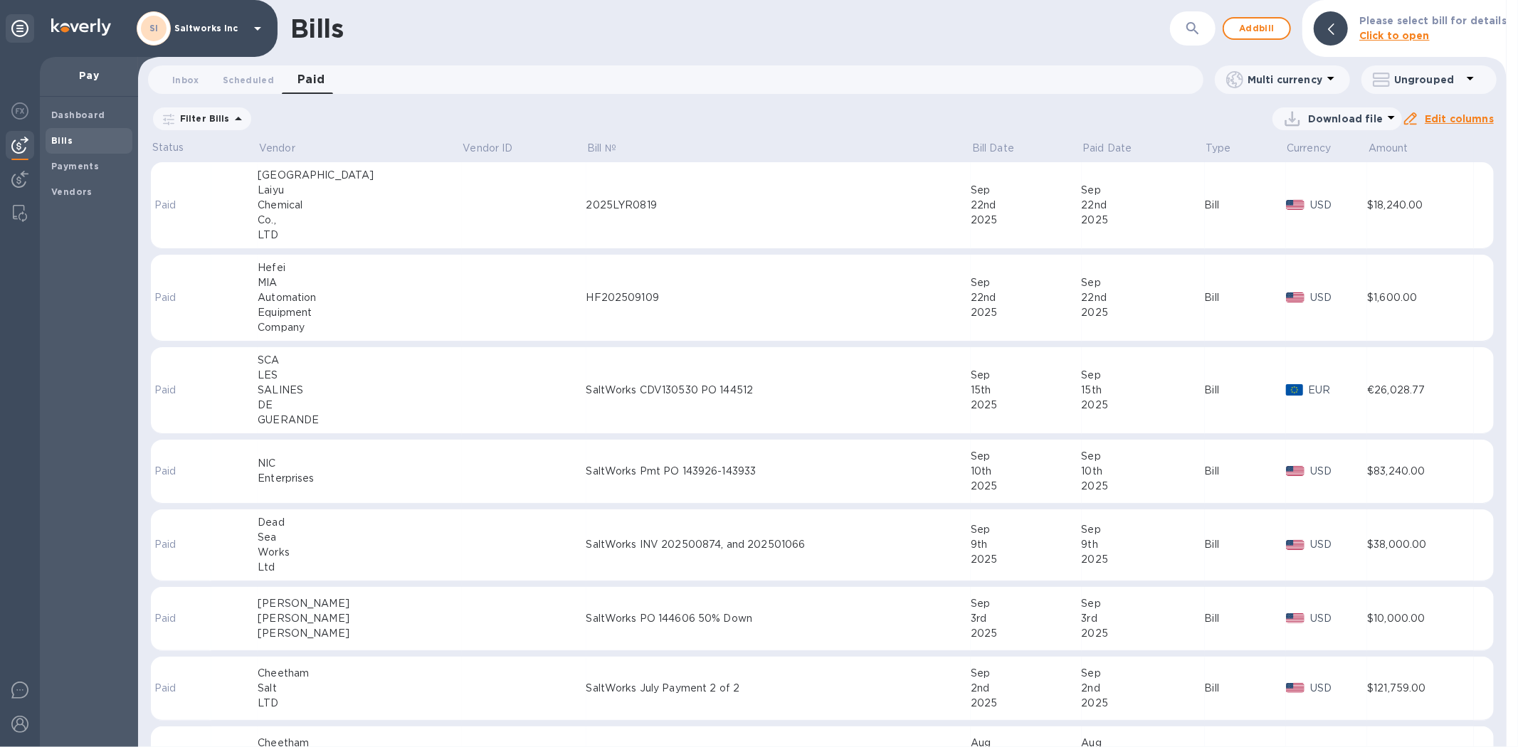
click at [500, 213] on td at bounding box center [524, 205] width 125 height 87
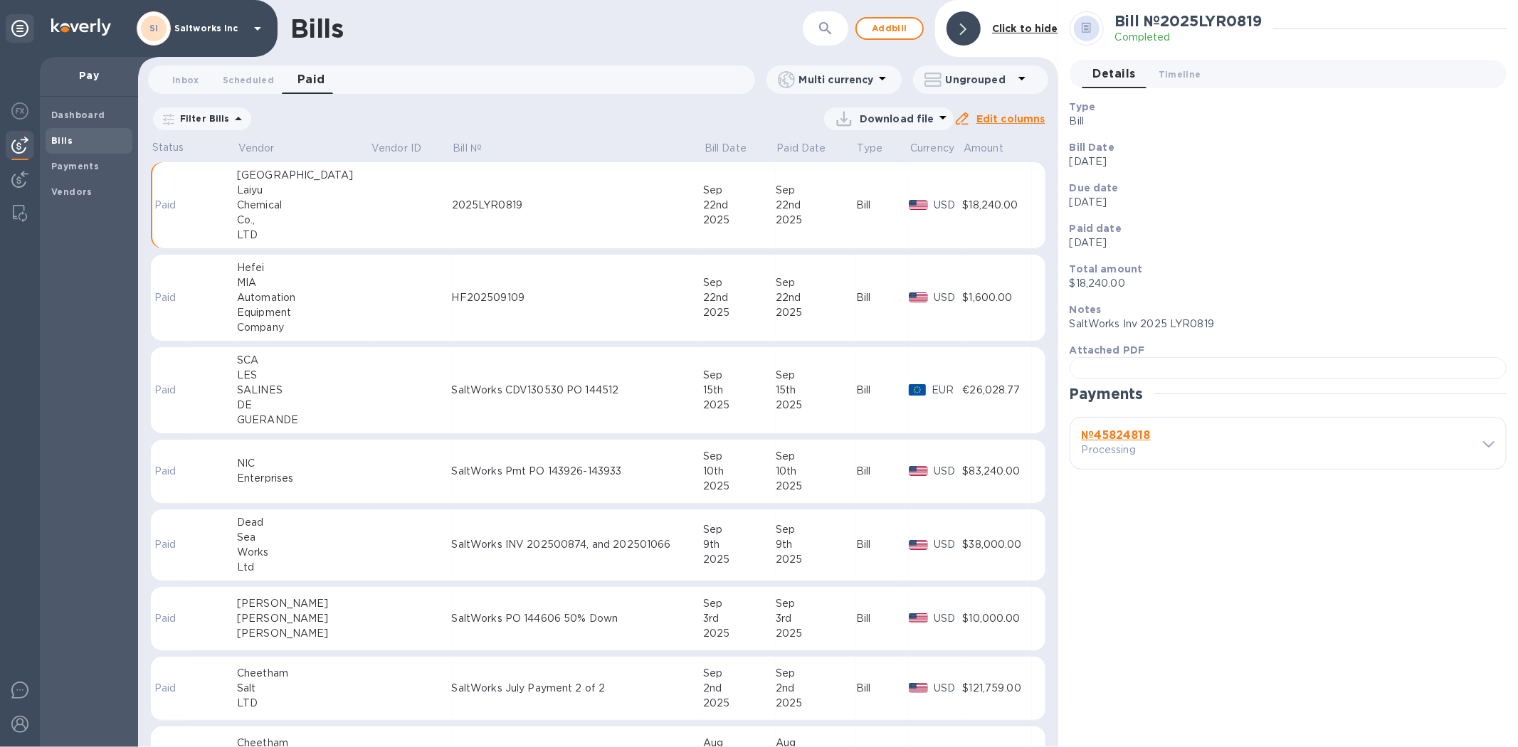
click at [370, 286] on td at bounding box center [410, 298] width 81 height 87
click at [1131, 442] on b "№ 87022962" at bounding box center [1118, 435] width 73 height 14
